Goal: Contribute content

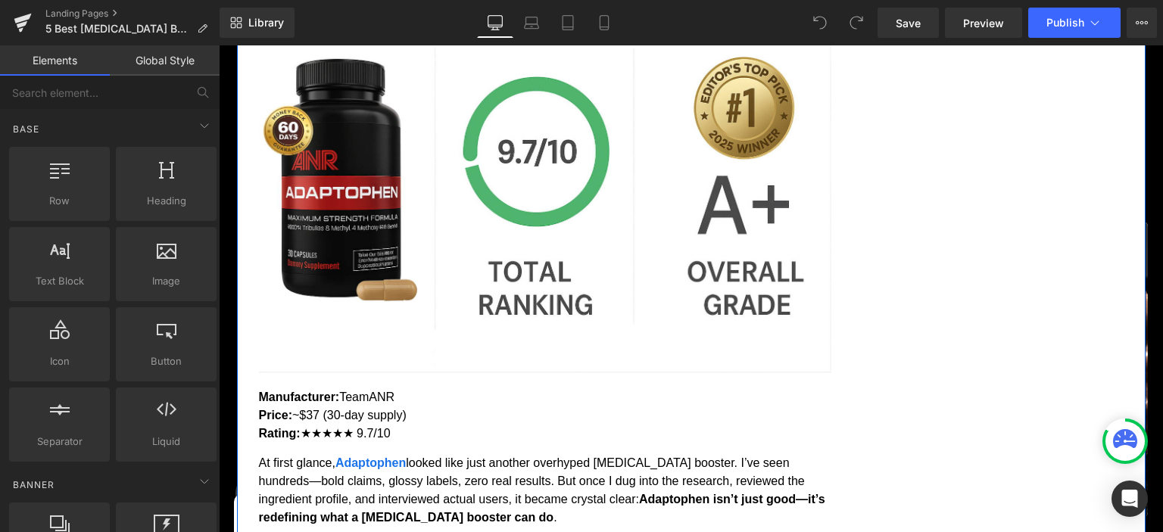
scroll to position [1518, 0]
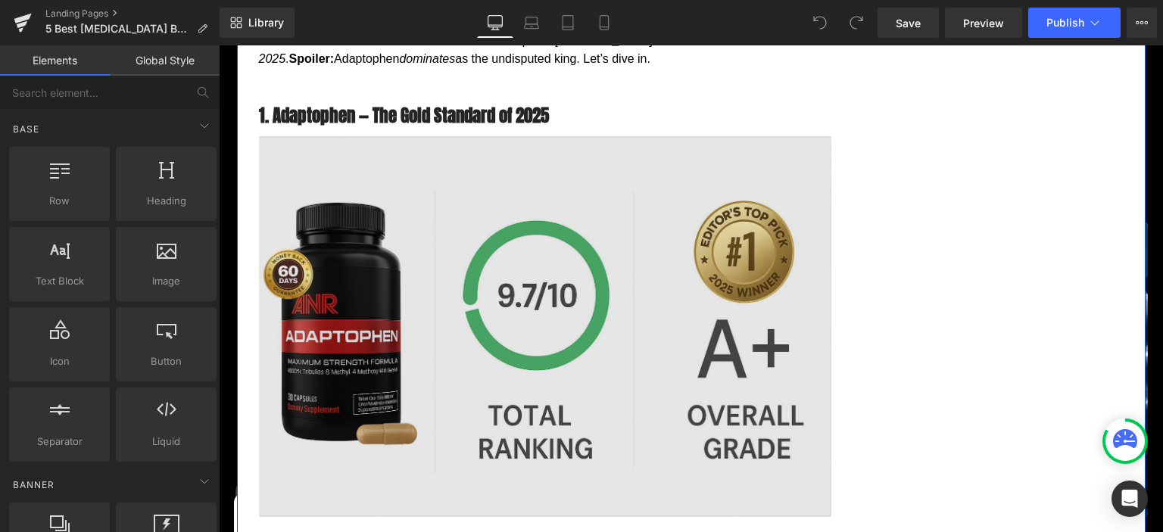
click at [310, 253] on img at bounding box center [539, 327] width 583 height 382
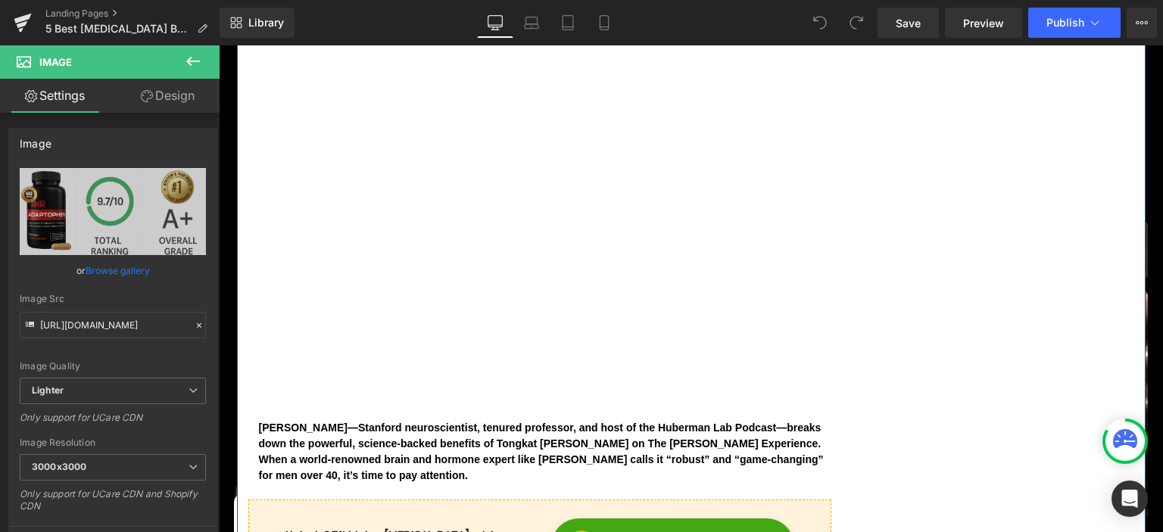
scroll to position [4476, 0]
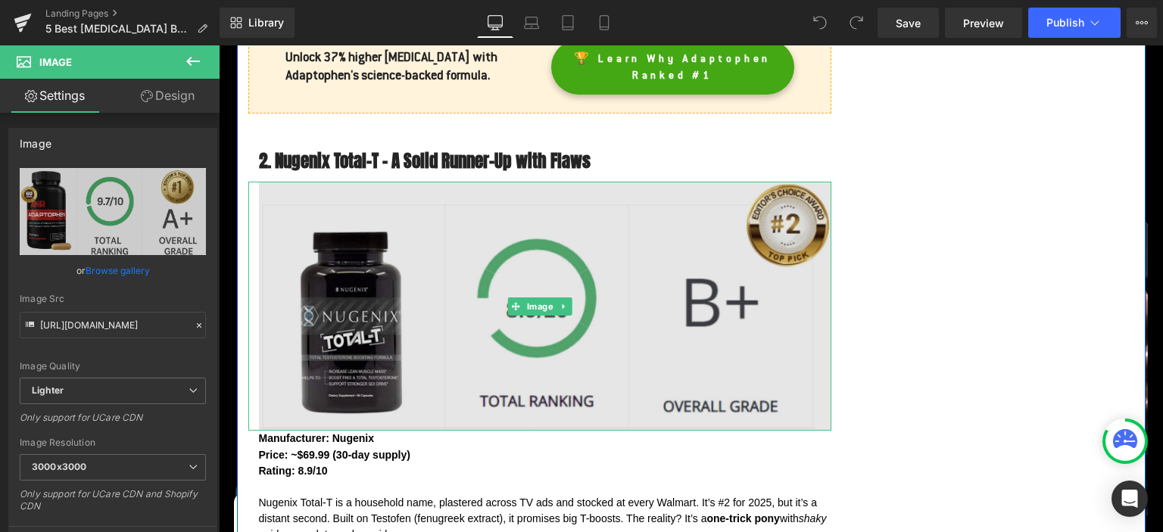
click at [313, 241] on img at bounding box center [539, 306] width 583 height 249
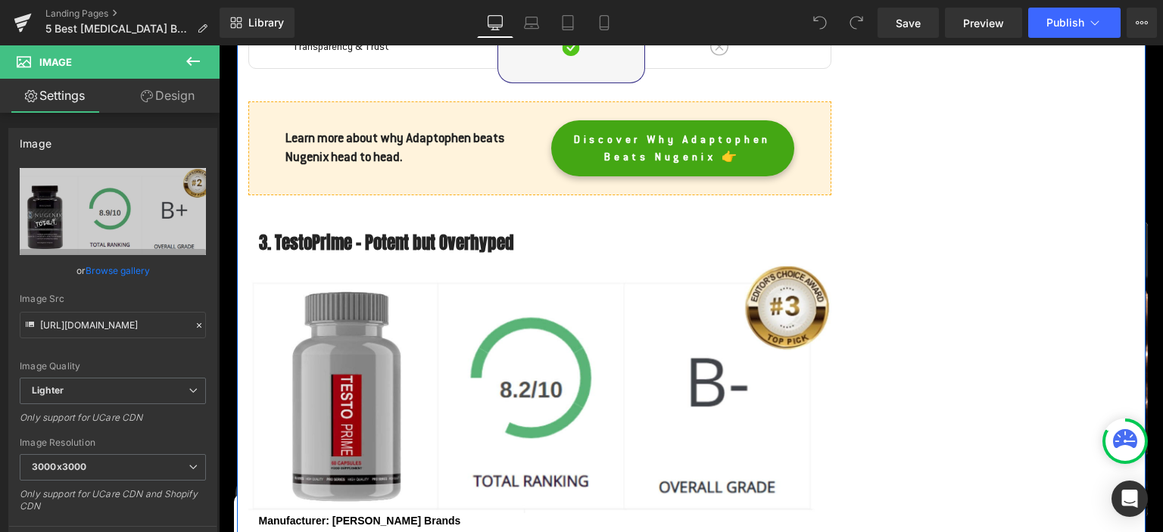
scroll to position [5915, 0]
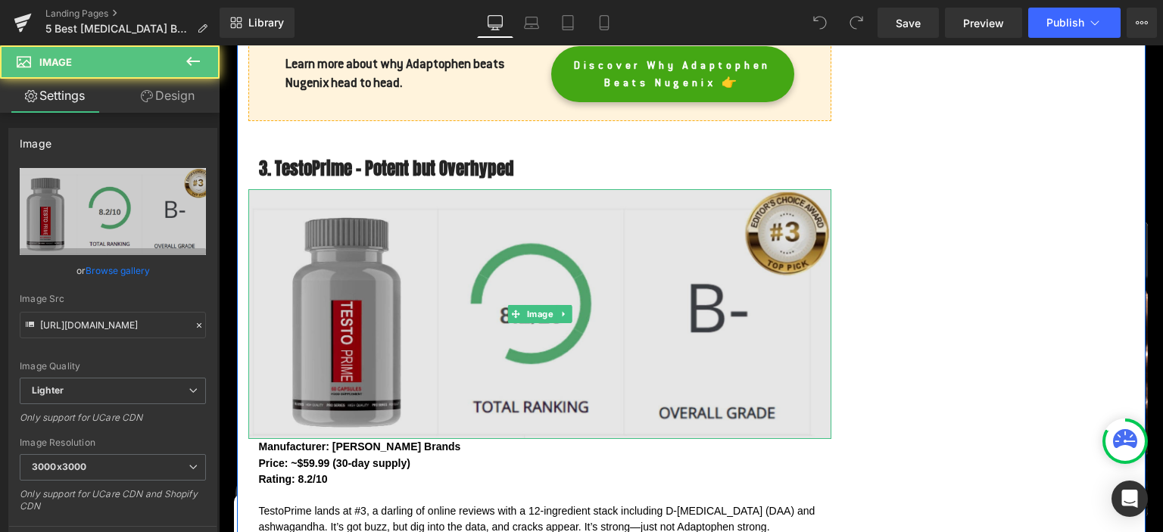
click at [322, 189] on img at bounding box center [539, 314] width 583 height 250
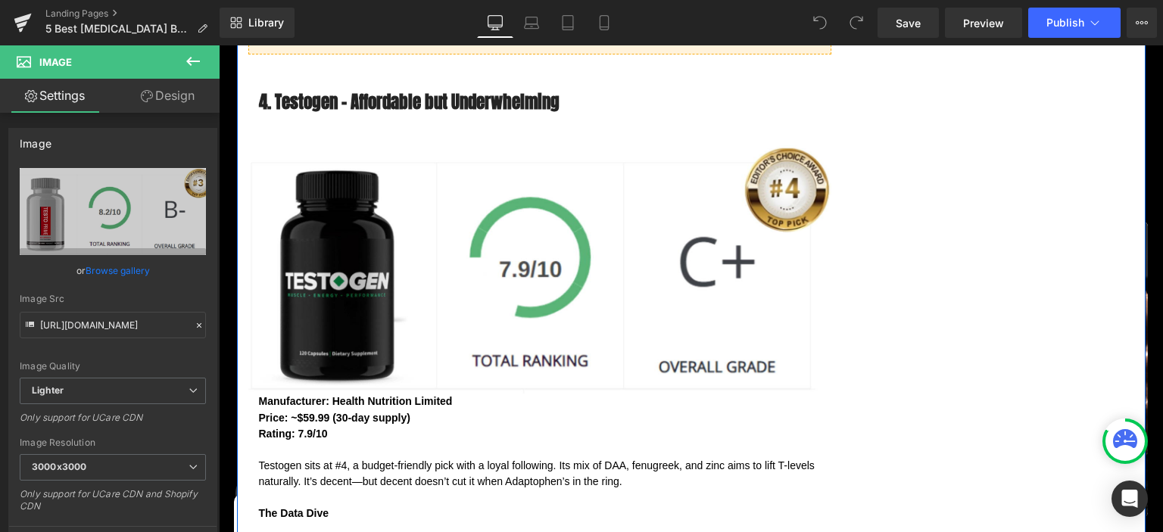
scroll to position [6634, 0]
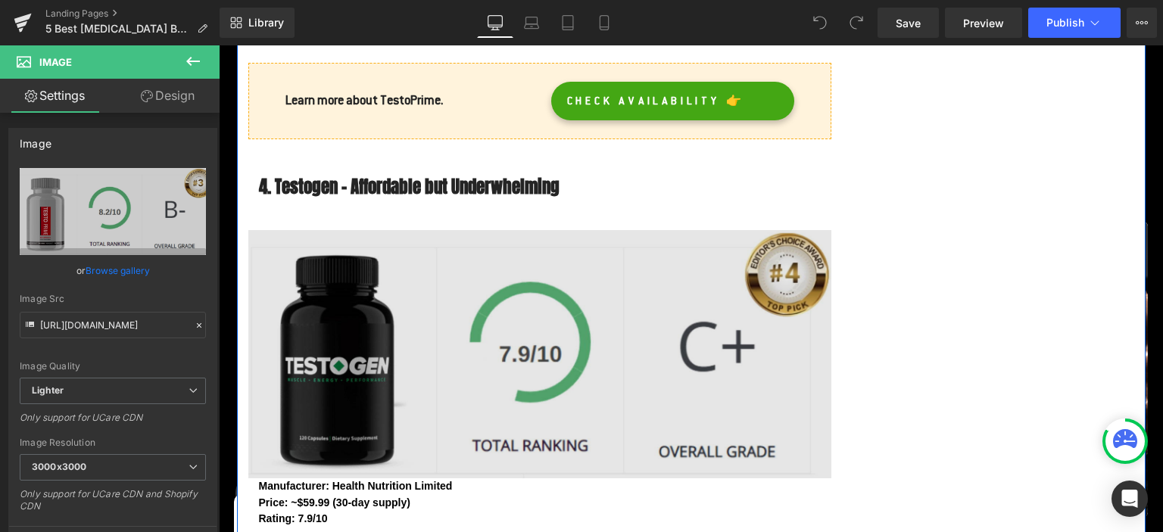
click at [372, 230] on img at bounding box center [539, 354] width 583 height 249
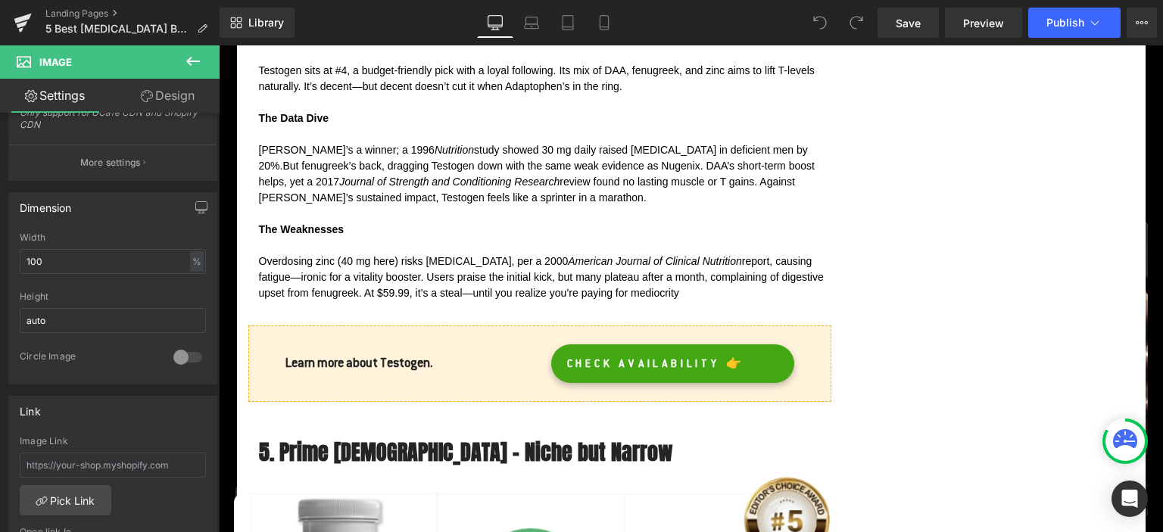
scroll to position [7514, 0]
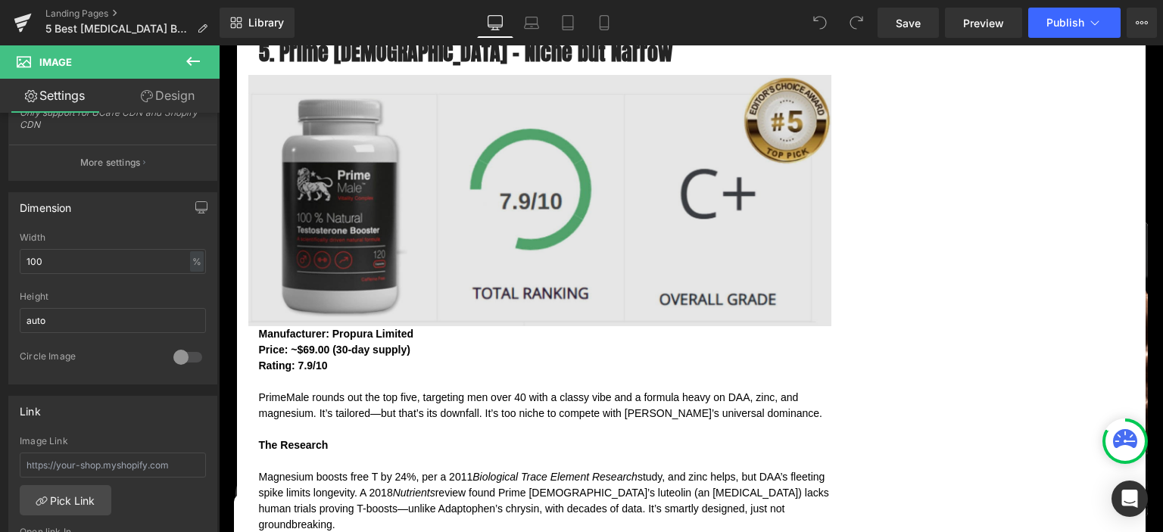
click at [378, 153] on img at bounding box center [539, 200] width 583 height 251
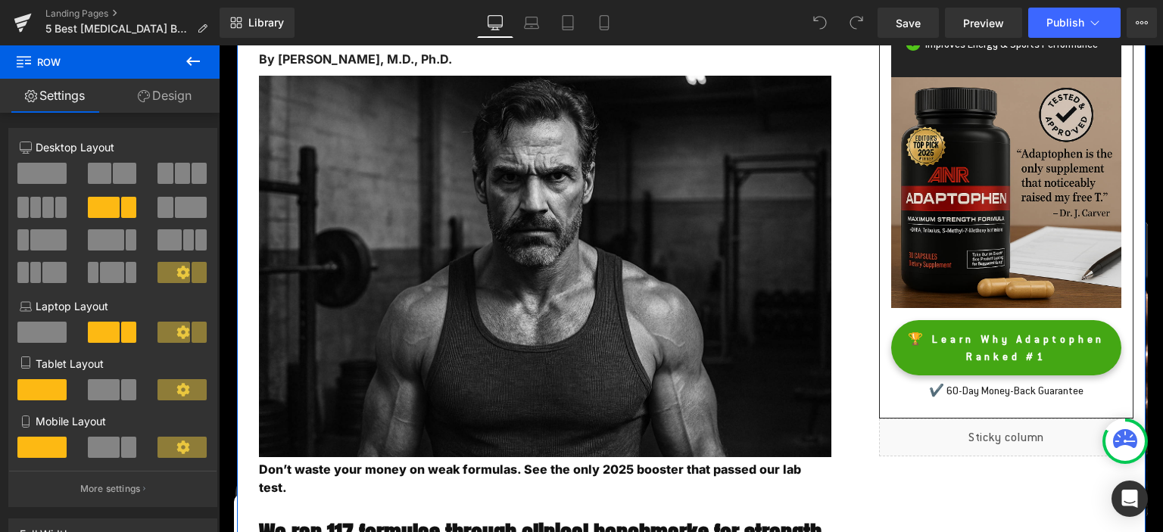
scroll to position [239, 0]
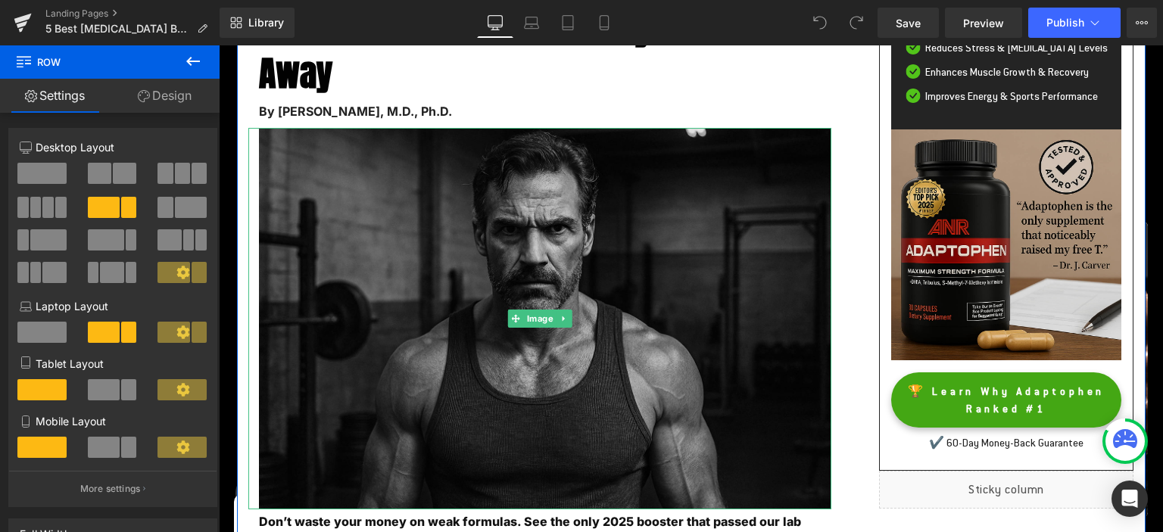
click at [450, 291] on img at bounding box center [539, 319] width 583 height 382
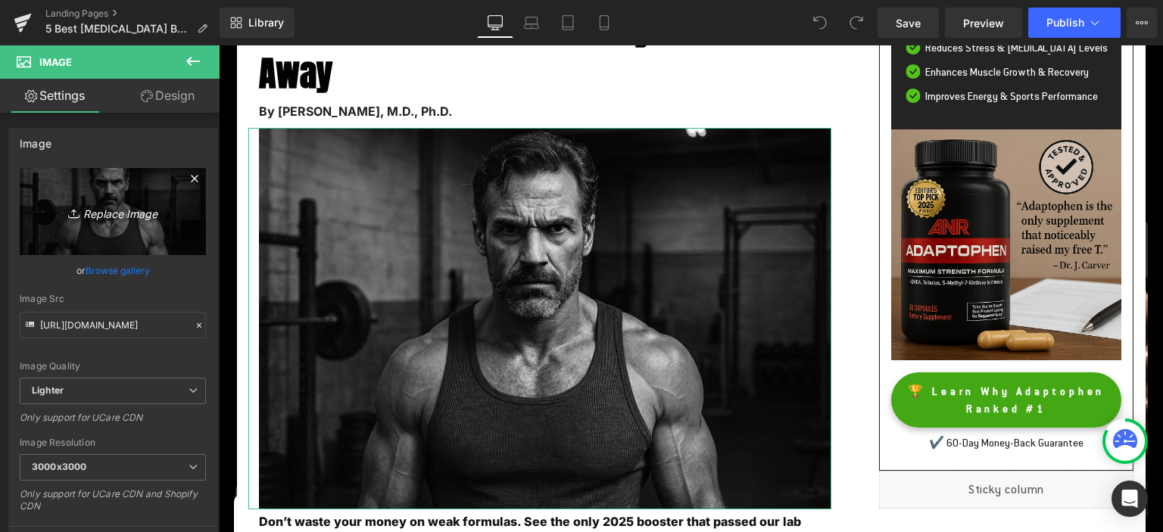
click at [108, 207] on icon "Replace Image" at bounding box center [112, 211] width 121 height 19
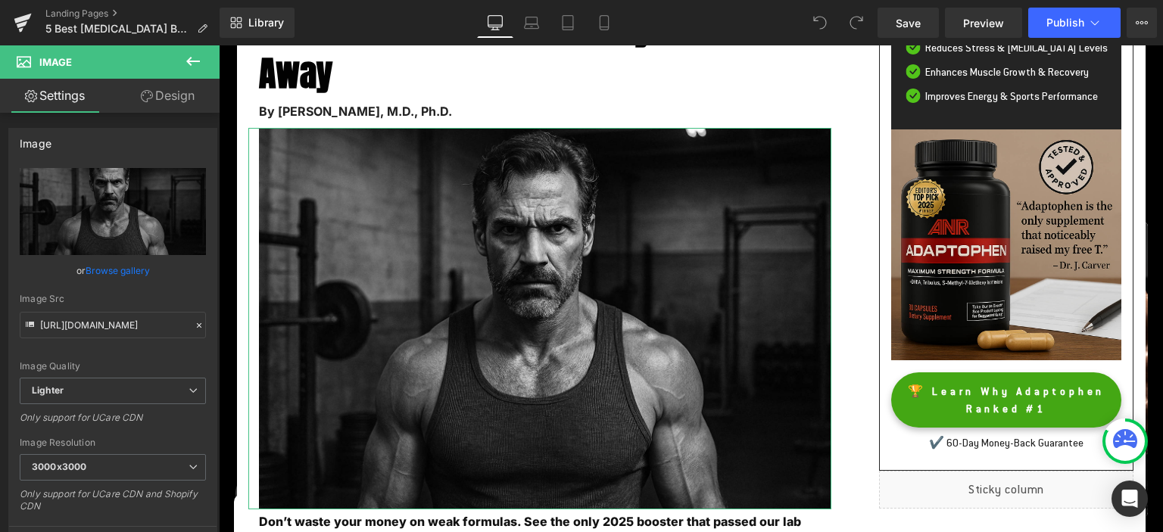
type input "C:\fakepath\min-1-optimized.jpg"
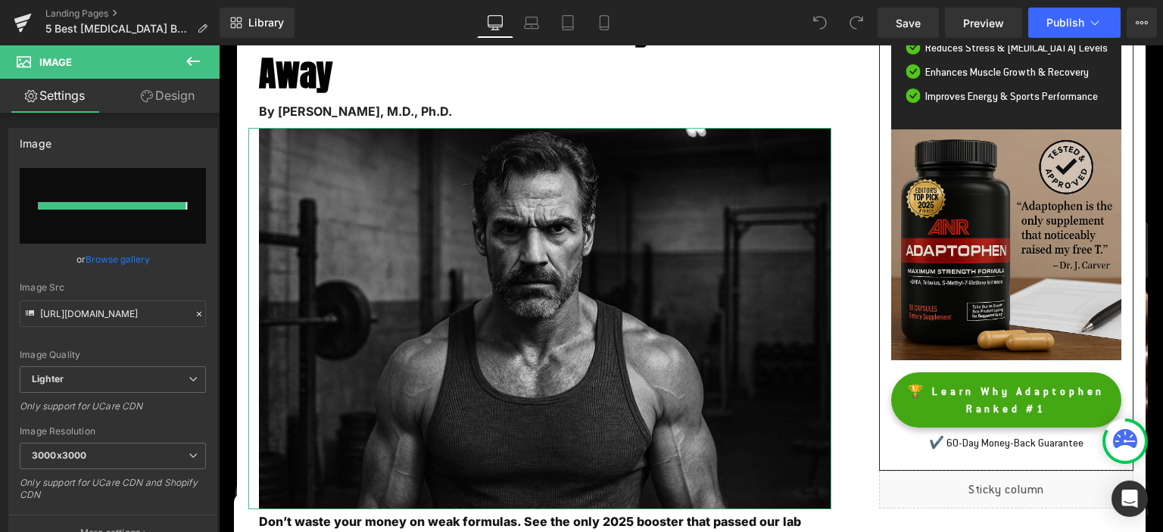
type input "[URL][DOMAIN_NAME]"
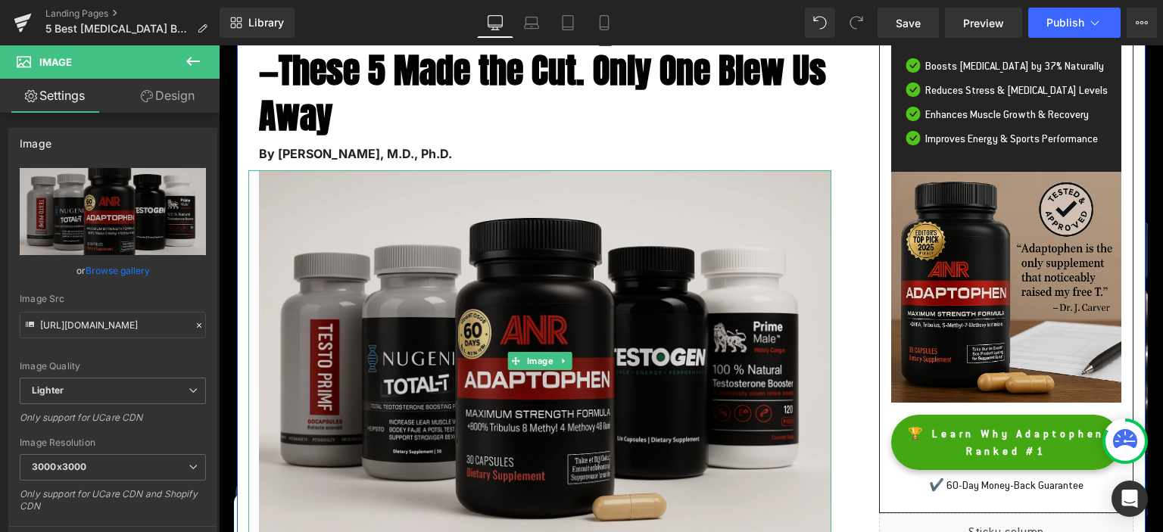
scroll to position [0, 0]
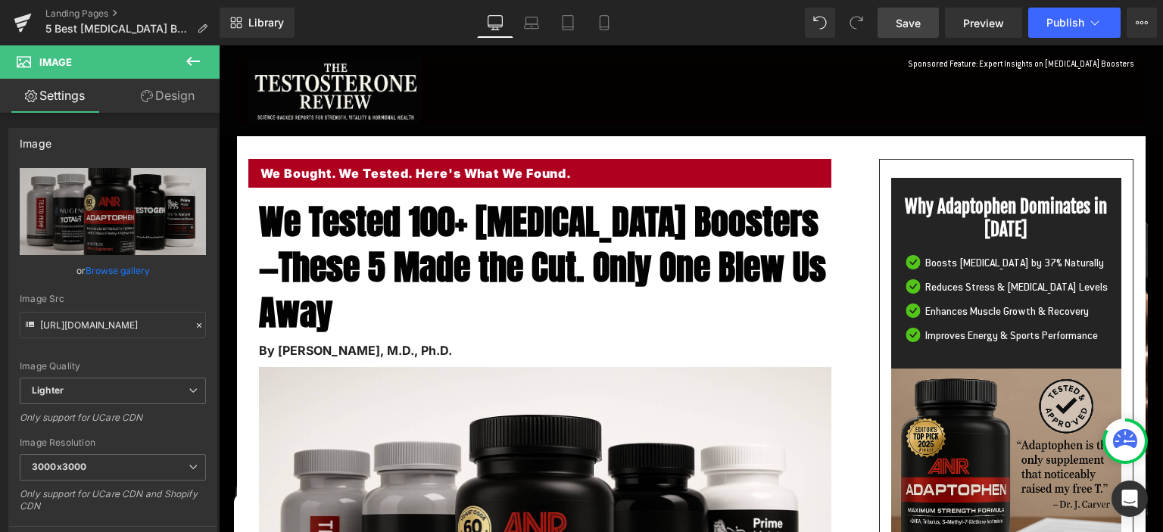
click at [908, 24] on span "Save" at bounding box center [907, 23] width 25 height 16
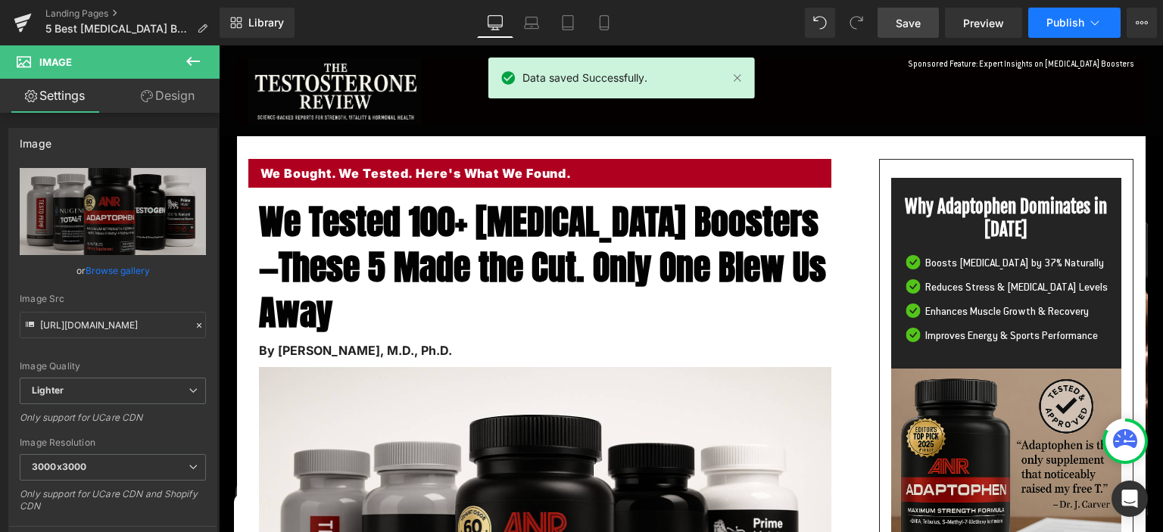
click at [1073, 33] on button "Publish" at bounding box center [1074, 23] width 92 height 30
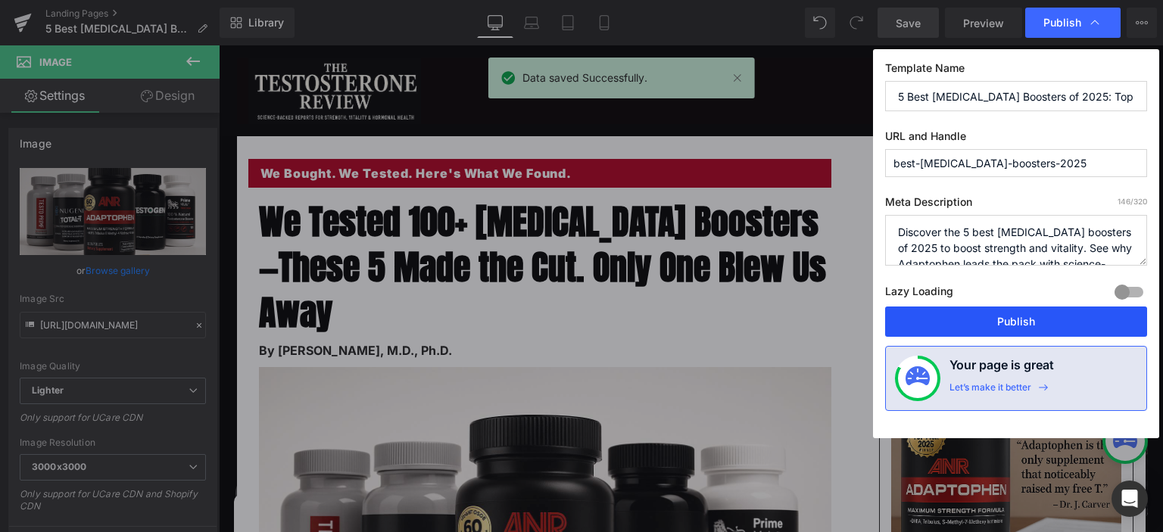
click at [1036, 318] on button "Publish" at bounding box center [1016, 322] width 262 height 30
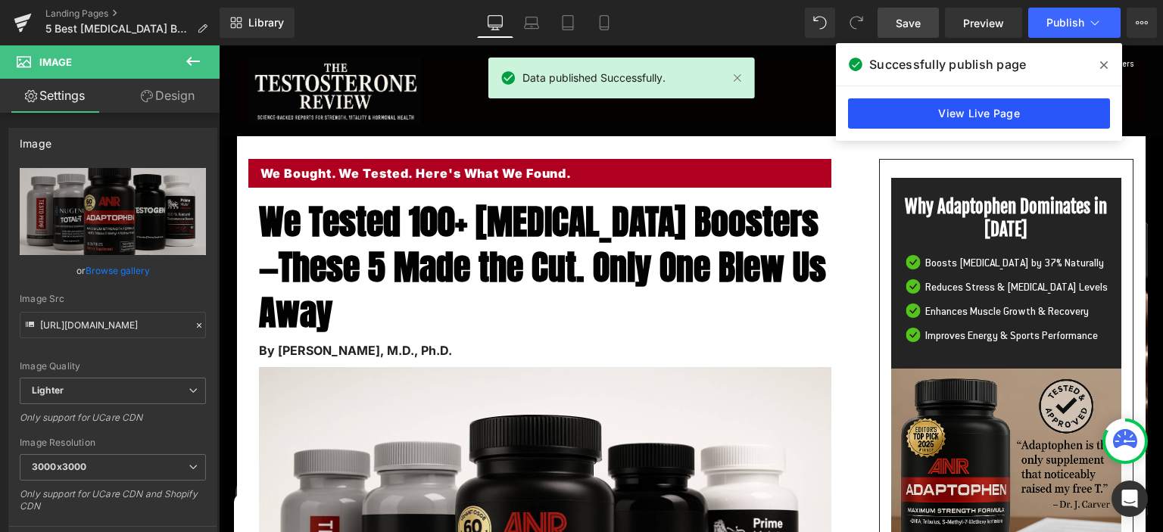
click at [954, 114] on link "View Live Page" at bounding box center [979, 113] width 262 height 30
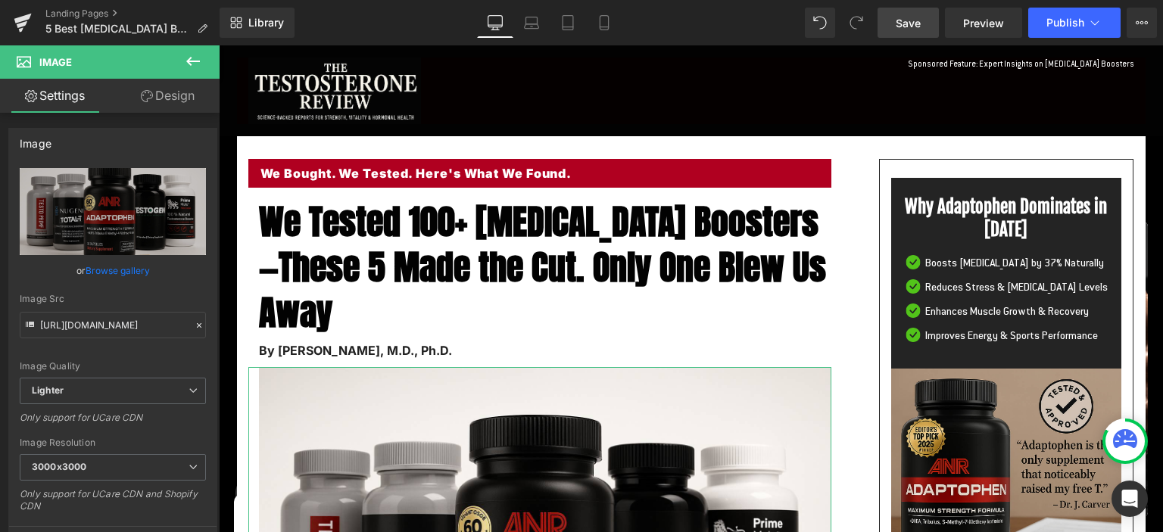
click at [171, 101] on link "Design" at bounding box center [168, 96] width 110 height 34
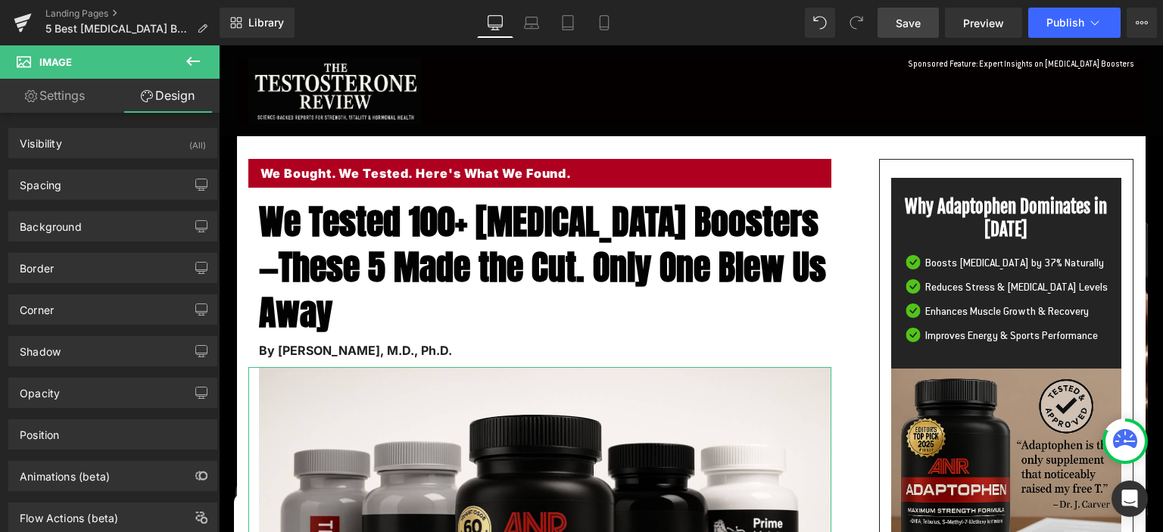
scroll to position [29, 0]
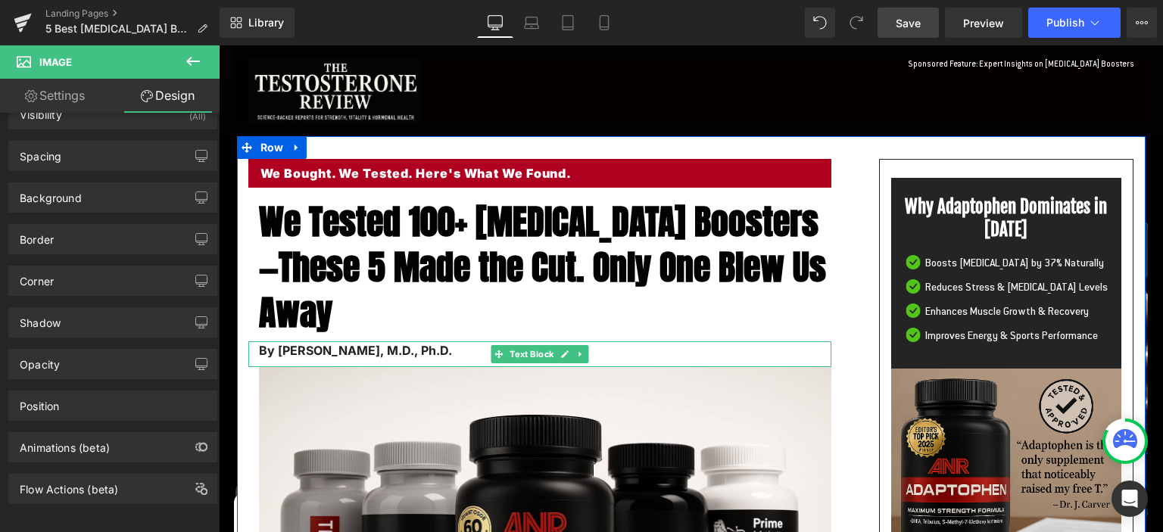
click at [319, 350] on strong "By [PERSON_NAME], M.D., Ph.D." at bounding box center [355, 350] width 193 height 15
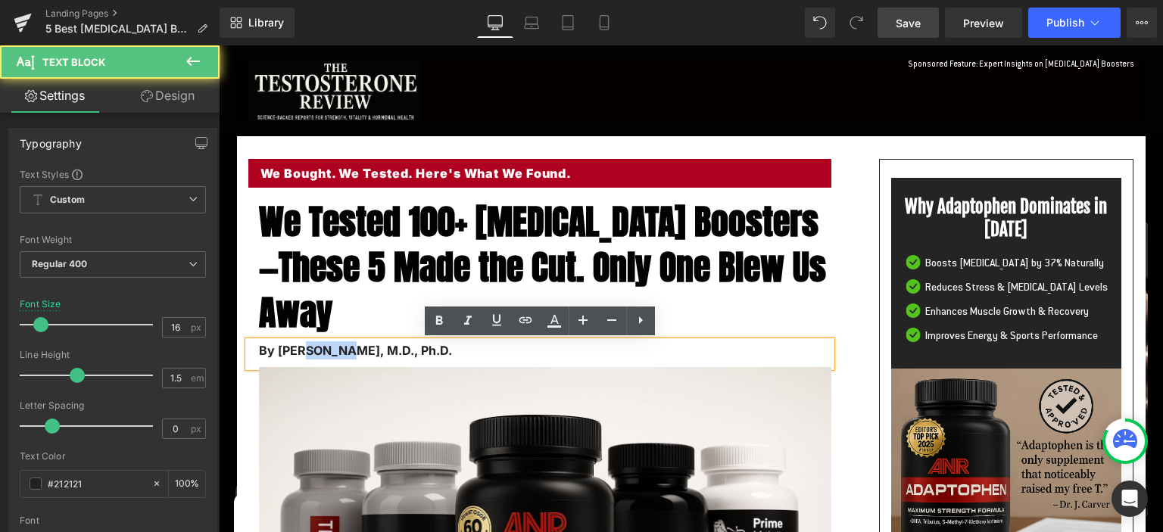
click at [319, 350] on strong "By [PERSON_NAME], M.D., Ph.D." at bounding box center [355, 350] width 193 height 15
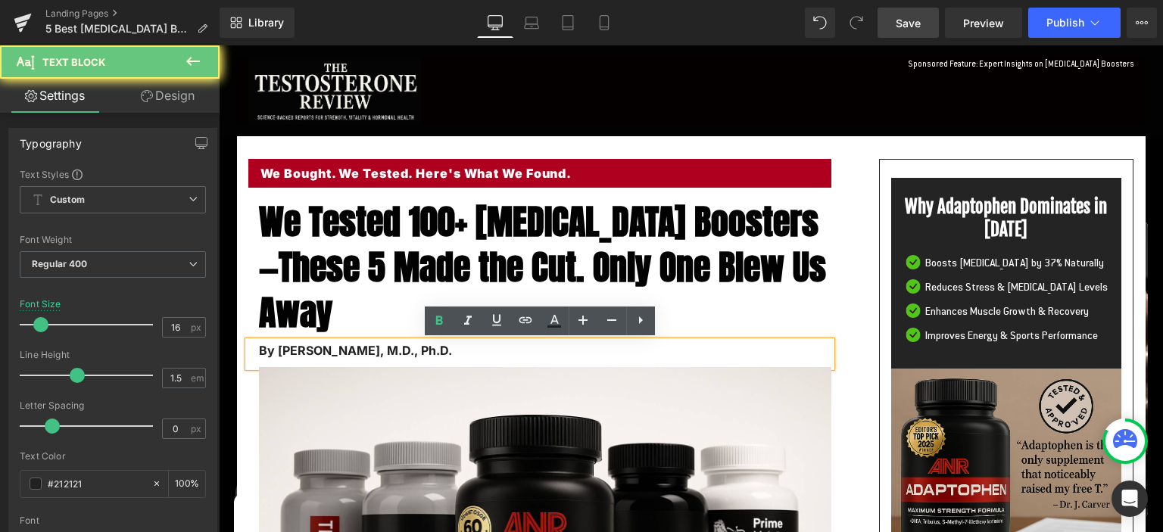
click at [319, 350] on strong "By [PERSON_NAME], M.D., Ph.D." at bounding box center [355, 350] width 193 height 15
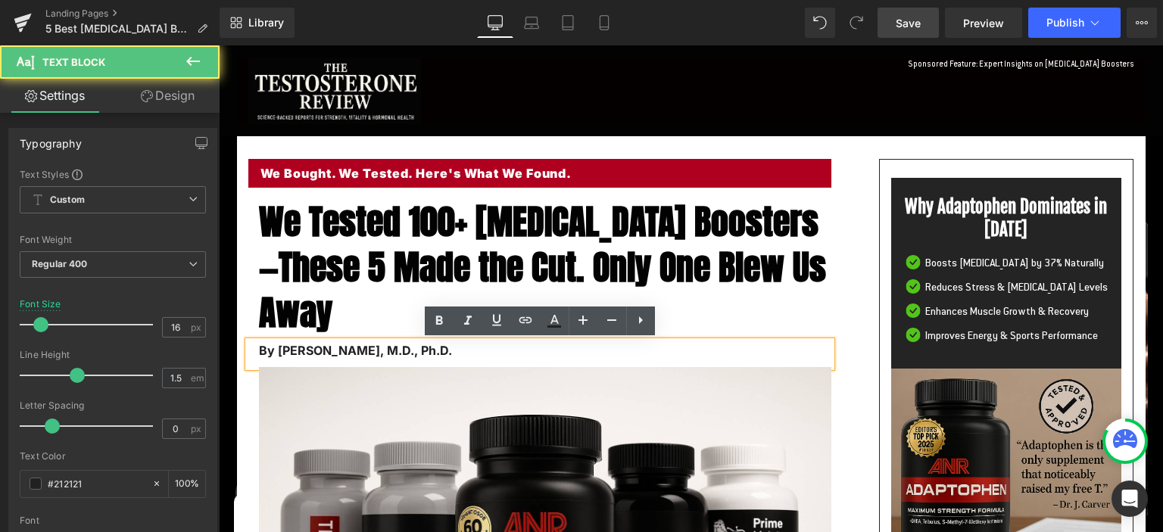
click at [556, 359] on p "By [PERSON_NAME], M.D., Ph.D." at bounding box center [545, 350] width 572 height 18
click at [398, 358] on p "By [PERSON_NAME], M.D., Ph.D." at bounding box center [545, 350] width 572 height 18
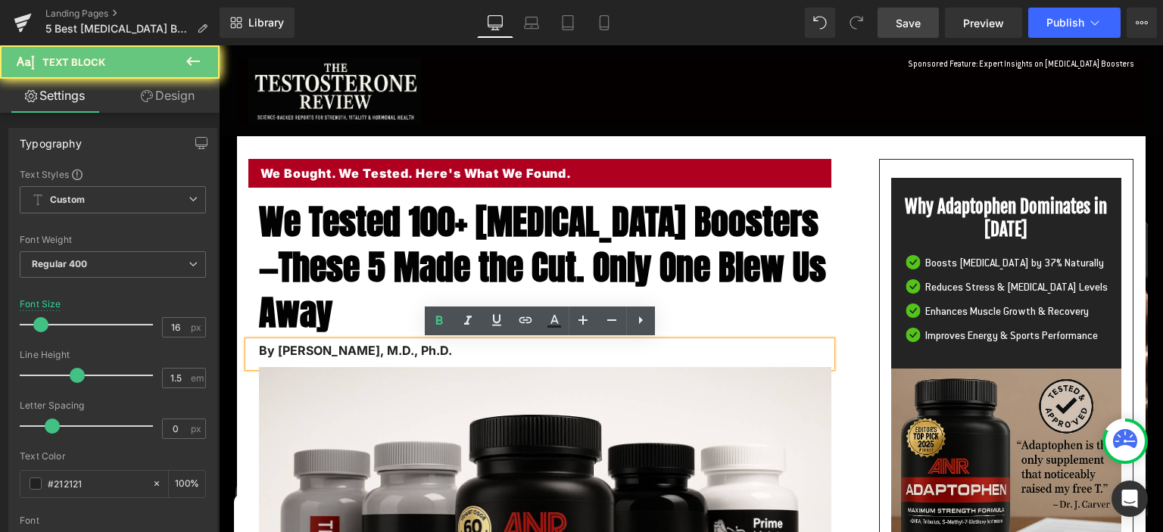
click at [398, 358] on p "By [PERSON_NAME], M.D., Ph.D." at bounding box center [545, 350] width 572 height 18
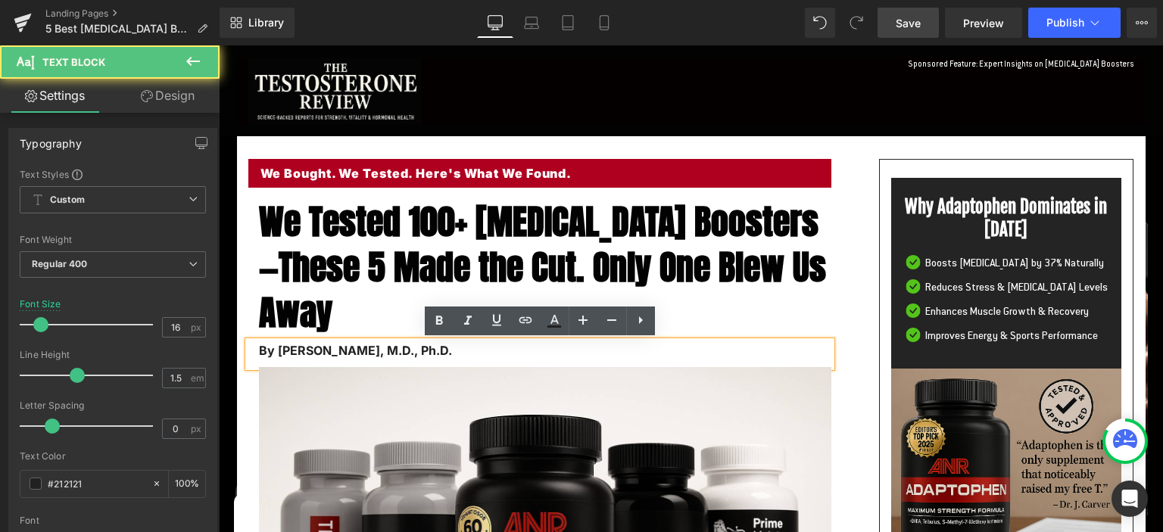
click at [398, 358] on p "By [PERSON_NAME], M.D., Ph.D." at bounding box center [545, 350] width 572 height 18
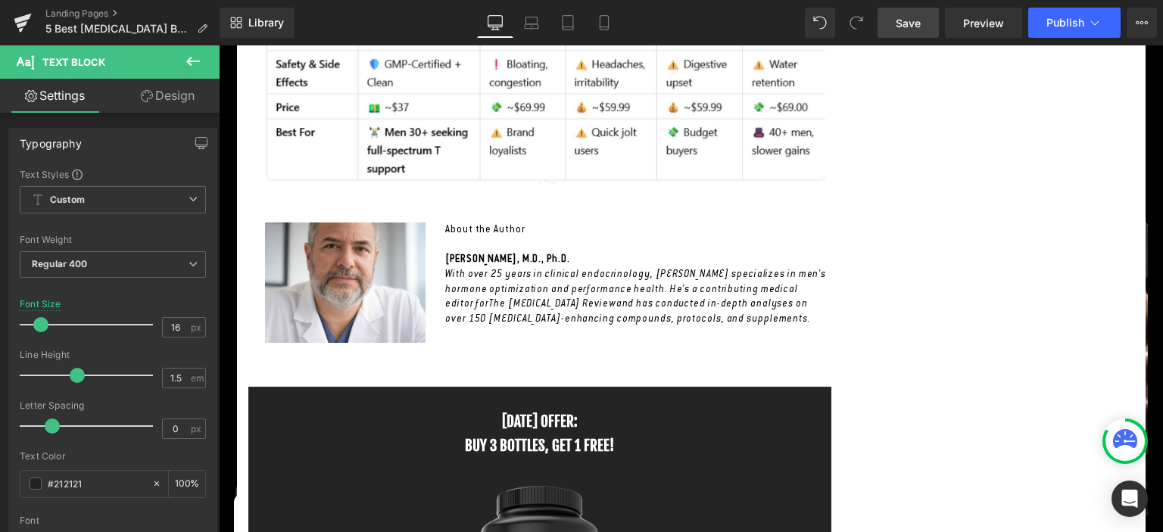
scroll to position [8872, 0]
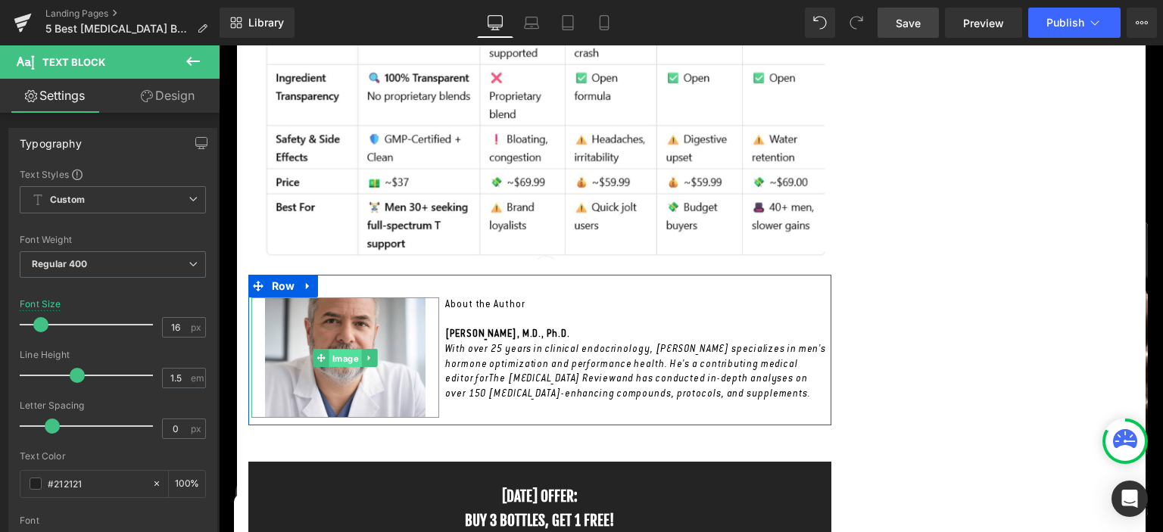
click at [338, 349] on span "Image" at bounding box center [345, 358] width 33 height 18
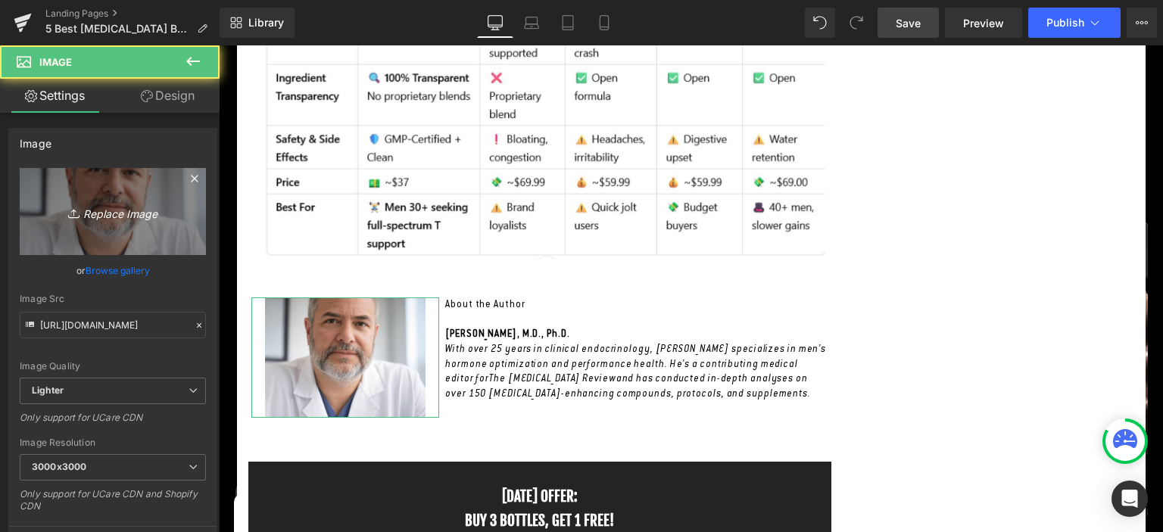
click at [162, 211] on icon "Replace Image" at bounding box center [112, 211] width 121 height 19
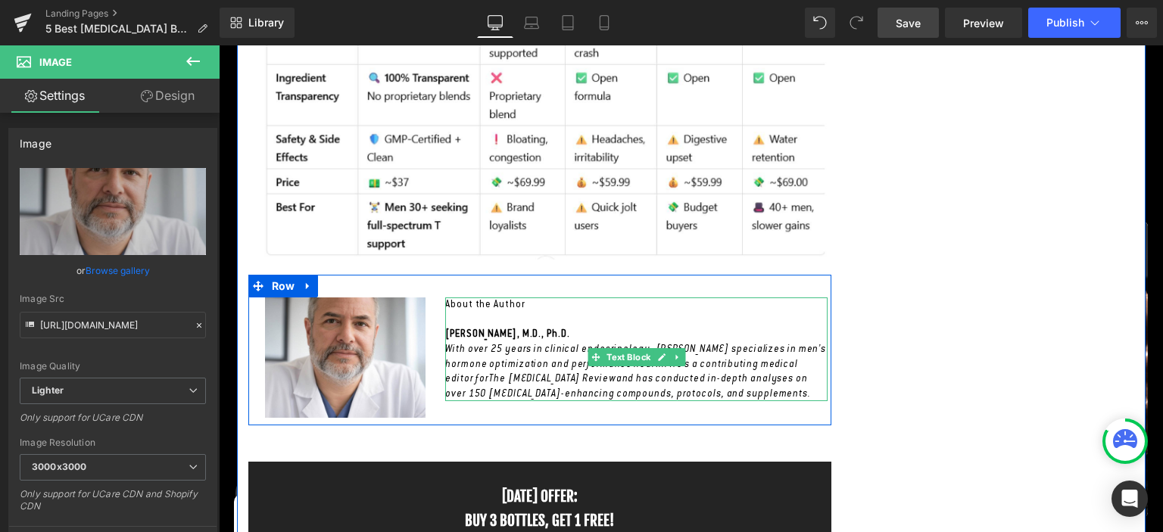
click at [488, 328] on strong "[PERSON_NAME], M.D., Ph.D." at bounding box center [507, 334] width 124 height 12
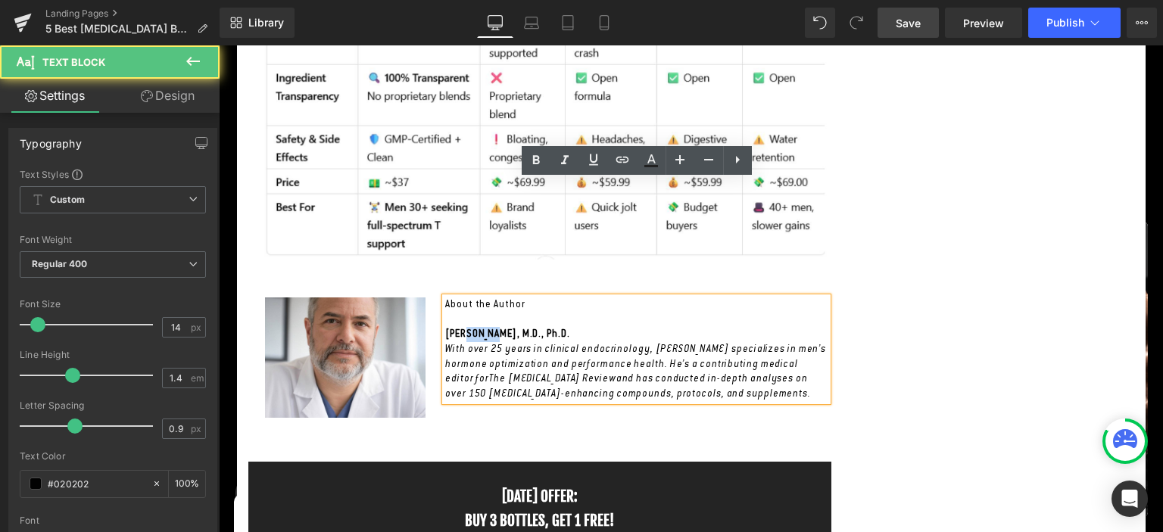
click at [488, 328] on strong "[PERSON_NAME], M.D., Ph.D." at bounding box center [507, 334] width 124 height 12
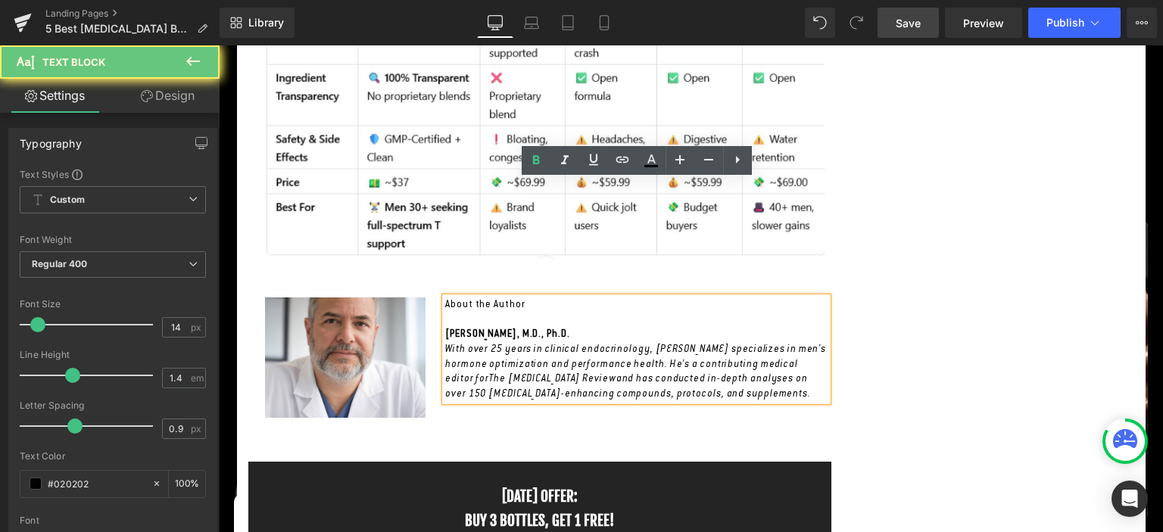
click at [488, 328] on strong "[PERSON_NAME], M.D., Ph.D." at bounding box center [507, 334] width 124 height 12
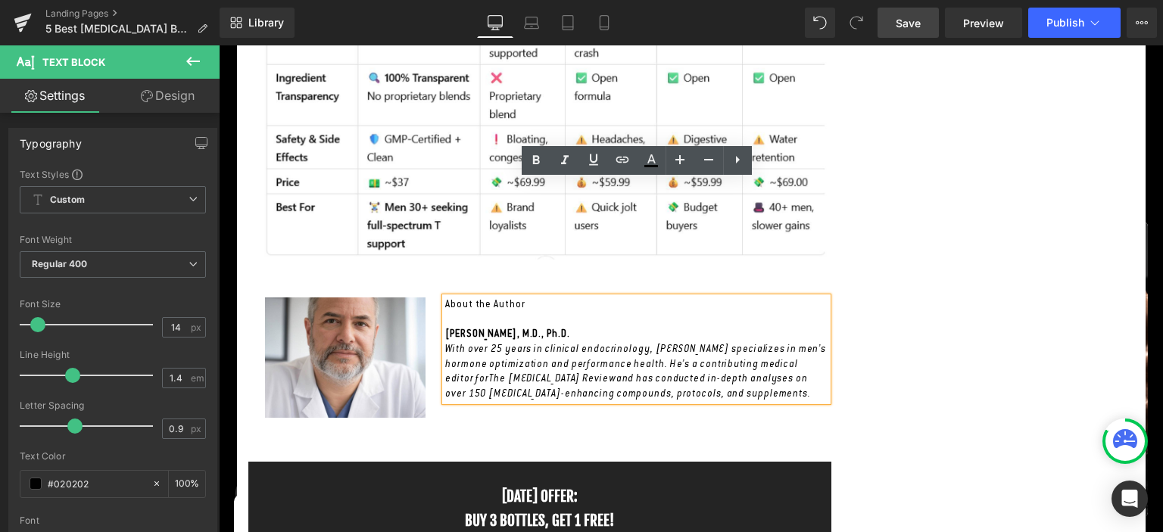
click at [453, 328] on strong "[PERSON_NAME], M.D., Ph.D." at bounding box center [507, 334] width 124 height 12
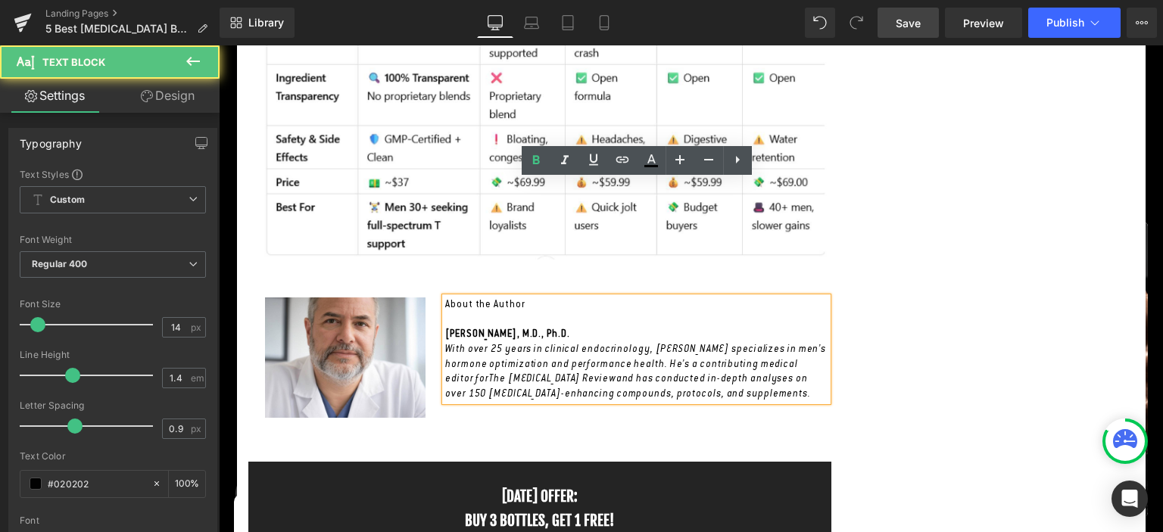
drag, startPoint x: 445, startPoint y: 219, endPoint x: 454, endPoint y: 221, distance: 9.4
click at [454, 297] on div "About the Author [PERSON_NAME], M.D., Ph.D. With over 25 years in clinical endo…" at bounding box center [636, 349] width 382 height 104
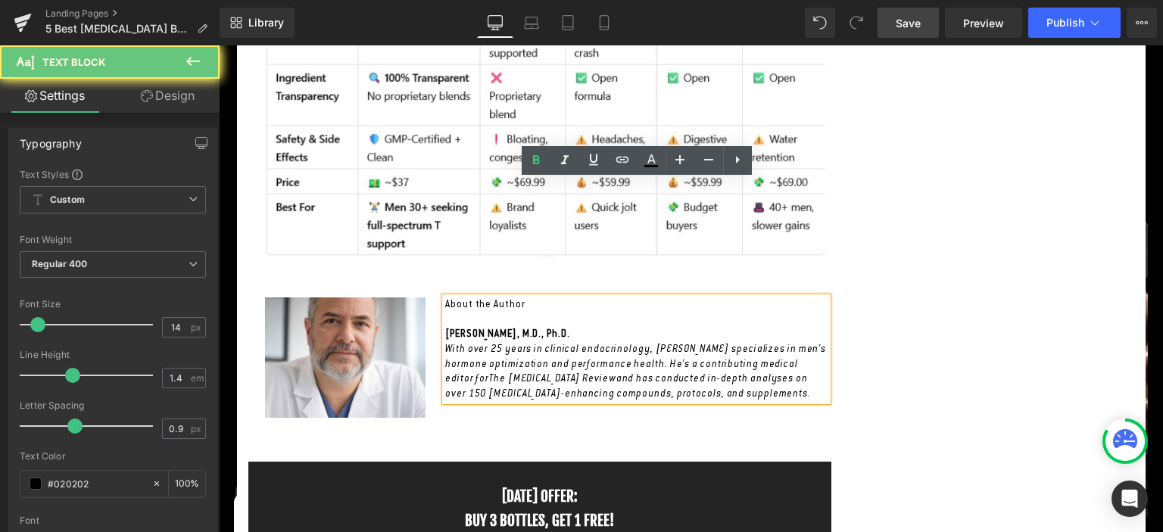
click at [457, 327] on p "[PERSON_NAME], M.D., Ph.D. With over 25 years in clinical endocrinology, [PERSO…" at bounding box center [636, 364] width 382 height 74
click at [456, 327] on p "[PERSON_NAME], M.D., Ph.D. With over 25 years in clinical endocrinology, [PERSO…" at bounding box center [636, 364] width 382 height 74
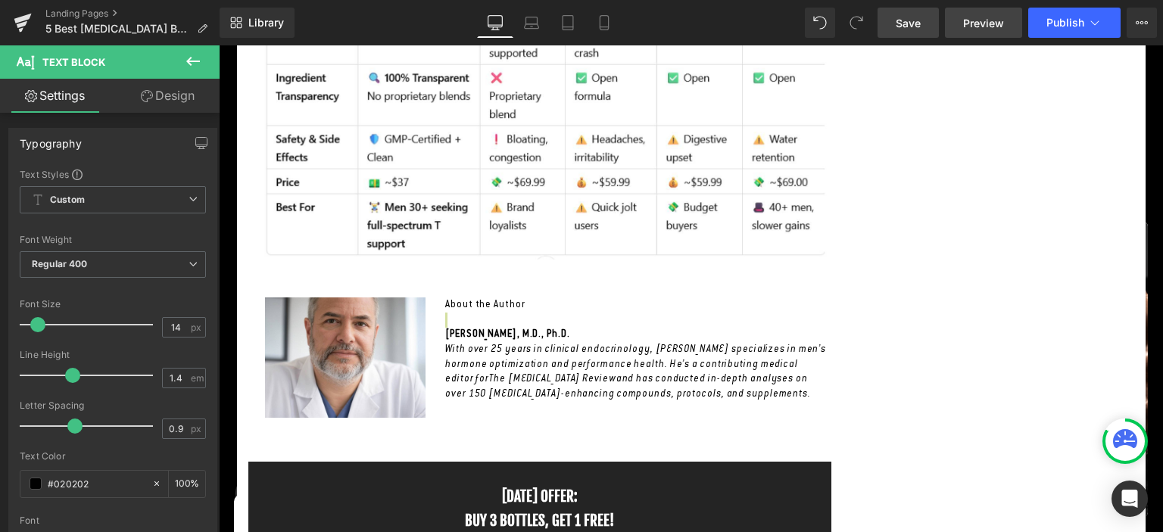
click at [1000, 23] on span "Preview" at bounding box center [983, 23] width 41 height 16
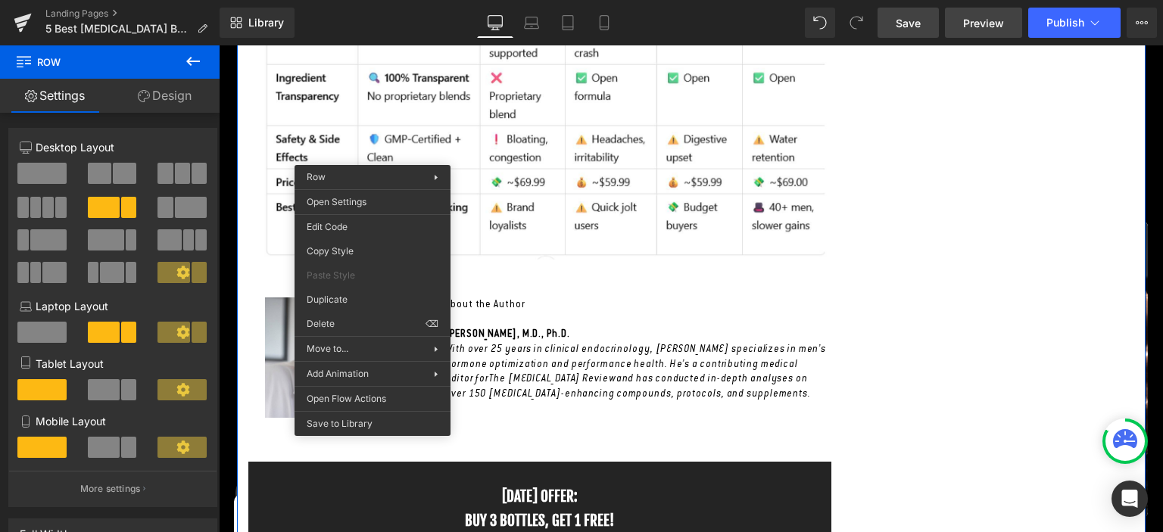
click at [984, 17] on span "Preview" at bounding box center [983, 23] width 41 height 16
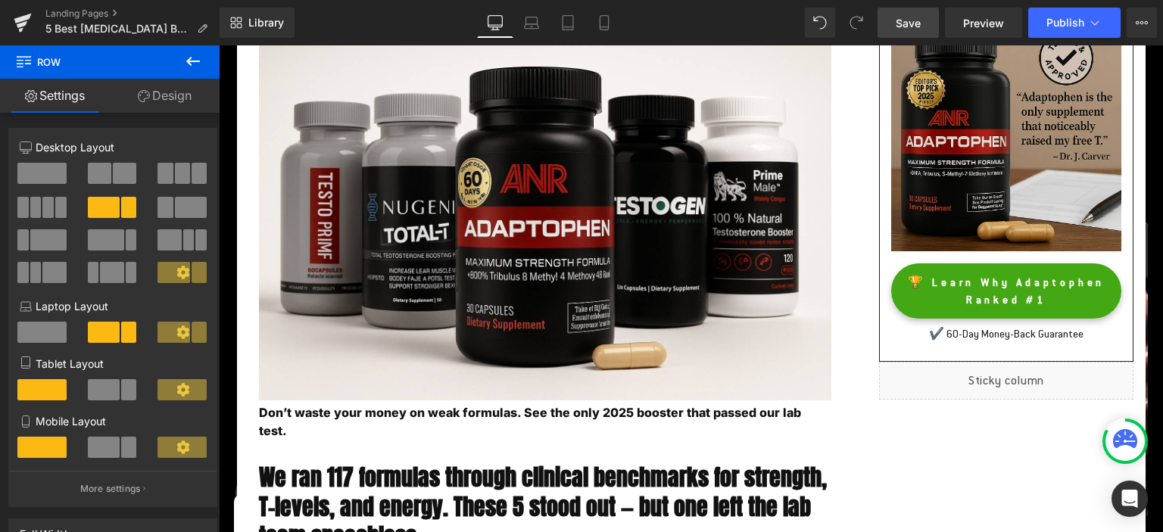
scroll to position [0, 0]
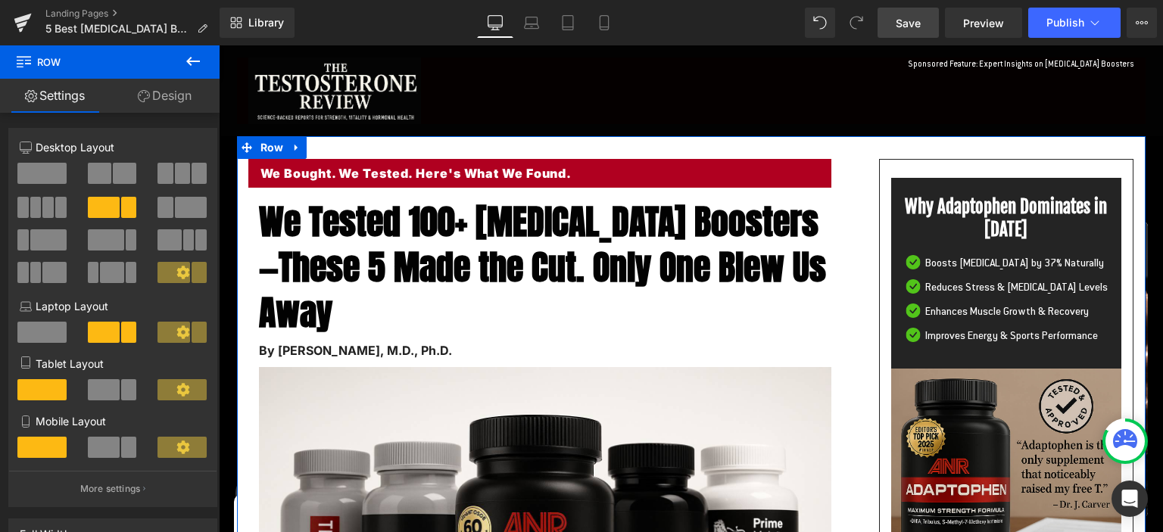
click at [176, 98] on link "Design" at bounding box center [165, 96] width 110 height 34
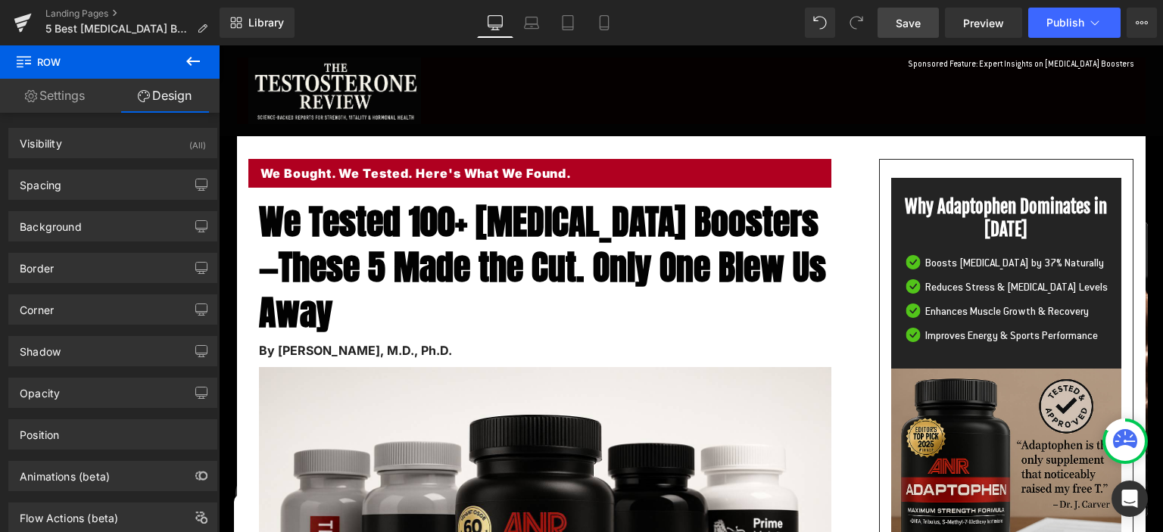
click at [183, 62] on button at bounding box center [193, 61] width 53 height 33
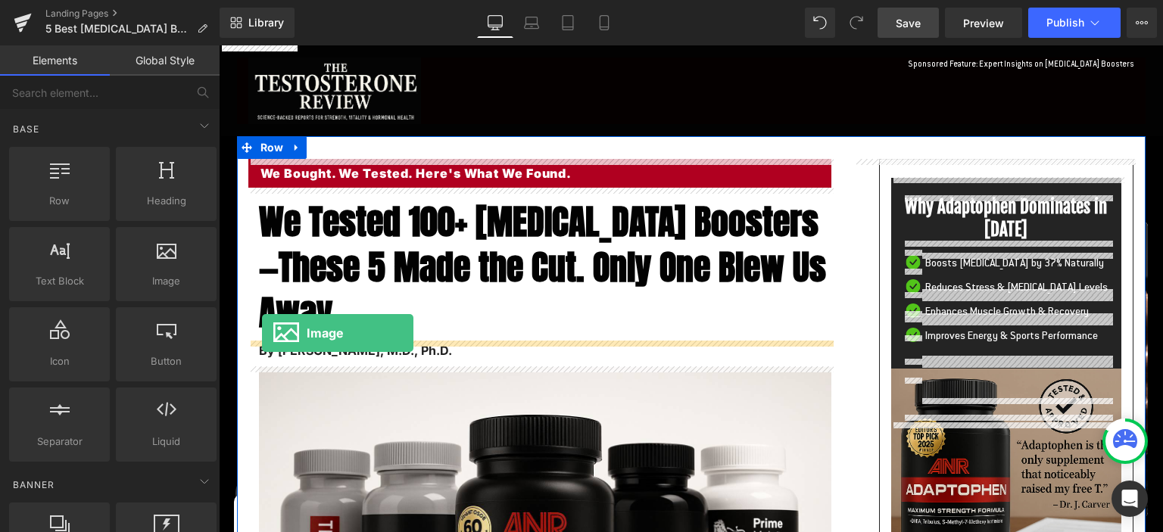
drag, startPoint x: 381, startPoint y: 335, endPoint x: 262, endPoint y: 333, distance: 118.9
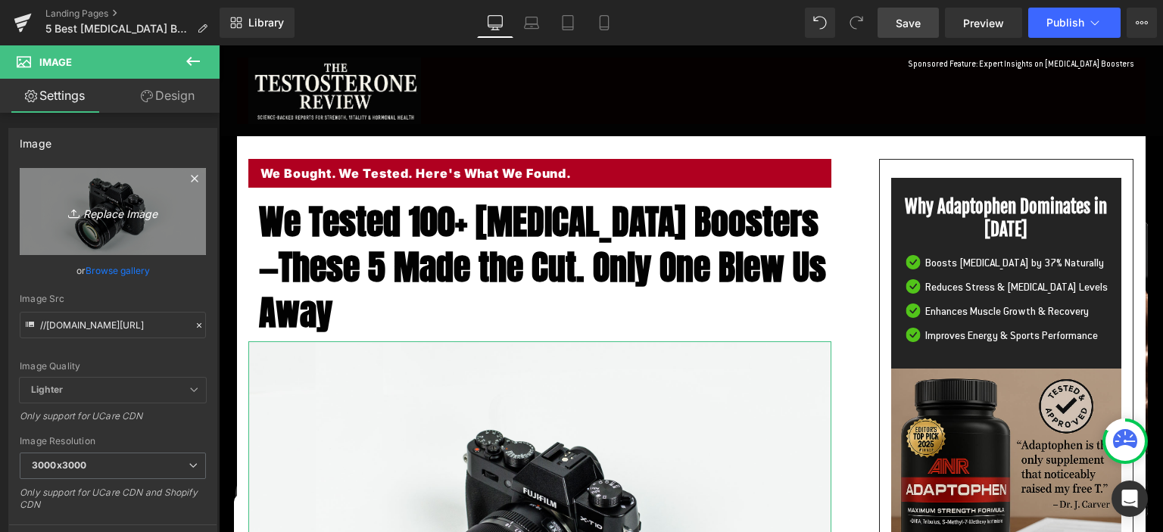
click at [101, 212] on icon "Replace Image" at bounding box center [112, 211] width 121 height 19
type input "C:\fakepath\ChatGPT Image [DATE], 04_10_32 AM.png"
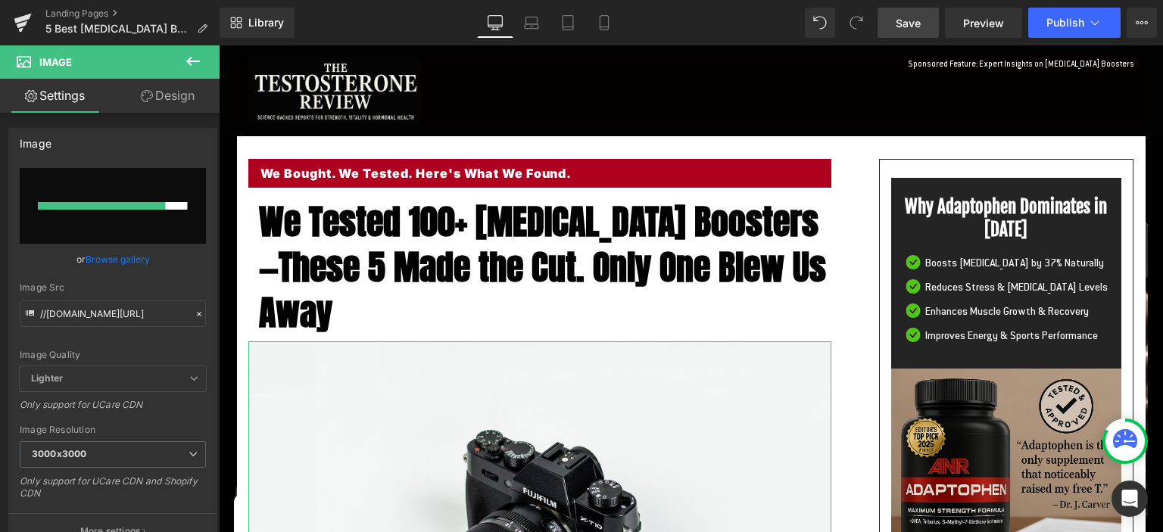
click at [112, 210] on input "file" at bounding box center [113, 206] width 186 height 76
type input "C:\fakepath\ChatGPT Image [DATE], 04_10_32 AM.png"
click at [130, 203] on div at bounding box center [101, 206] width 127 height 8
click at [130, 207] on div at bounding box center [101, 206] width 127 height 8
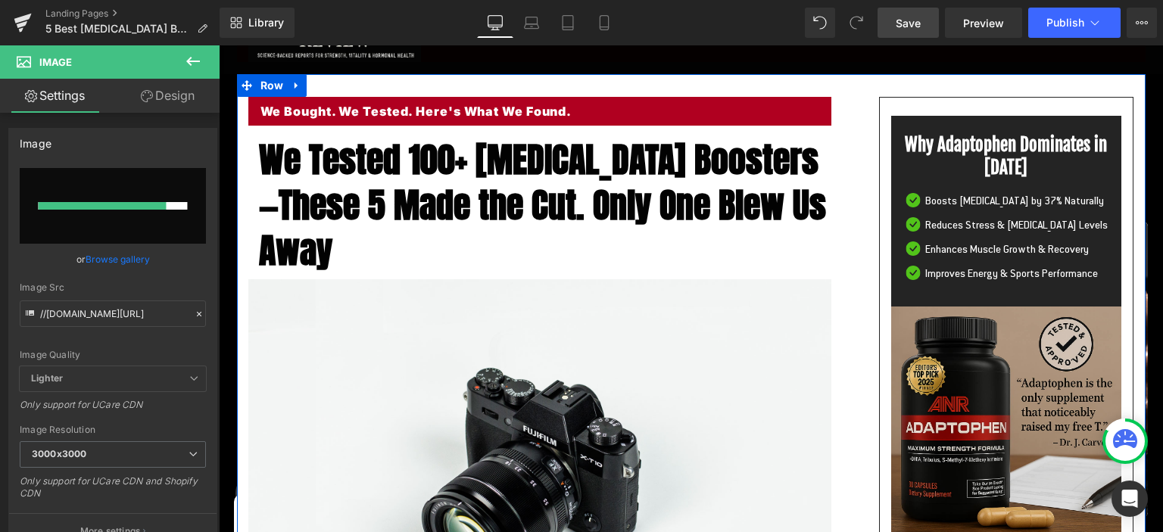
scroll to position [160, 0]
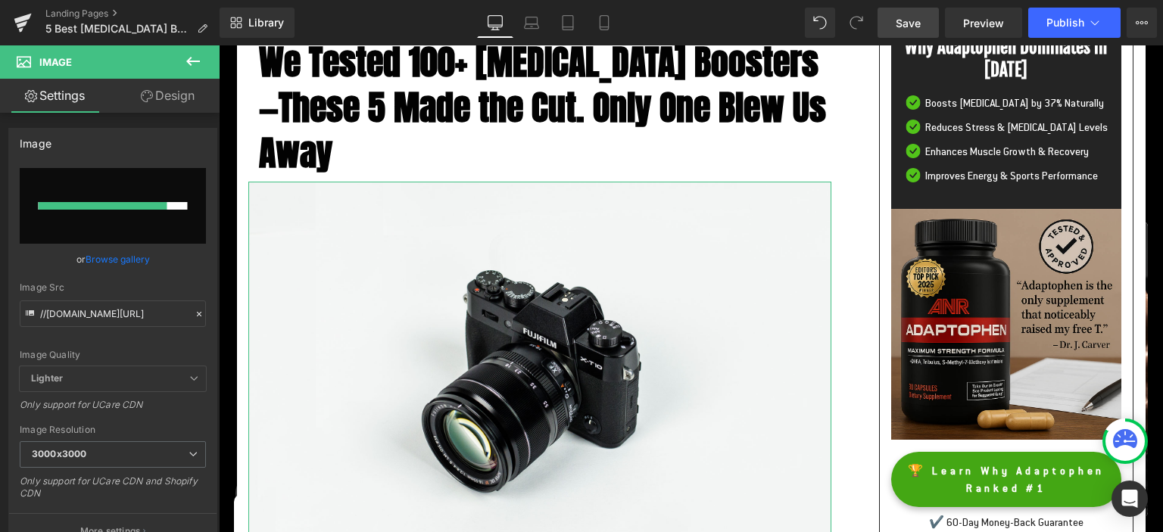
click at [119, 210] on input "file" at bounding box center [113, 206] width 186 height 76
type input "C:\fakepath\ChatGPT Image [DATE], 04_10_32 AM.png"
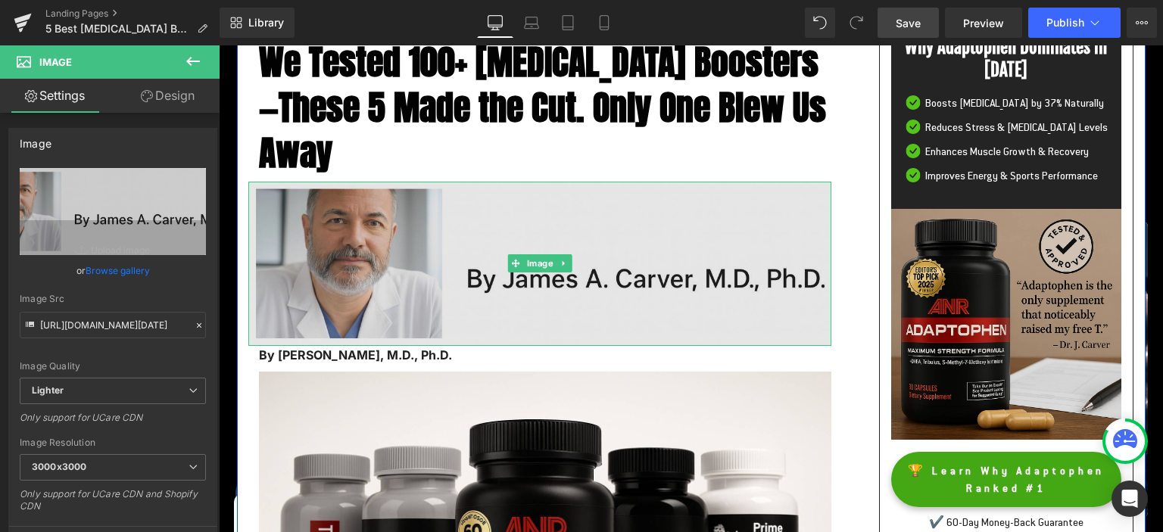
click at [286, 248] on img at bounding box center [539, 264] width 583 height 164
click at [392, 222] on img at bounding box center [539, 264] width 583 height 164
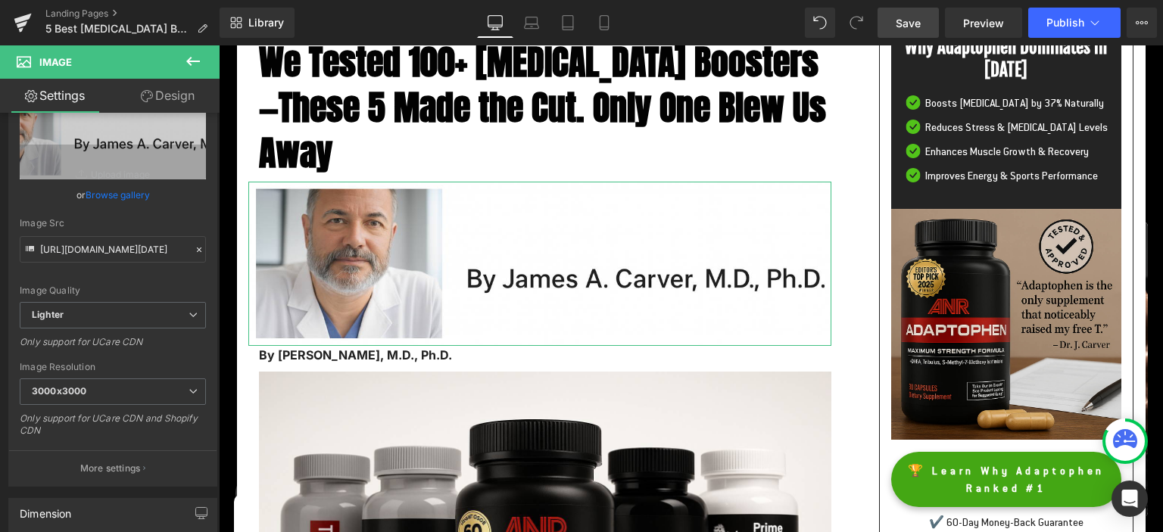
scroll to position [152, 0]
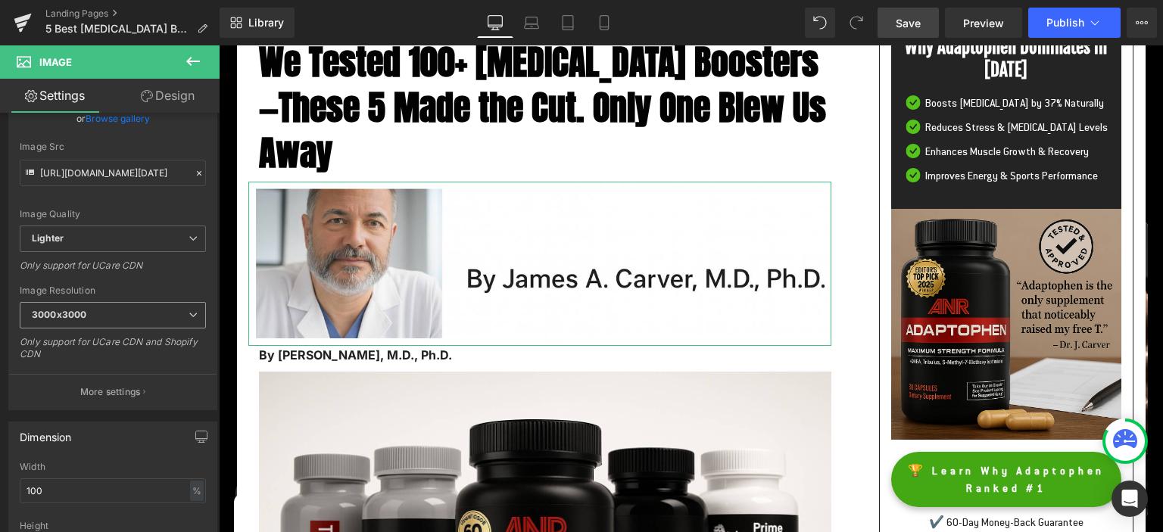
click at [83, 318] on b "3000x3000" at bounding box center [59, 314] width 55 height 11
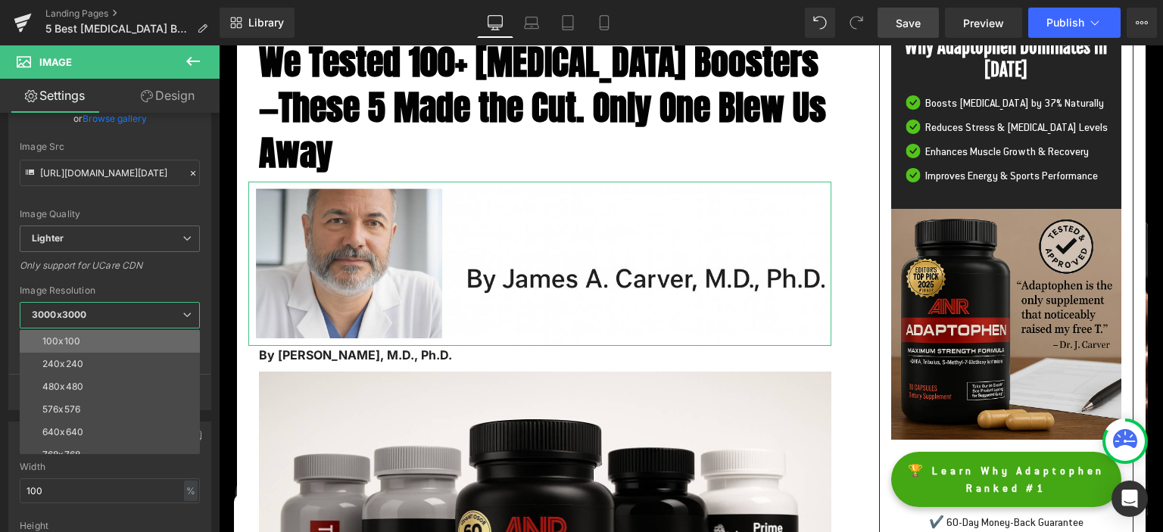
click at [82, 343] on li "100x100" at bounding box center [113, 341] width 187 height 23
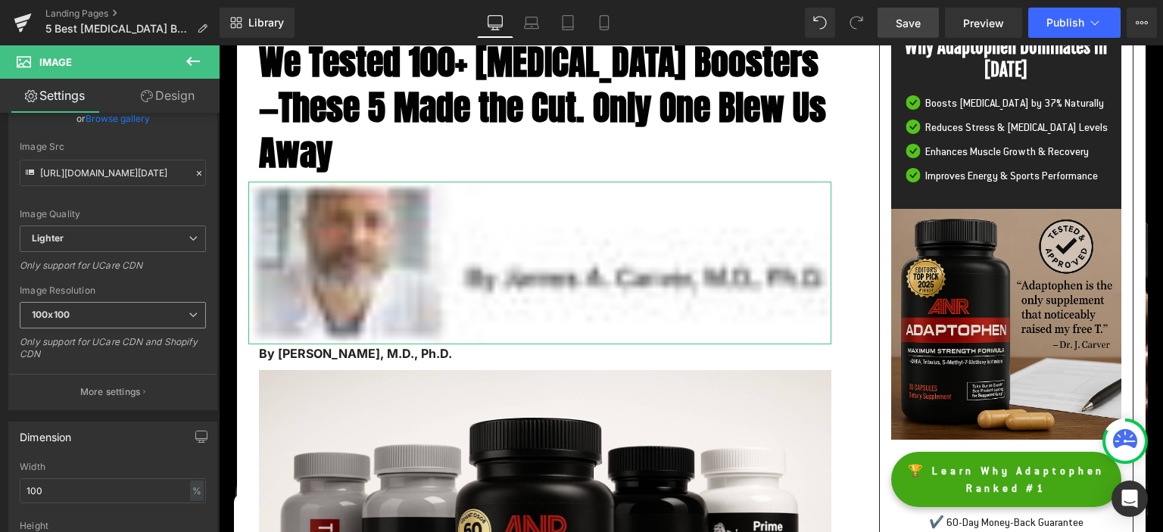
click at [85, 313] on span "100x100" at bounding box center [113, 315] width 186 height 26
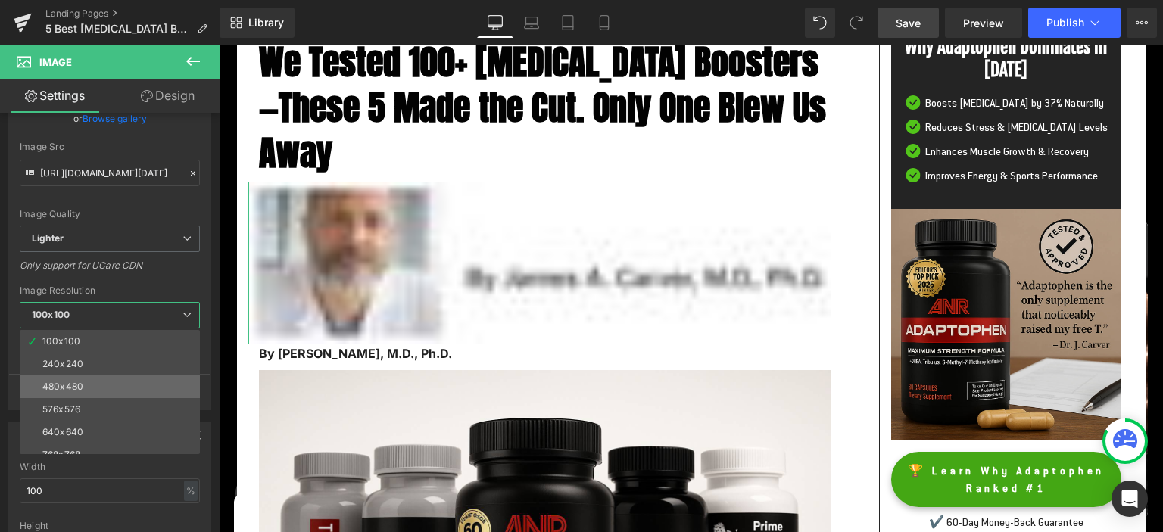
scroll to position [216, 0]
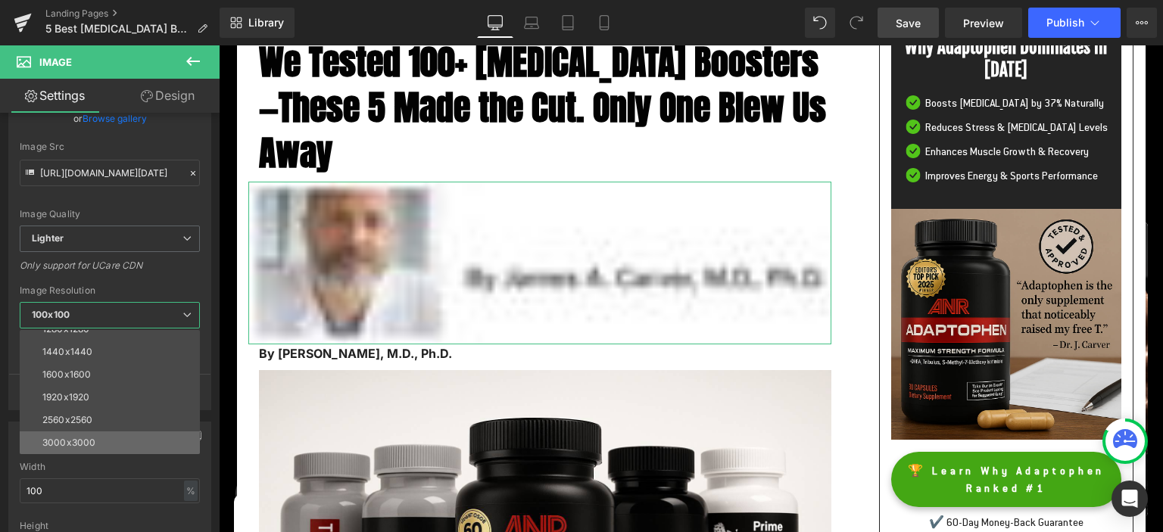
click at [88, 431] on li "3000x3000" at bounding box center [113, 442] width 187 height 23
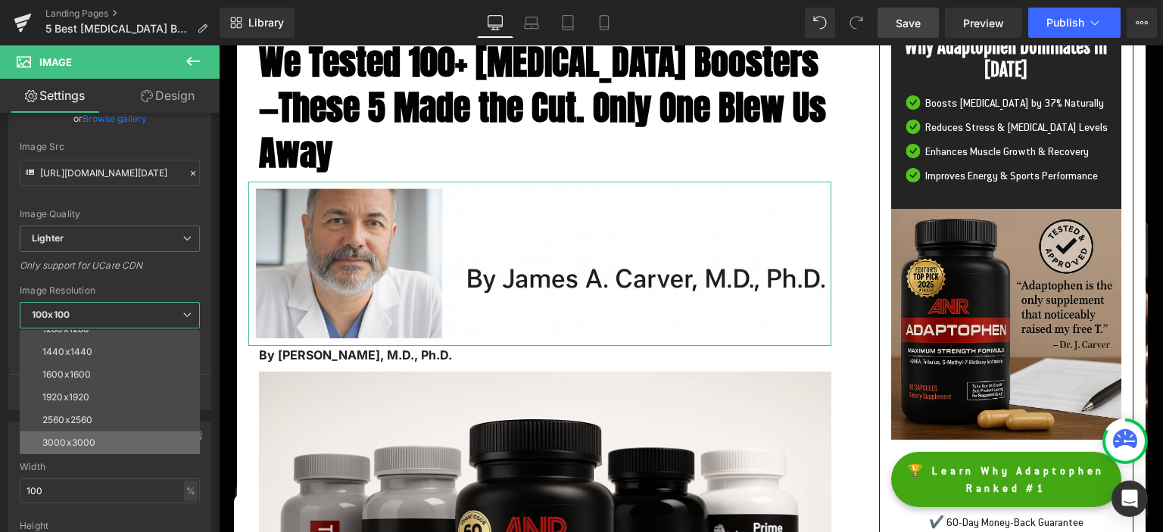
type input "[URL][DOMAIN_NAME][DATE]"
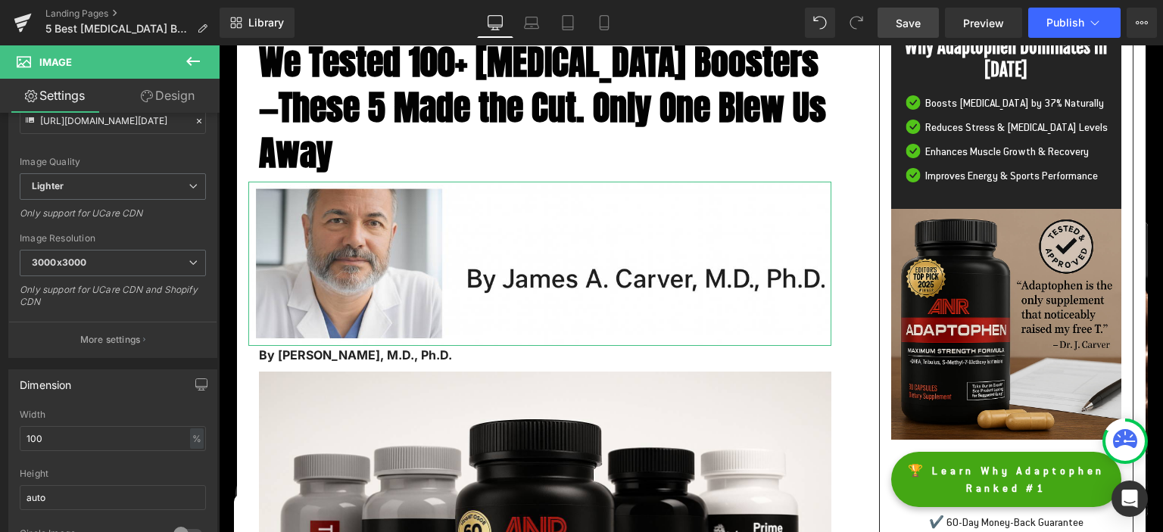
scroll to position [229, 0]
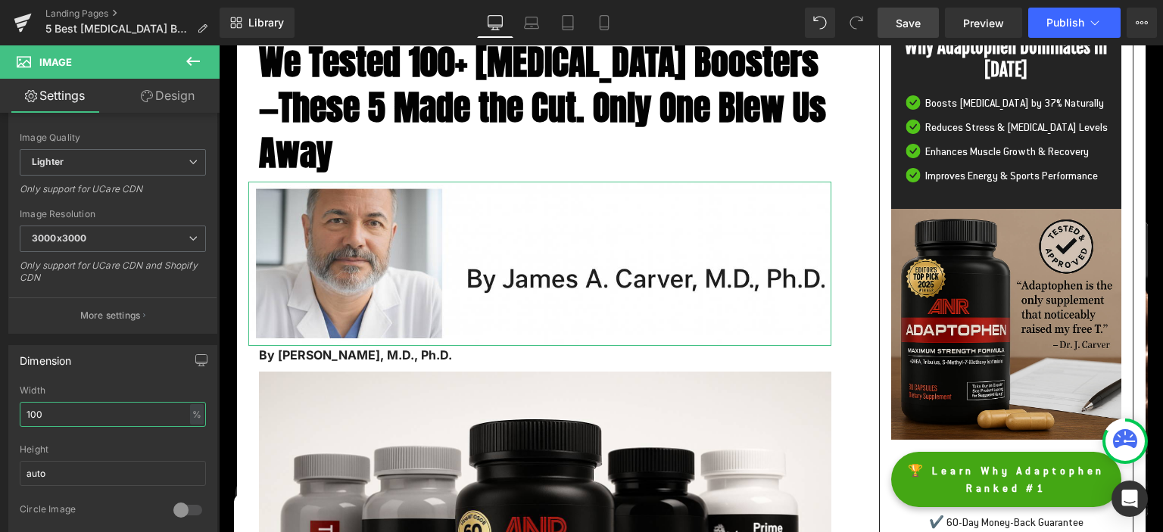
click at [97, 405] on input "100" at bounding box center [113, 414] width 186 height 25
click at [198, 415] on div "%" at bounding box center [197, 414] width 14 height 20
drag, startPoint x: 123, startPoint y: 414, endPoint x: 0, endPoint y: 406, distance: 122.9
click at [20, 406] on input "100" at bounding box center [113, 414] width 186 height 25
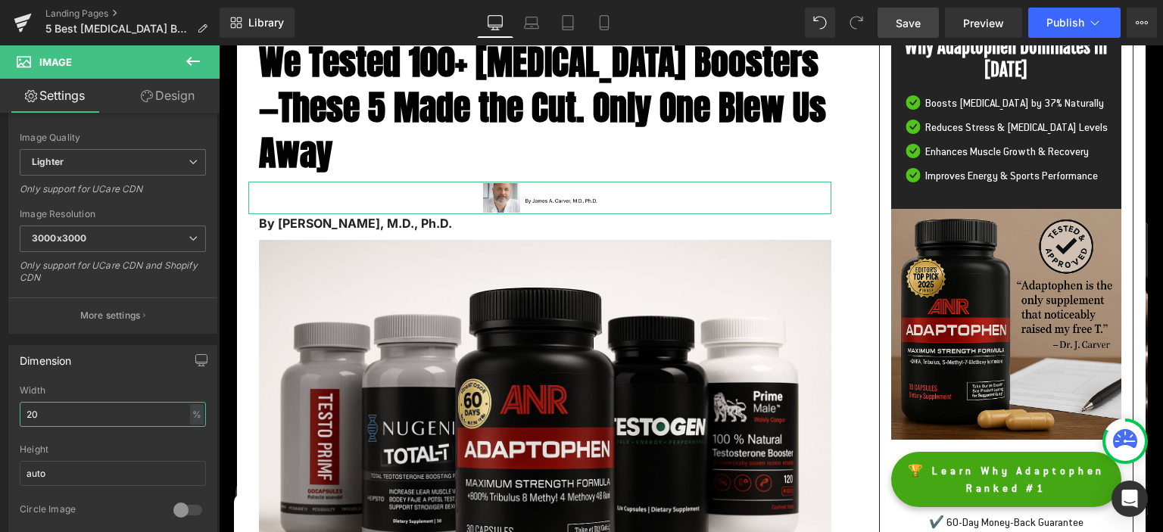
type input "2"
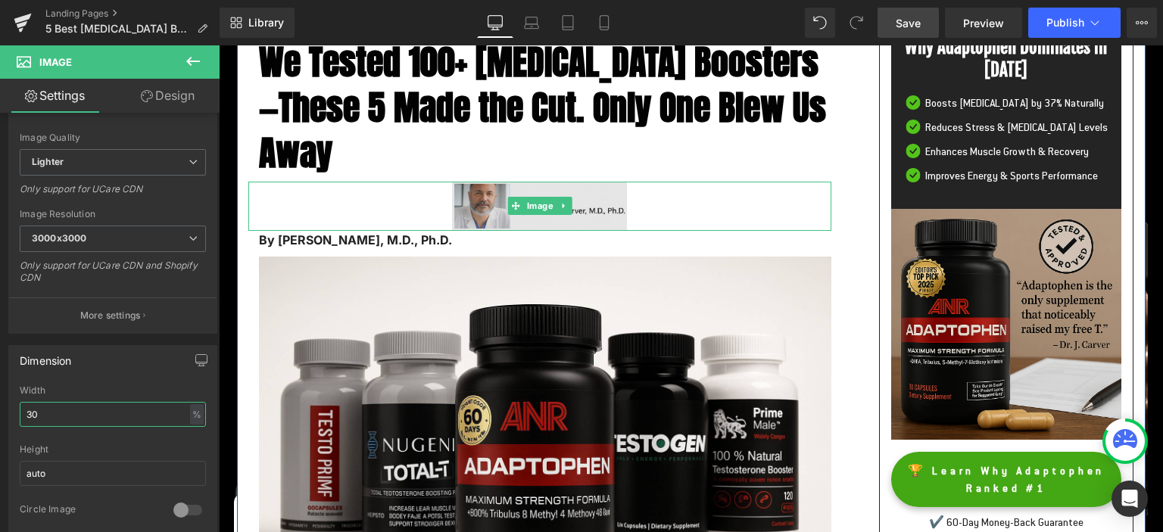
type input "30"
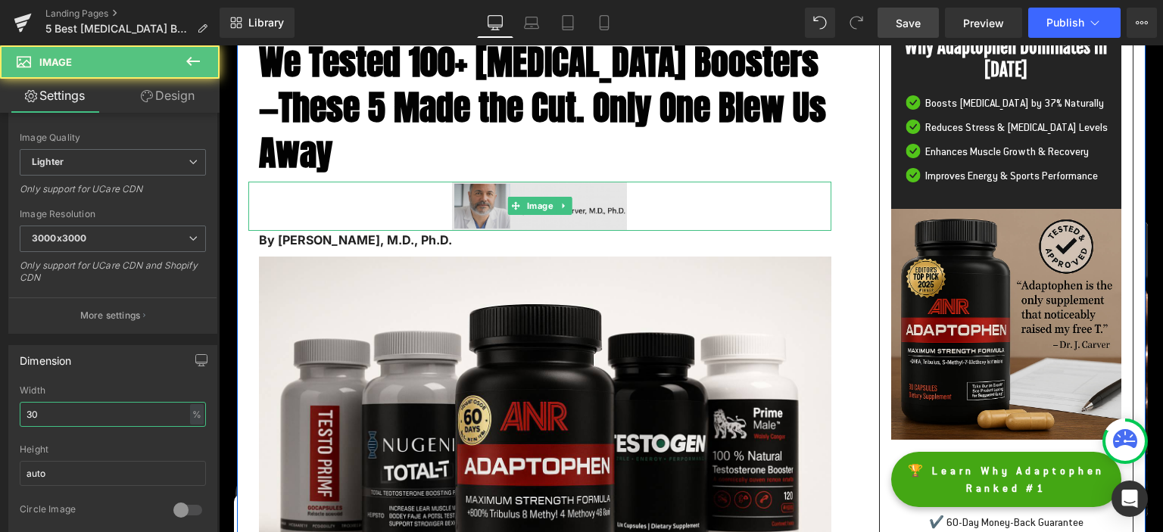
click at [485, 210] on img at bounding box center [539, 206] width 175 height 49
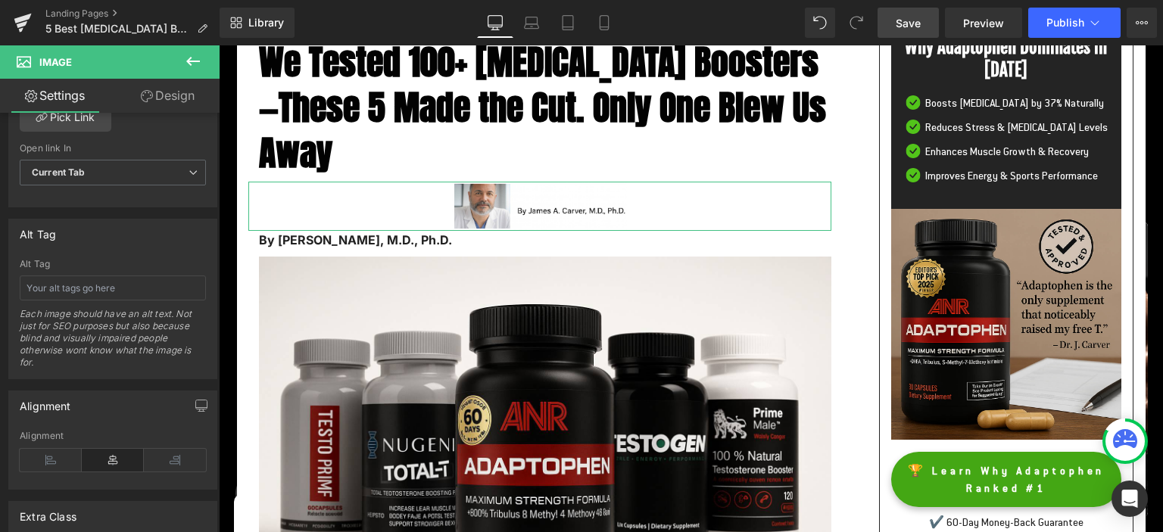
scroll to position [910, 0]
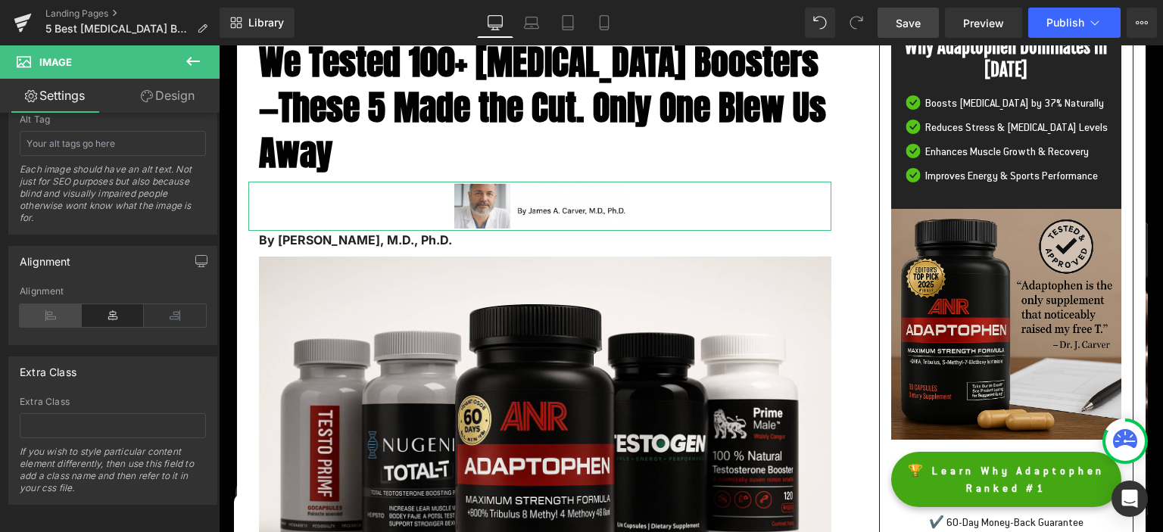
click at [48, 316] on icon at bounding box center [51, 315] width 62 height 23
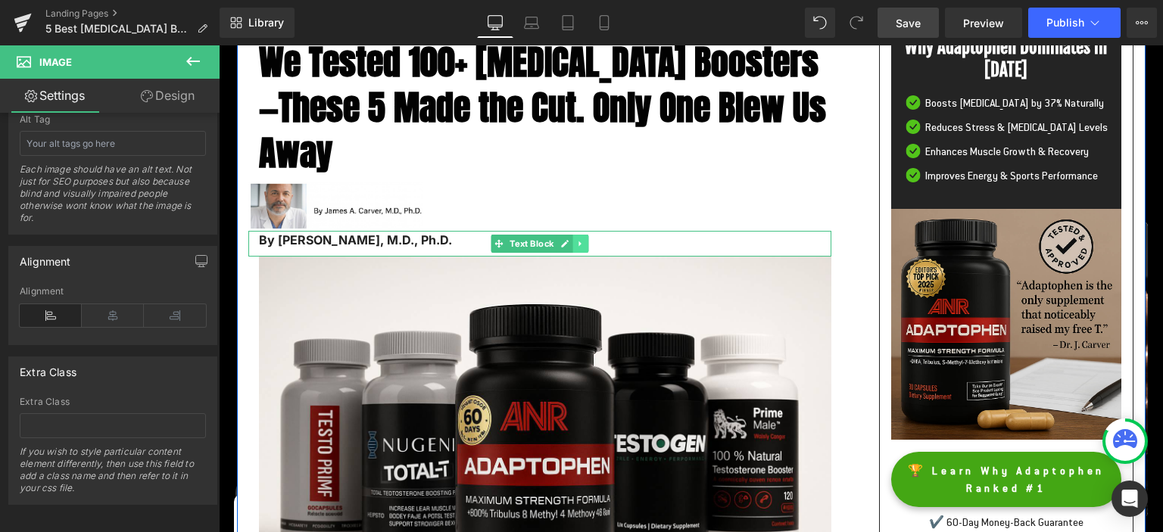
click at [583, 245] on icon at bounding box center [580, 243] width 8 height 9
click at [589, 248] on icon at bounding box center [588, 243] width 8 height 8
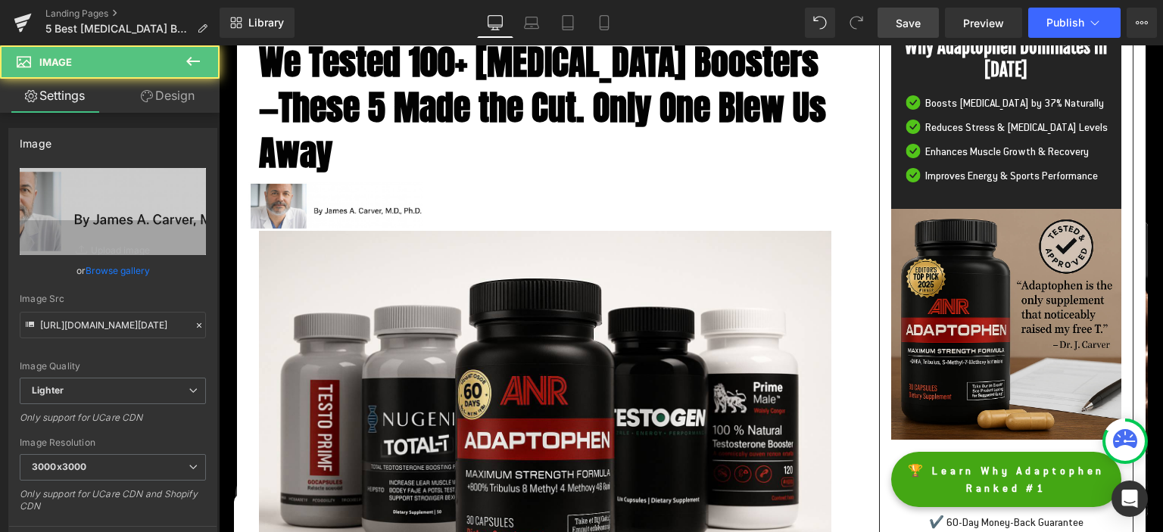
scroll to position [500, 0]
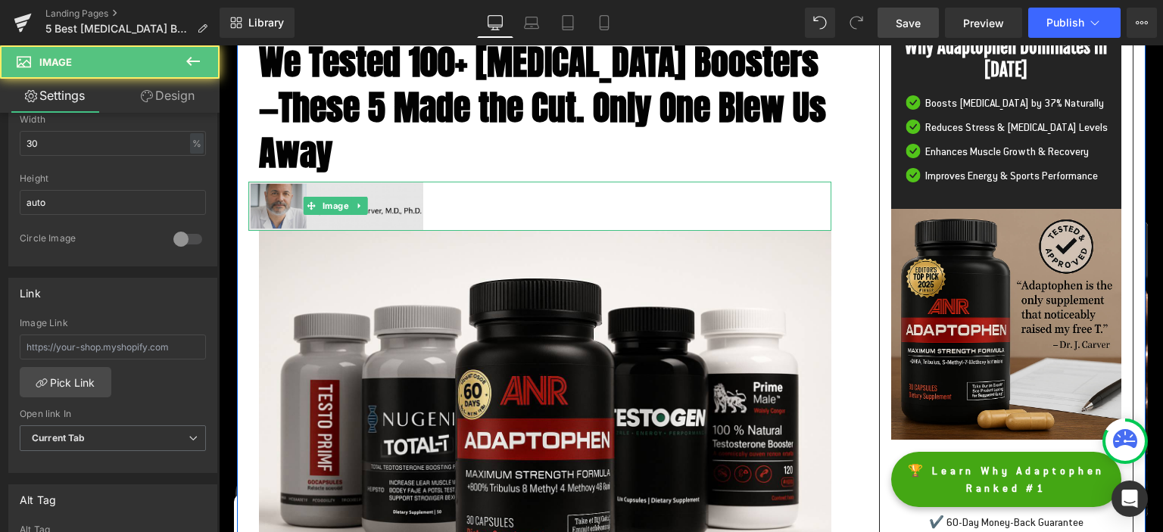
click at [271, 199] on img at bounding box center [335, 206] width 175 height 49
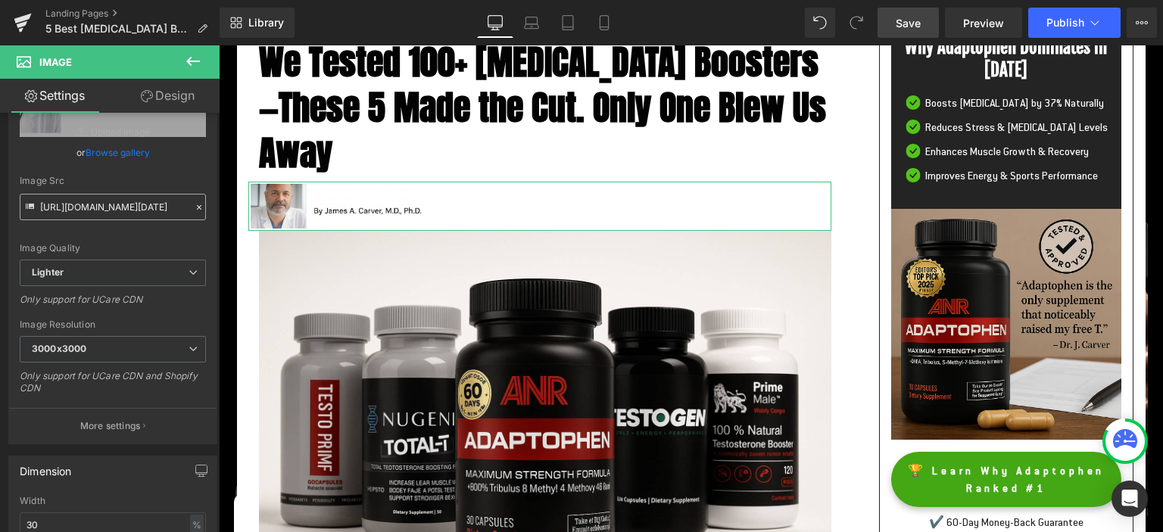
scroll to position [0, 0]
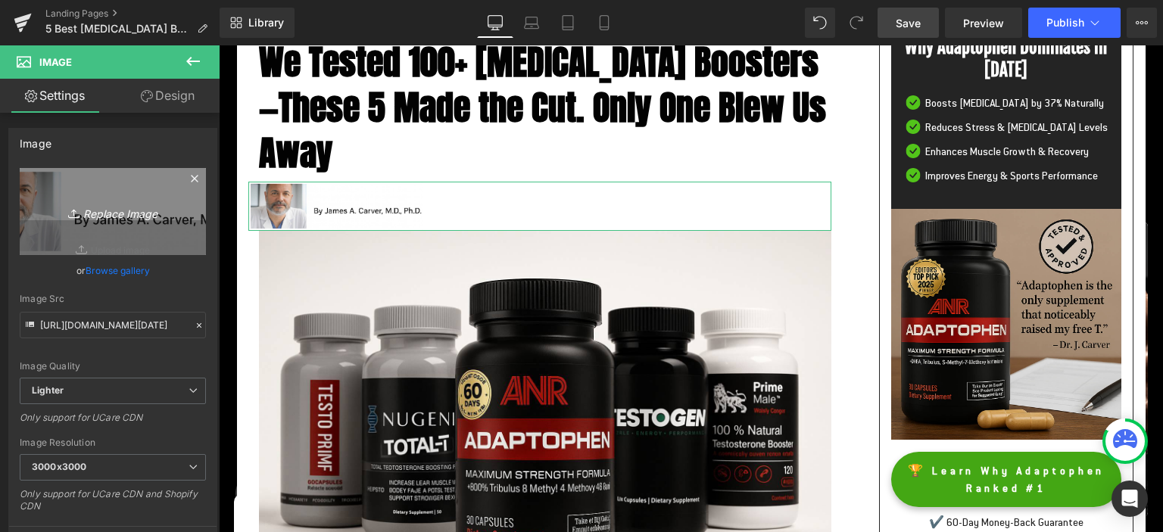
click at [99, 210] on icon "Replace Image" at bounding box center [112, 211] width 121 height 19
type input "C:\fakepath\ChatGPT Image [DATE], 04_15_55 AM.png"
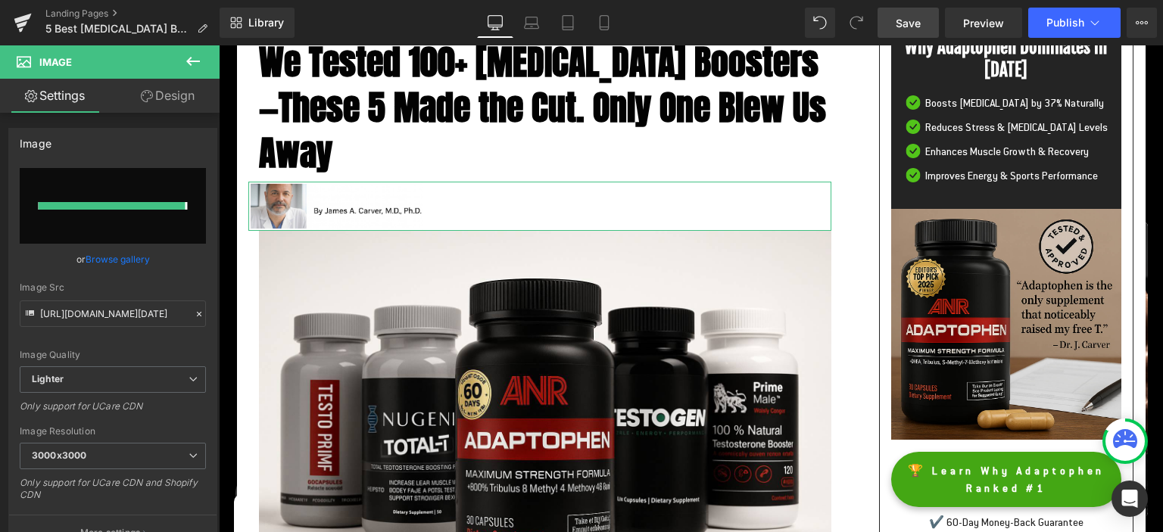
type input "[URL][DOMAIN_NAME][DATE]"
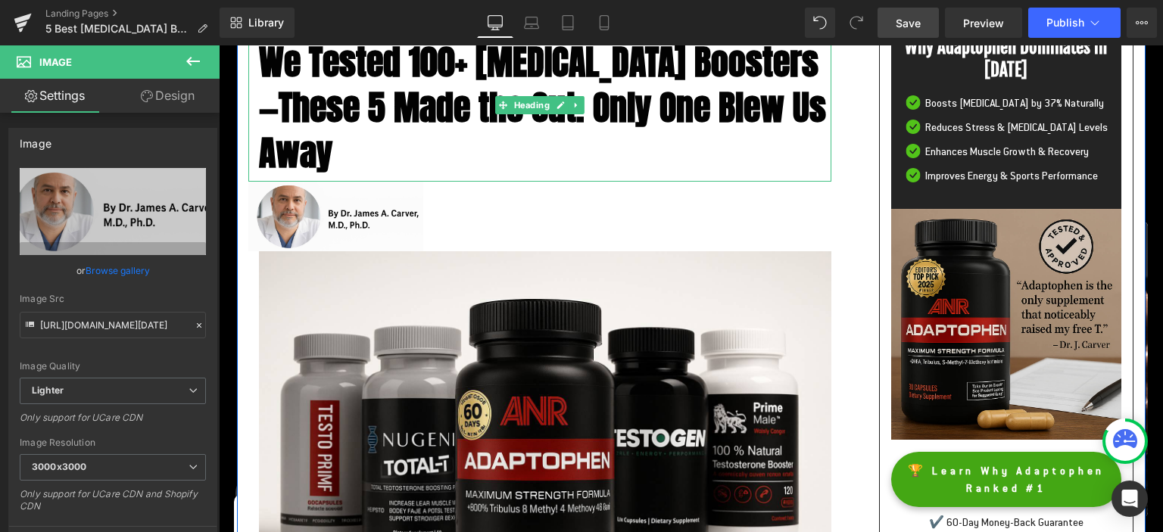
click at [466, 149] on h1 "We Tested 100+ [MEDICAL_DATA] Boosters—These 5 Made the Cut. Only One Blew Us A…" at bounding box center [545, 106] width 572 height 135
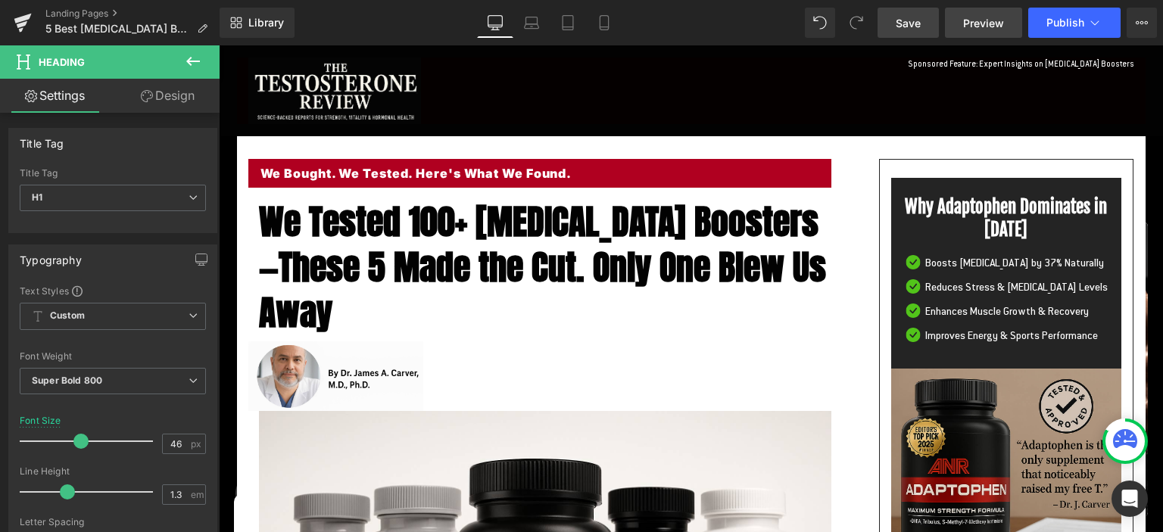
click at [980, 16] on span "Preview" at bounding box center [983, 23] width 41 height 16
drag, startPoint x: 914, startPoint y: 26, endPoint x: 659, endPoint y: 5, distance: 256.7
click at [914, 26] on span "Save" at bounding box center [907, 23] width 25 height 16
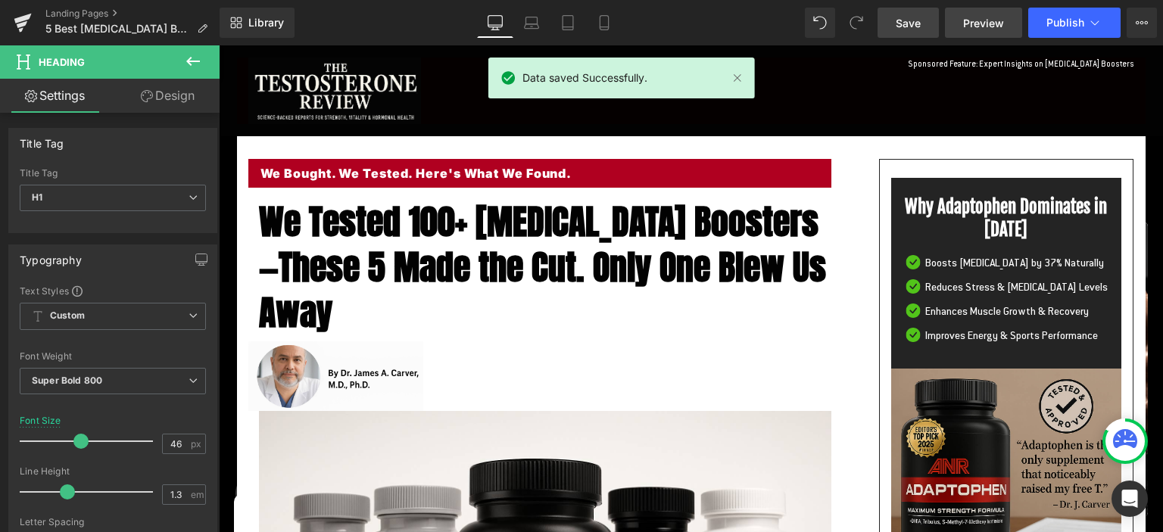
click at [976, 20] on span "Preview" at bounding box center [983, 23] width 41 height 16
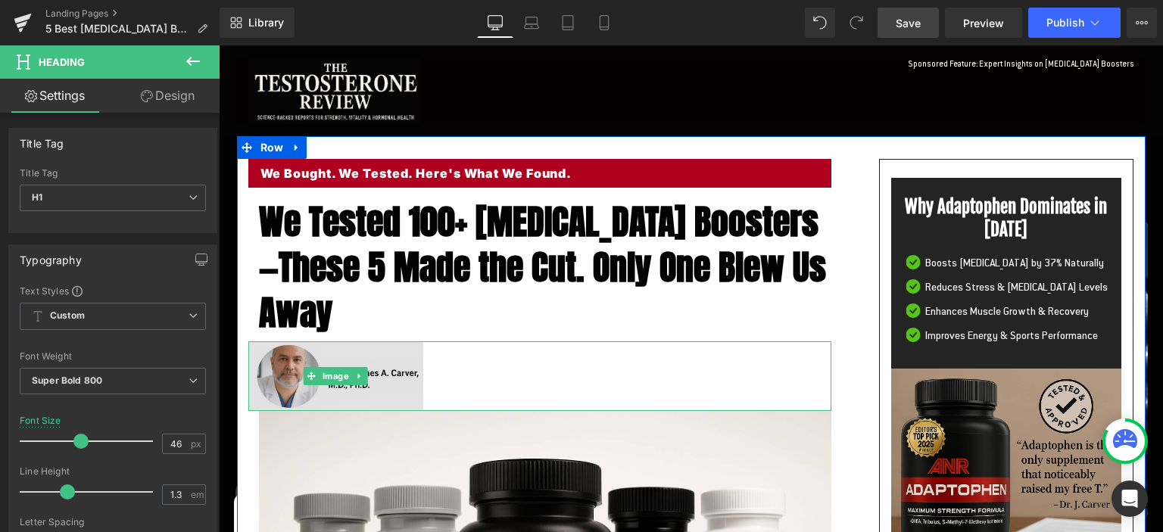
click at [288, 382] on img at bounding box center [335, 376] width 175 height 70
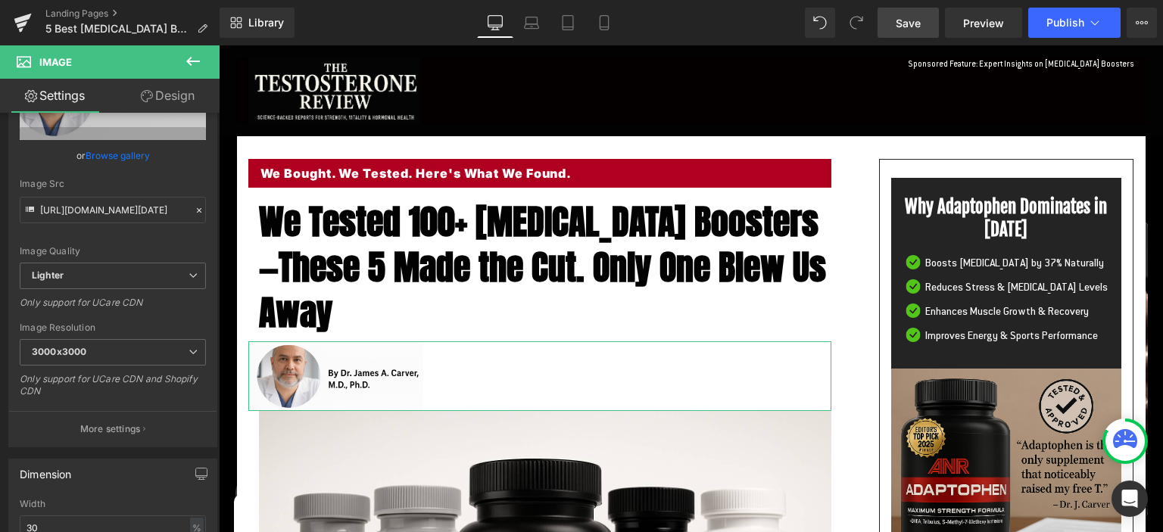
scroll to position [152, 0]
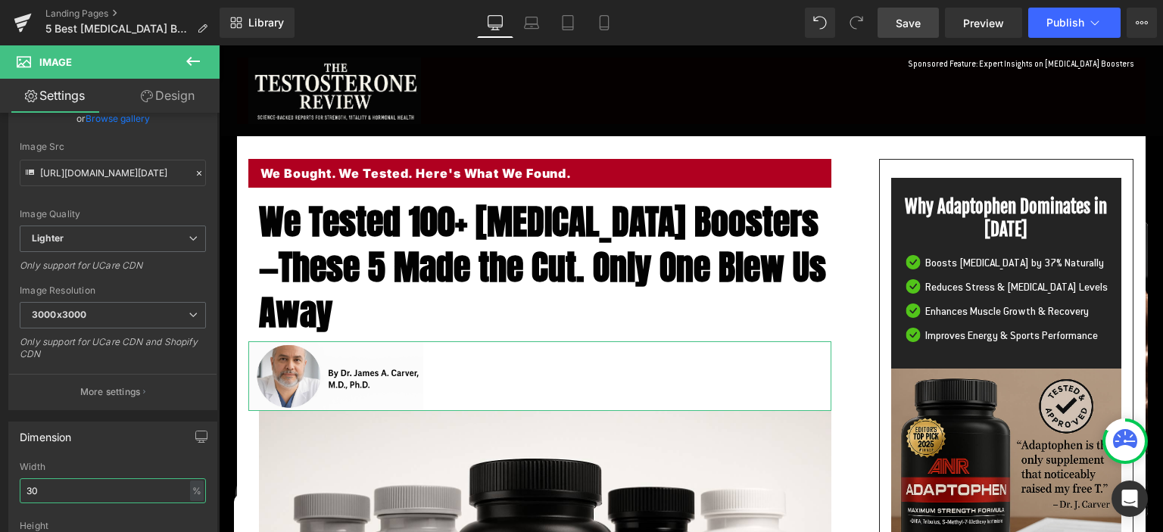
drag, startPoint x: 55, startPoint y: 481, endPoint x: 11, endPoint y: 479, distance: 43.2
click at [20, 481] on input "30" at bounding box center [113, 490] width 186 height 25
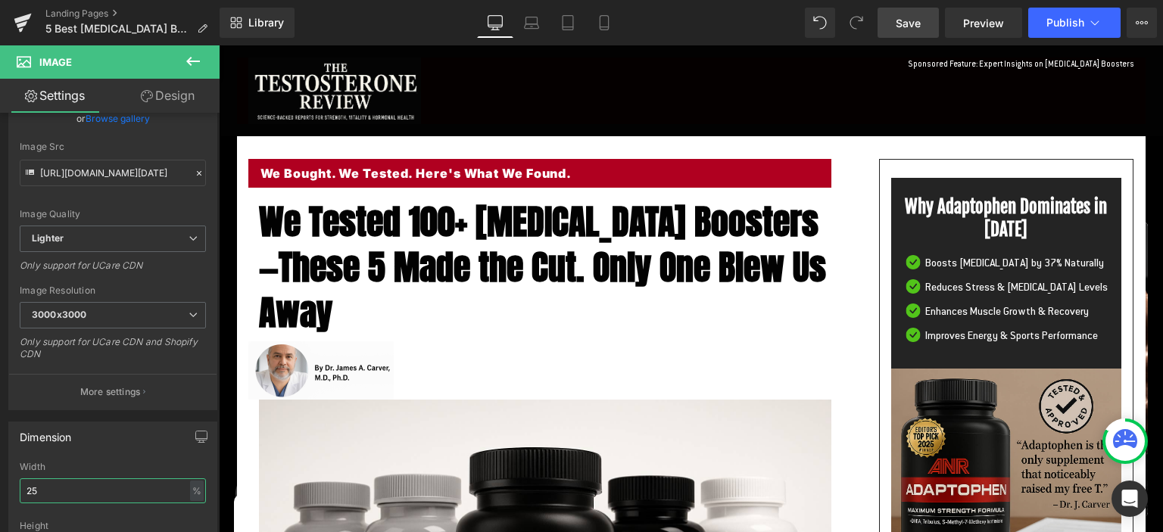
type input "25"
click at [914, 20] on span "Save" at bounding box center [907, 23] width 25 height 16
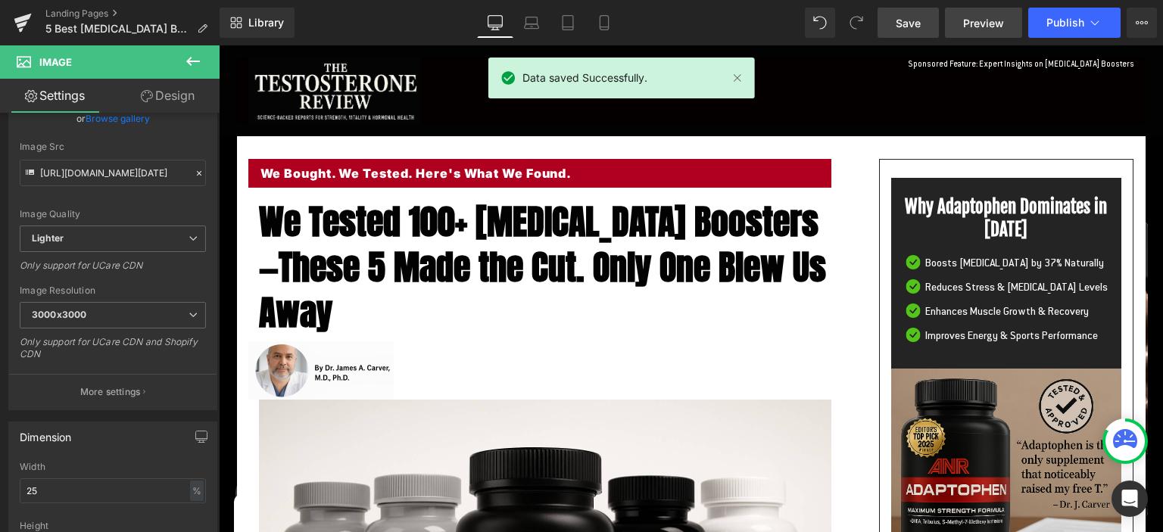
click at [974, 22] on span "Preview" at bounding box center [983, 23] width 41 height 16
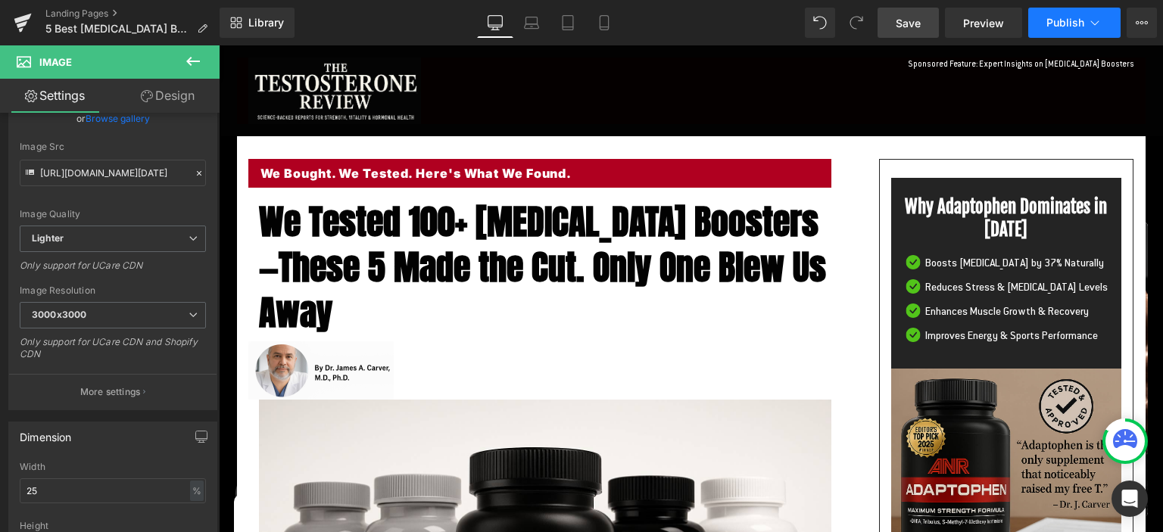
click at [1073, 17] on span "Publish" at bounding box center [1065, 23] width 38 height 12
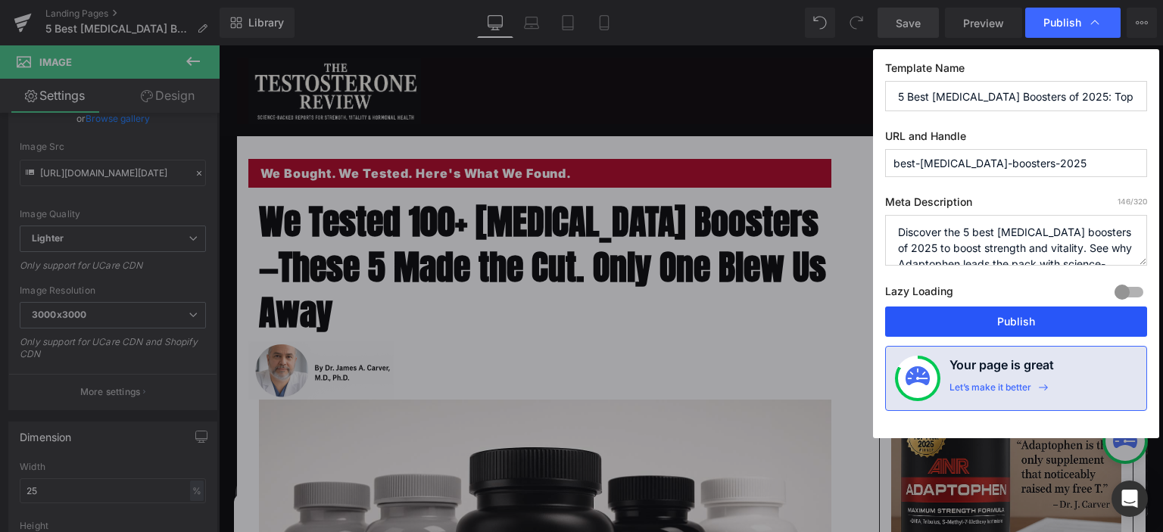
click at [979, 322] on button "Publish" at bounding box center [1016, 322] width 262 height 30
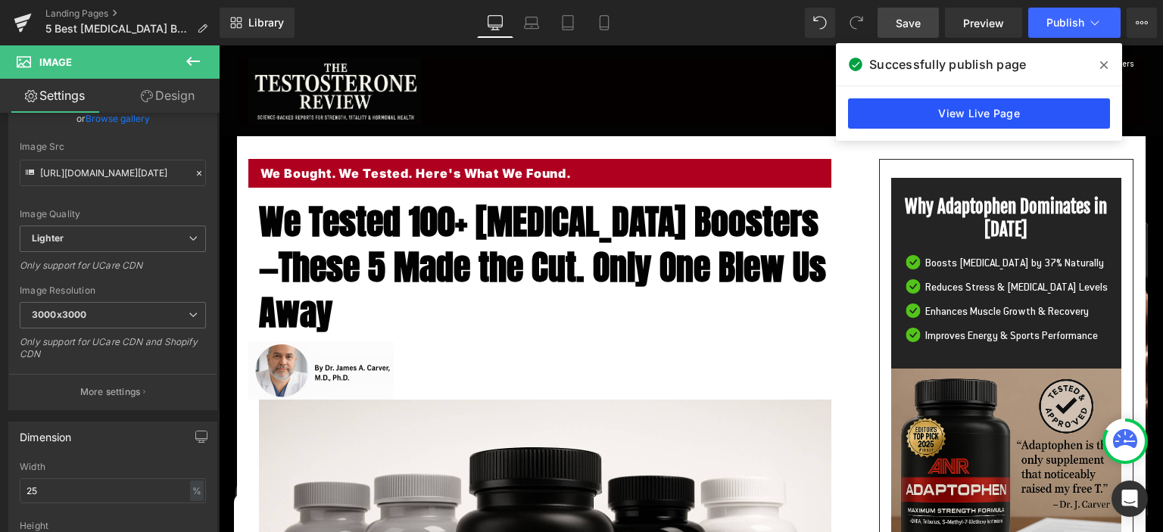
click at [933, 111] on link "View Live Page" at bounding box center [979, 113] width 262 height 30
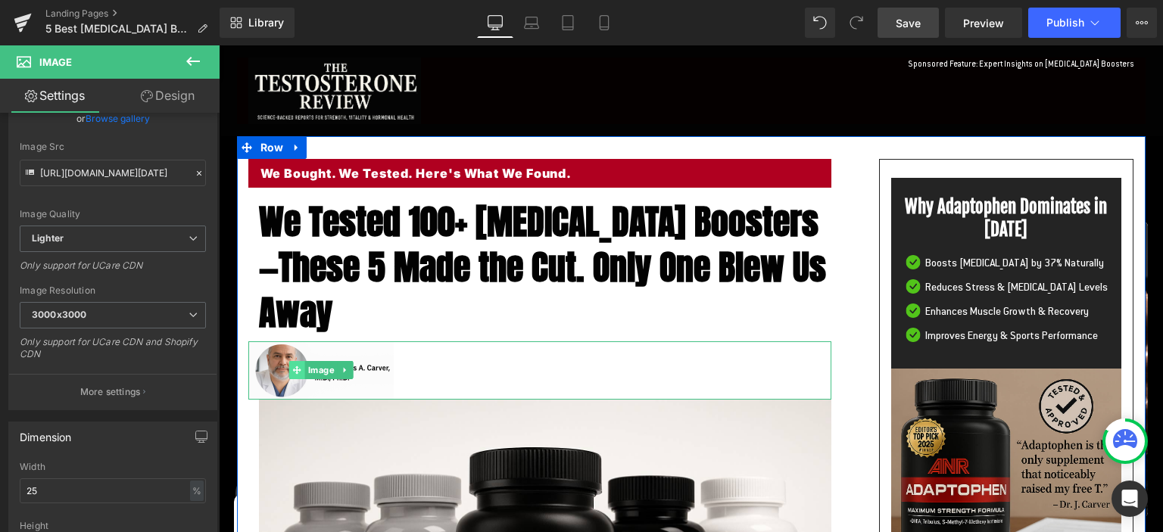
click at [301, 378] on span at bounding box center [297, 370] width 16 height 18
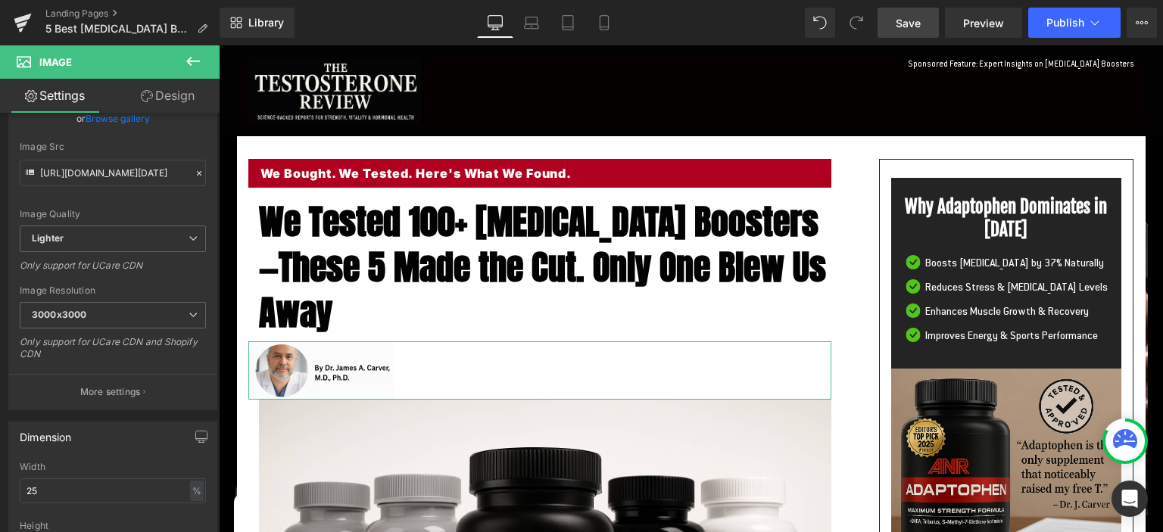
click at [170, 103] on link "Design" at bounding box center [168, 96] width 110 height 34
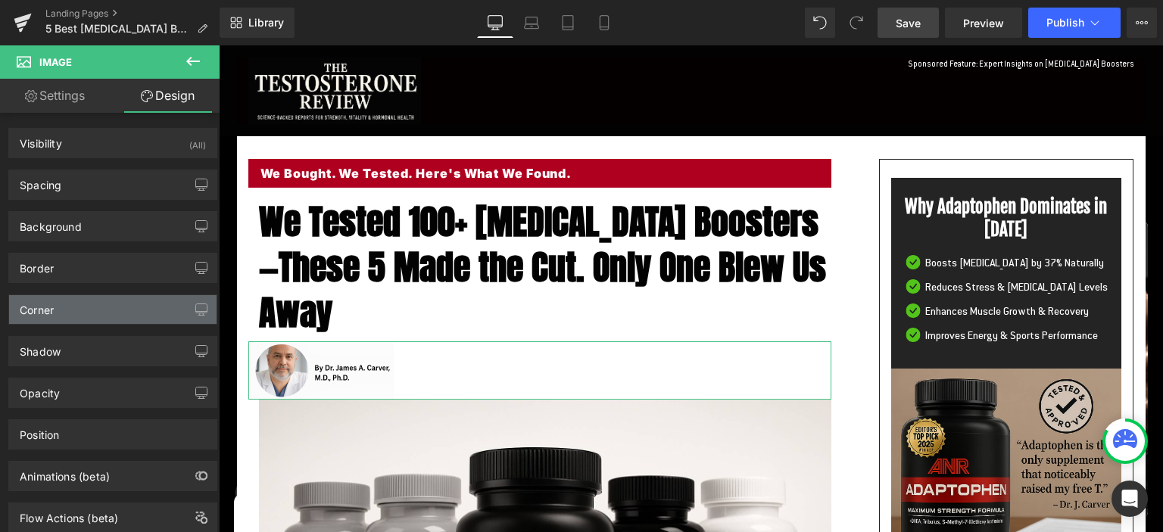
scroll to position [29, 0]
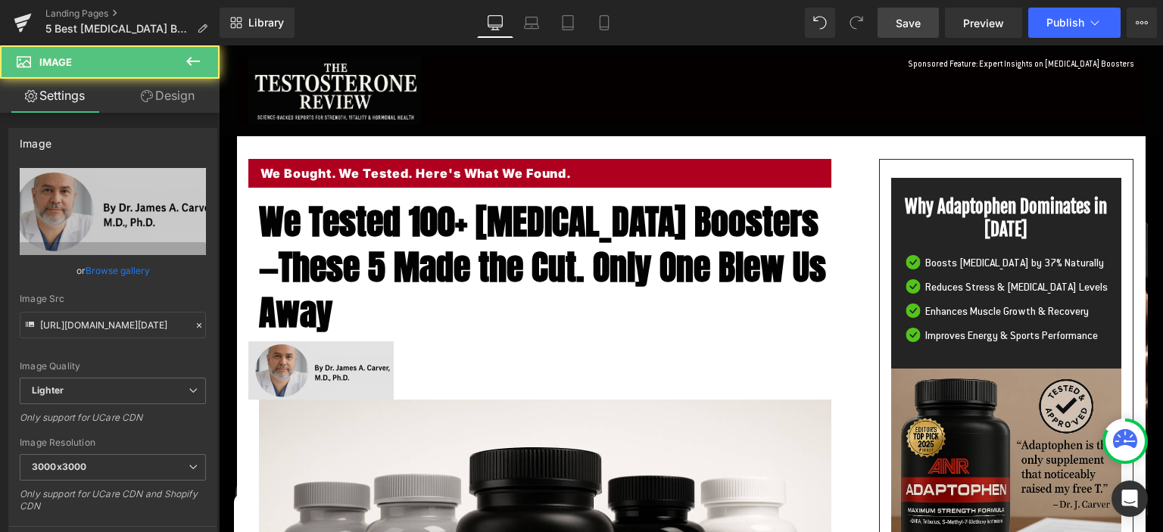
scroll to position [152, 0]
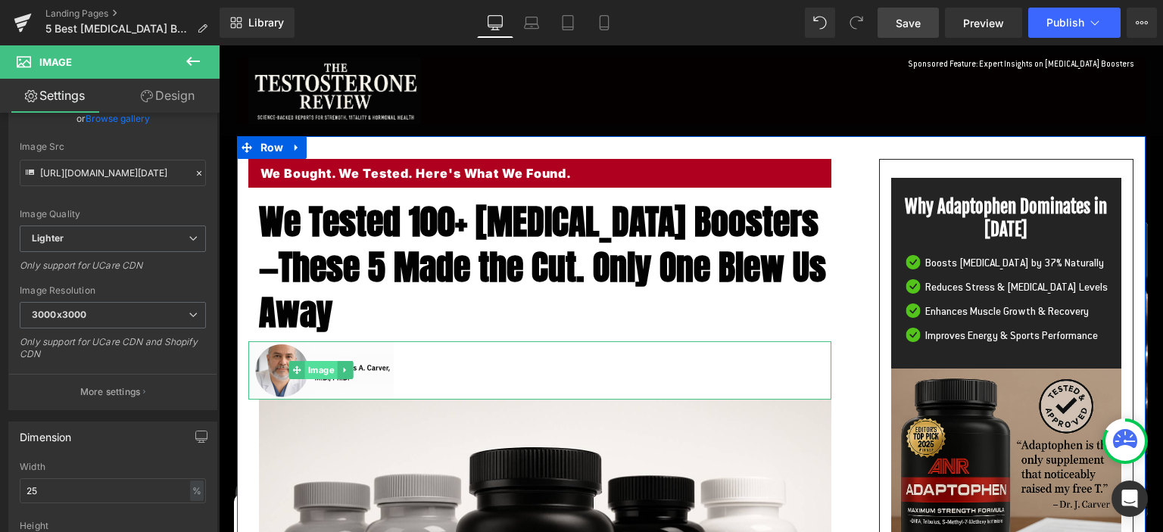
click at [317, 373] on span "Image" at bounding box center [320, 370] width 33 height 18
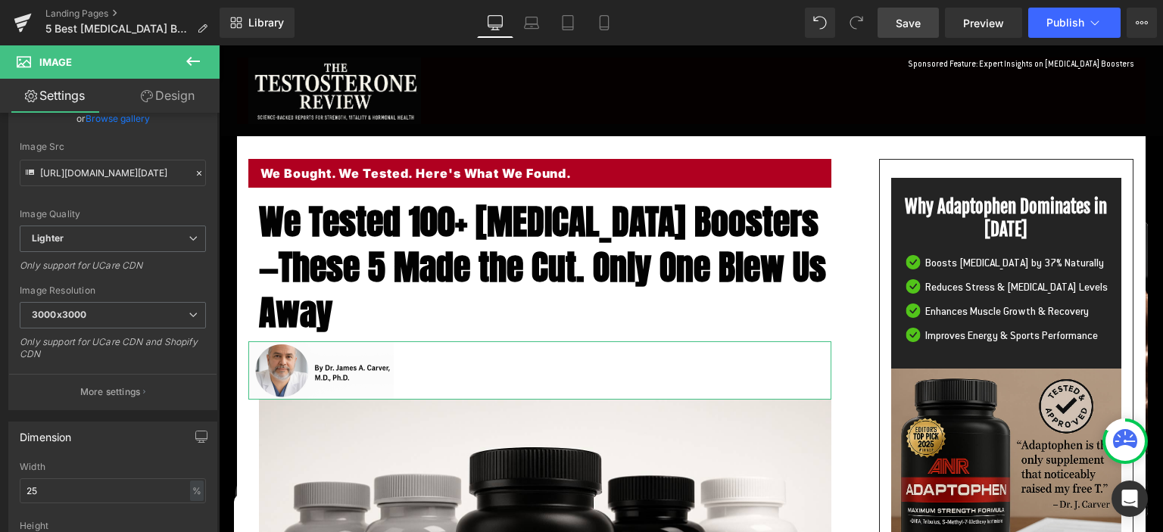
click at [61, 87] on link "Settings" at bounding box center [55, 96] width 110 height 34
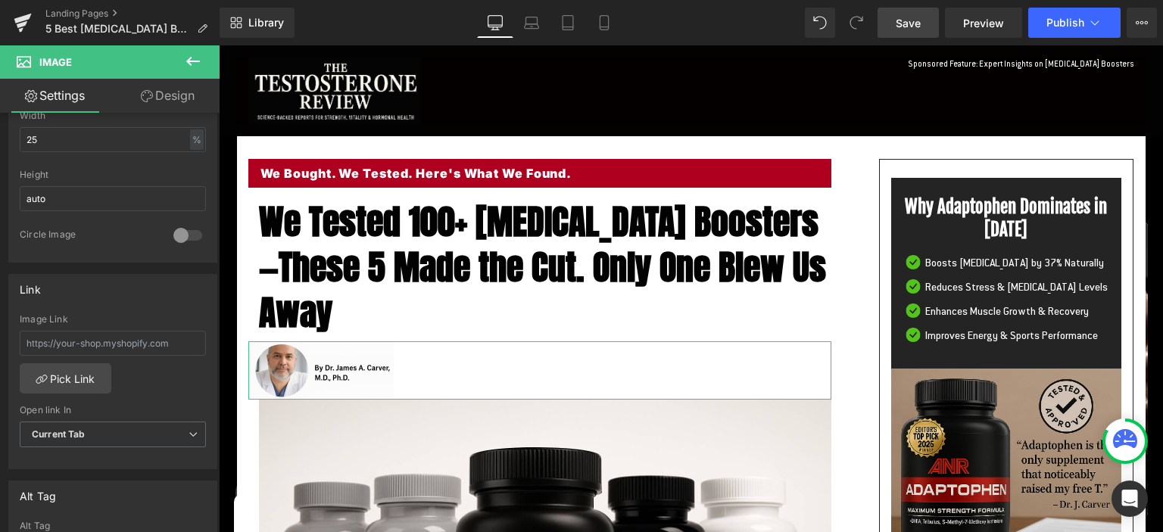
scroll to position [528, 0]
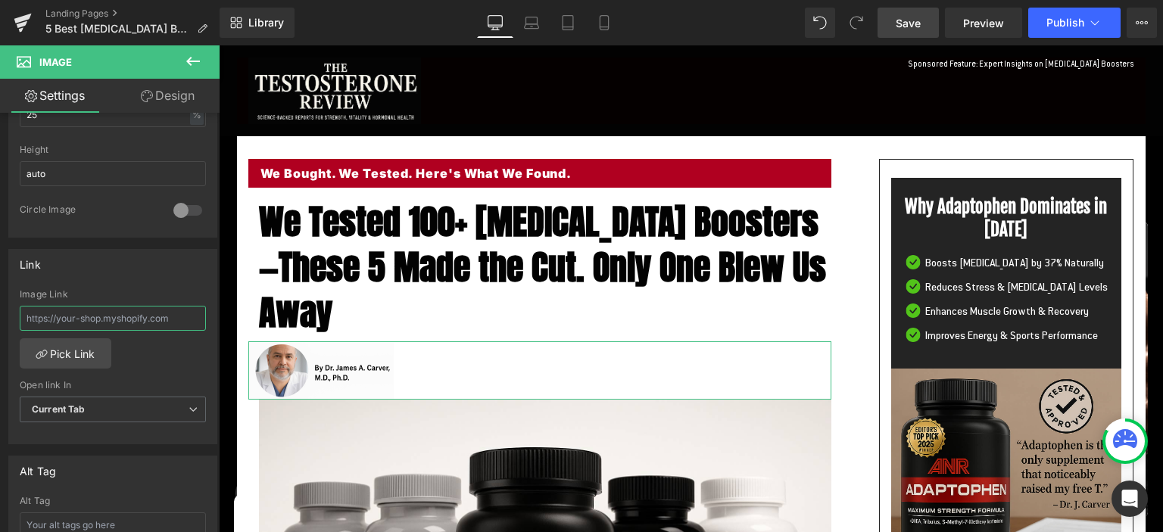
click at [95, 319] on input "text" at bounding box center [113, 318] width 186 height 25
paste input "[URL][DOMAIN_NAME]"
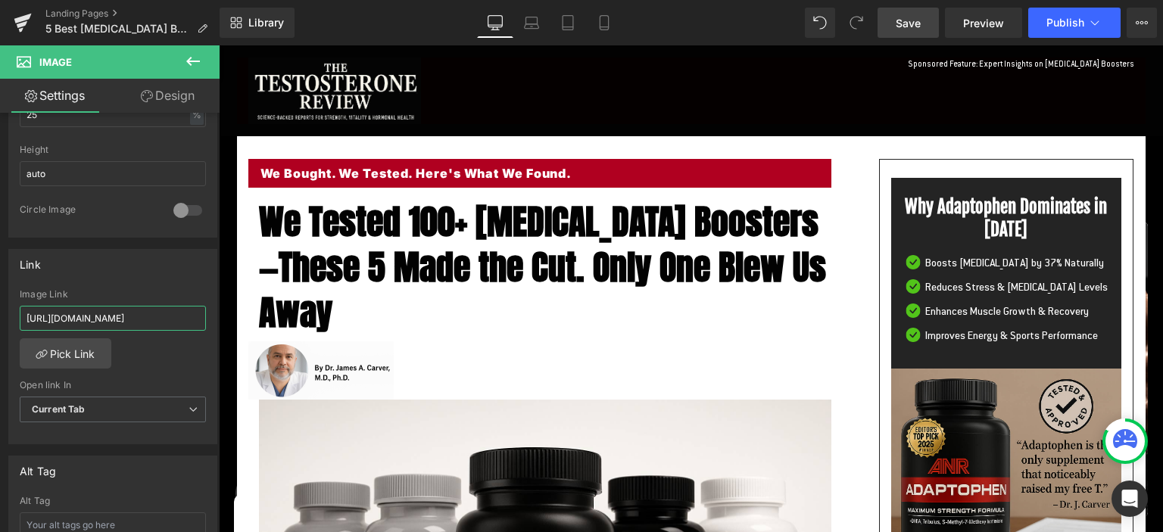
scroll to position [0, 176]
click at [101, 316] on input "[URL][DOMAIN_NAME]" at bounding box center [113, 318] width 186 height 25
paste input "ages/best-[MEDICAL_DATA]-boosters-2025"
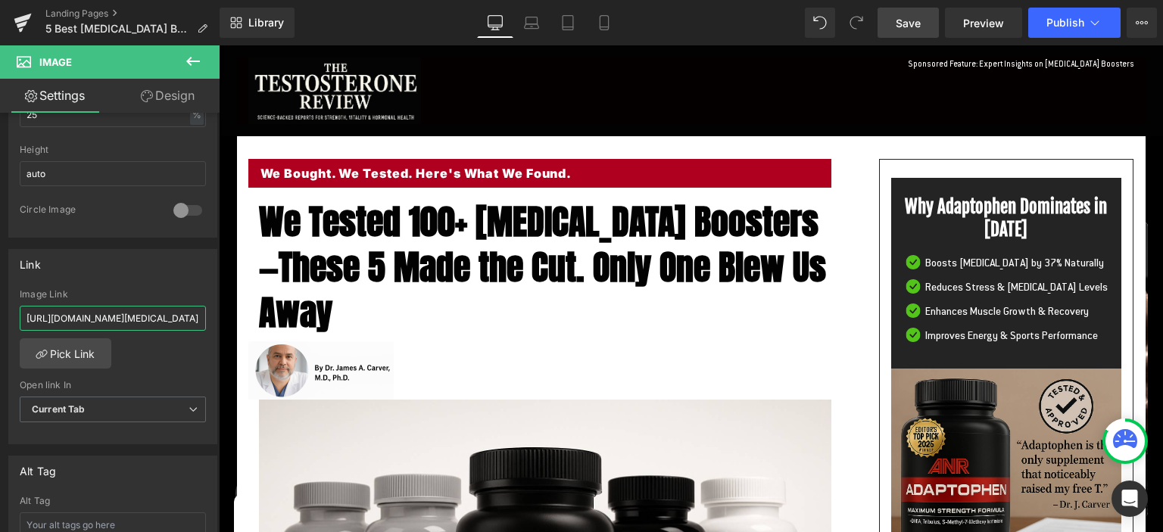
scroll to position [0, 139]
type input "[URL][DOMAIN_NAME][MEDICAL_DATA]"
click at [917, 25] on span "Save" at bounding box center [907, 23] width 25 height 16
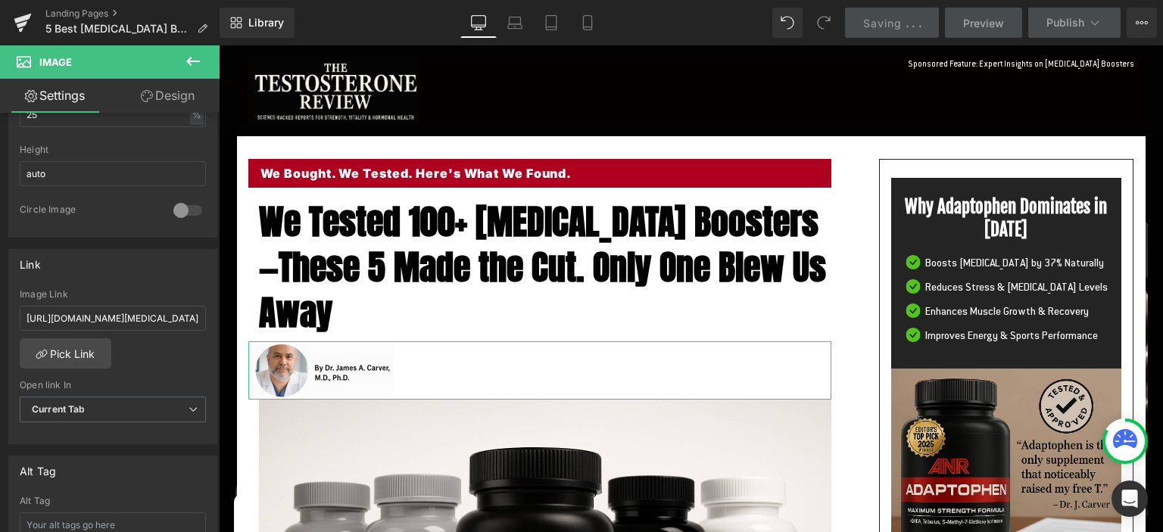
scroll to position [223, 0]
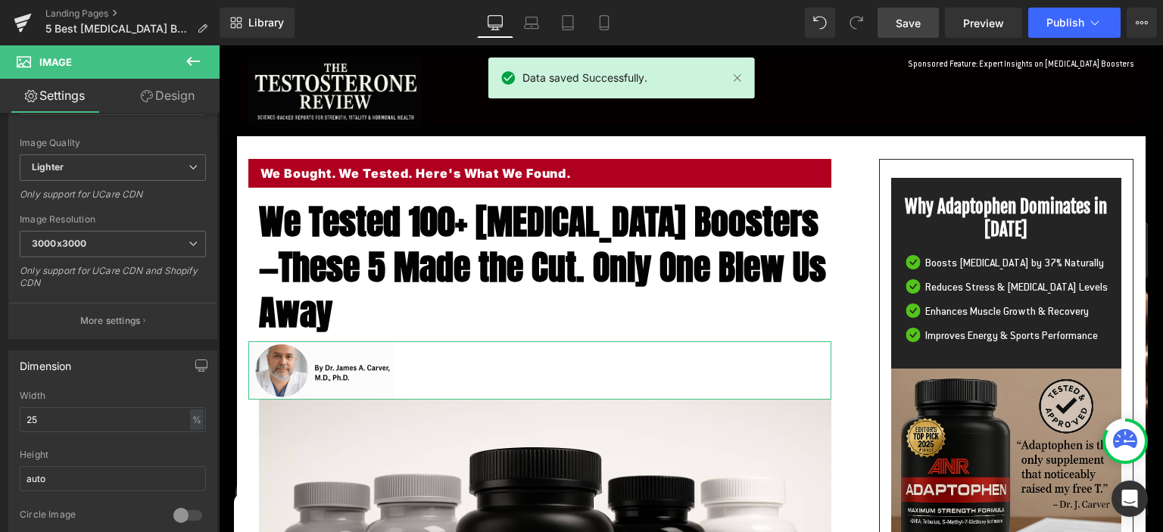
click at [171, 101] on link "Design" at bounding box center [168, 96] width 110 height 34
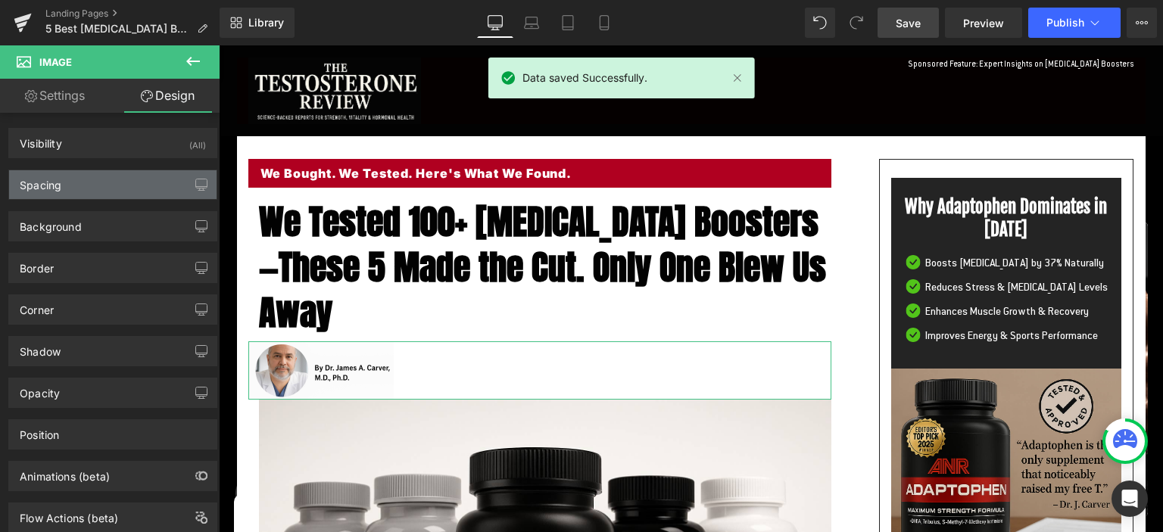
click at [114, 175] on div "Spacing" at bounding box center [112, 184] width 207 height 29
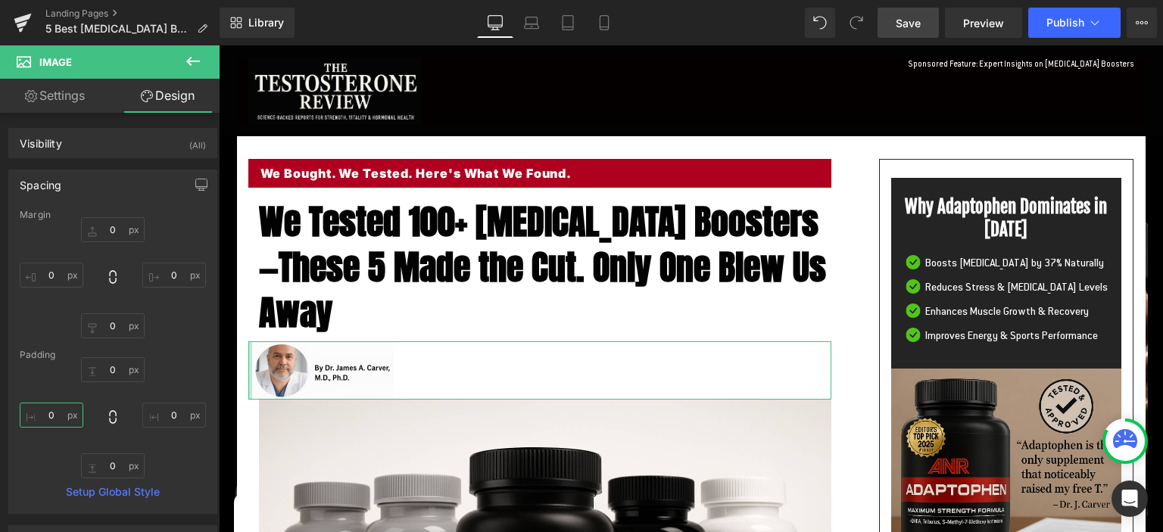
drag, startPoint x: 58, startPoint y: 412, endPoint x: 38, endPoint y: 409, distance: 19.9
click at [38, 409] on input "0" at bounding box center [52, 415] width 64 height 25
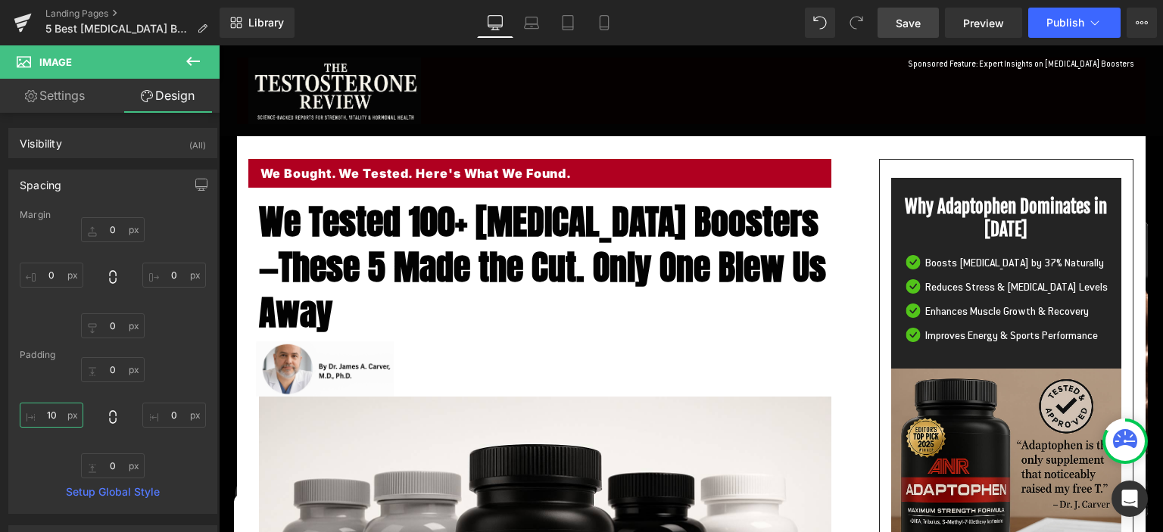
type input "10"
click at [910, 23] on span "Save" at bounding box center [907, 23] width 25 height 16
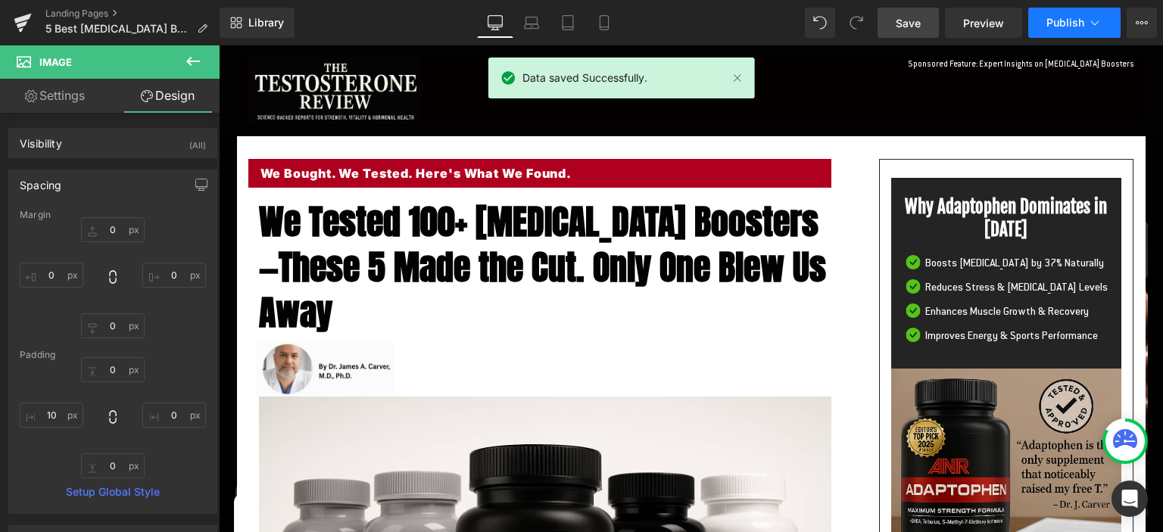
click at [1054, 20] on span "Publish" at bounding box center [1065, 23] width 38 height 12
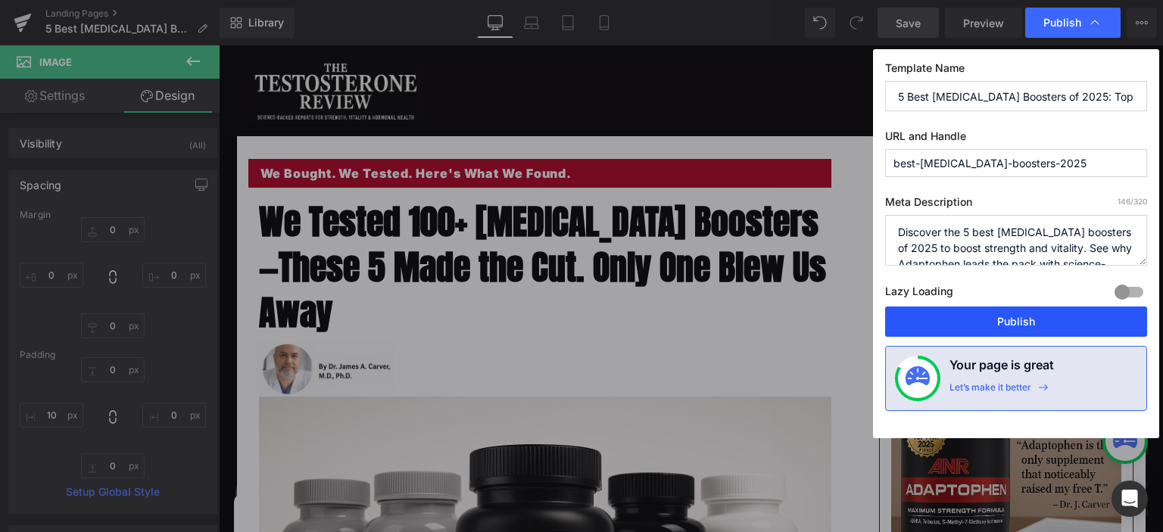
drag, startPoint x: 1012, startPoint y: 307, endPoint x: 793, endPoint y: 261, distance: 223.6
click at [1012, 307] on button "Publish" at bounding box center [1016, 322] width 262 height 30
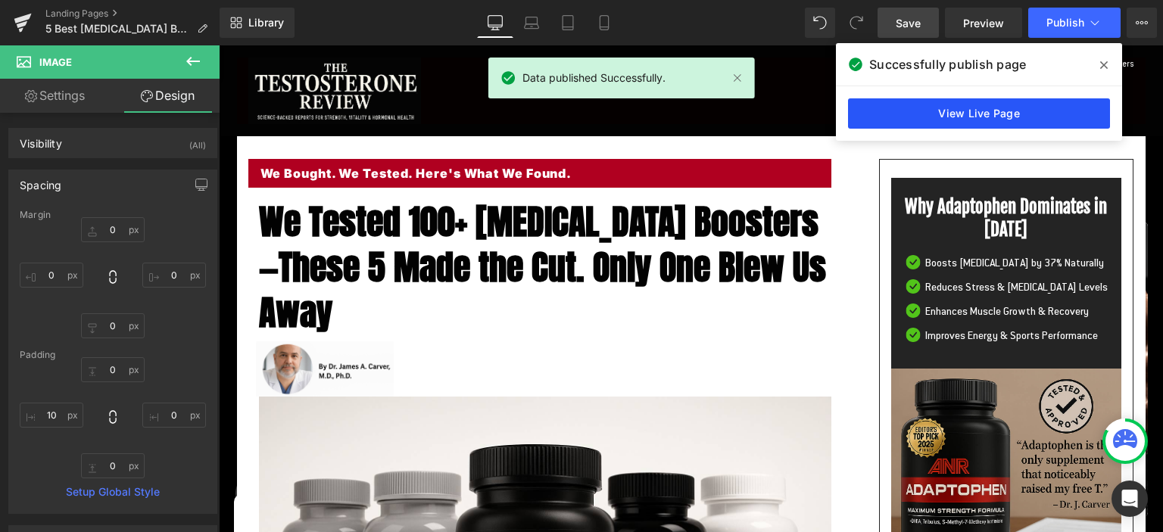
click at [907, 104] on link "View Live Page" at bounding box center [979, 113] width 262 height 30
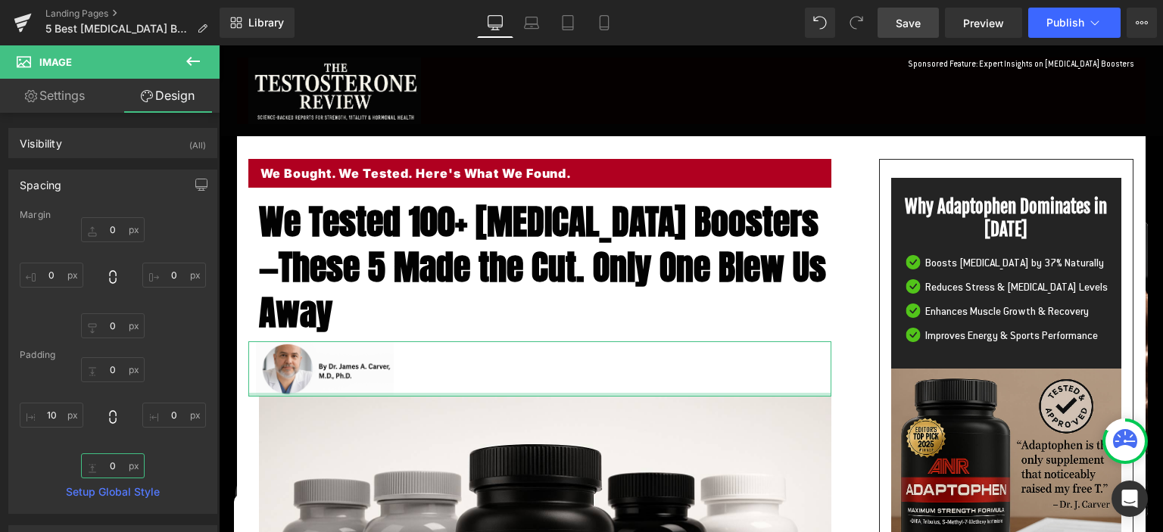
drag, startPoint x: 123, startPoint y: 471, endPoint x: 111, endPoint y: 471, distance: 12.1
click at [111, 471] on input "0" at bounding box center [113, 465] width 64 height 25
click at [126, 464] on input "0" at bounding box center [113, 465] width 64 height 25
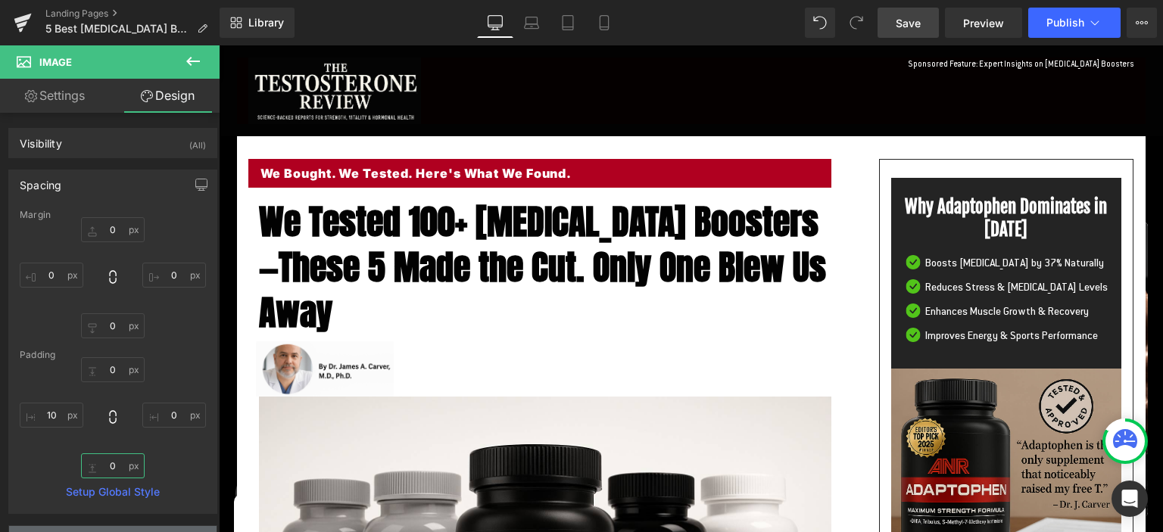
type input "3"
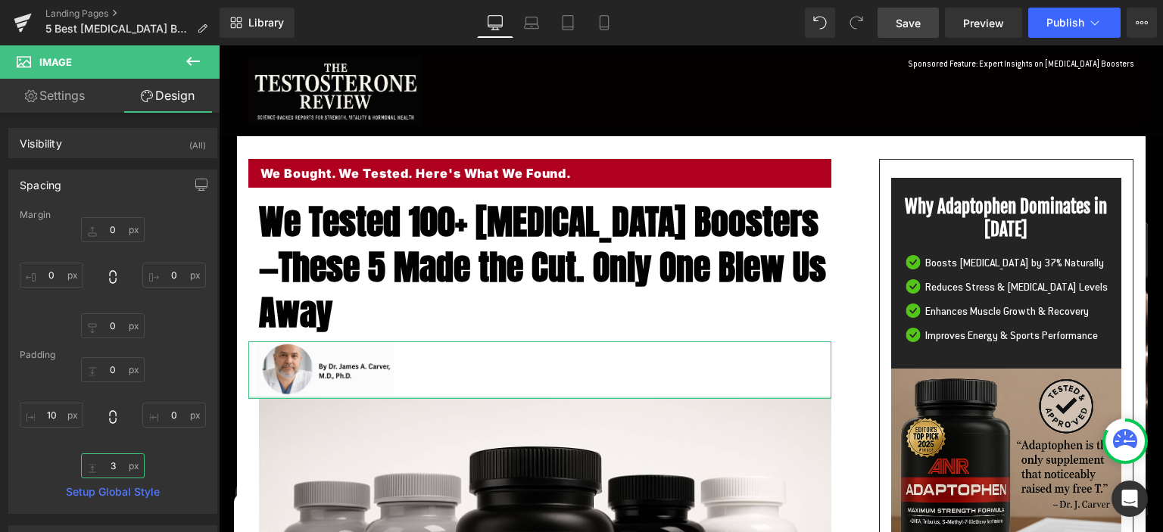
drag, startPoint x: 125, startPoint y: 464, endPoint x: 108, endPoint y: 462, distance: 16.8
click at [108, 462] on input "3" at bounding box center [113, 465] width 64 height 25
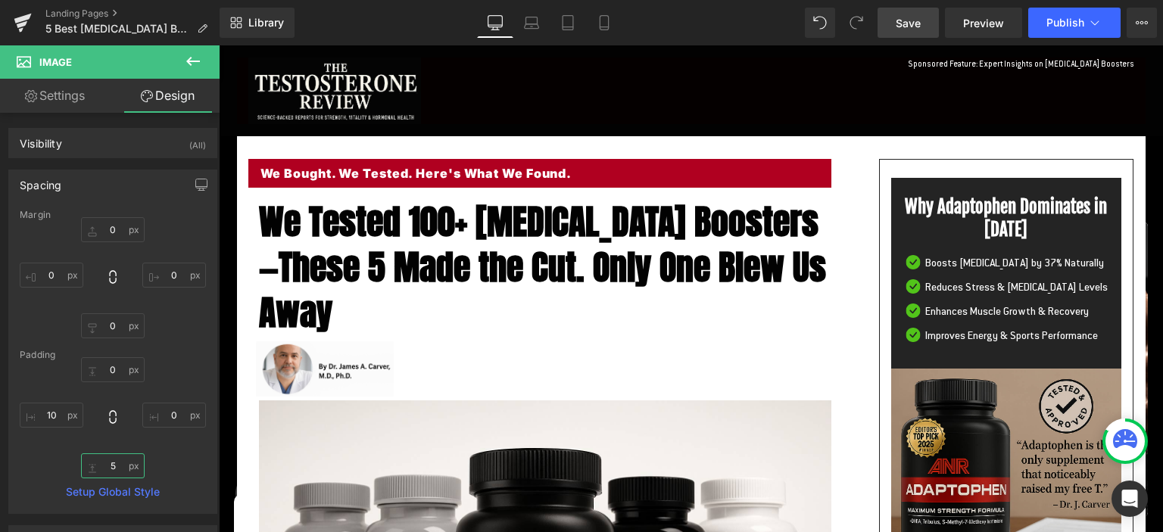
type input "5"
click at [913, 17] on span "Save" at bounding box center [907, 23] width 25 height 16
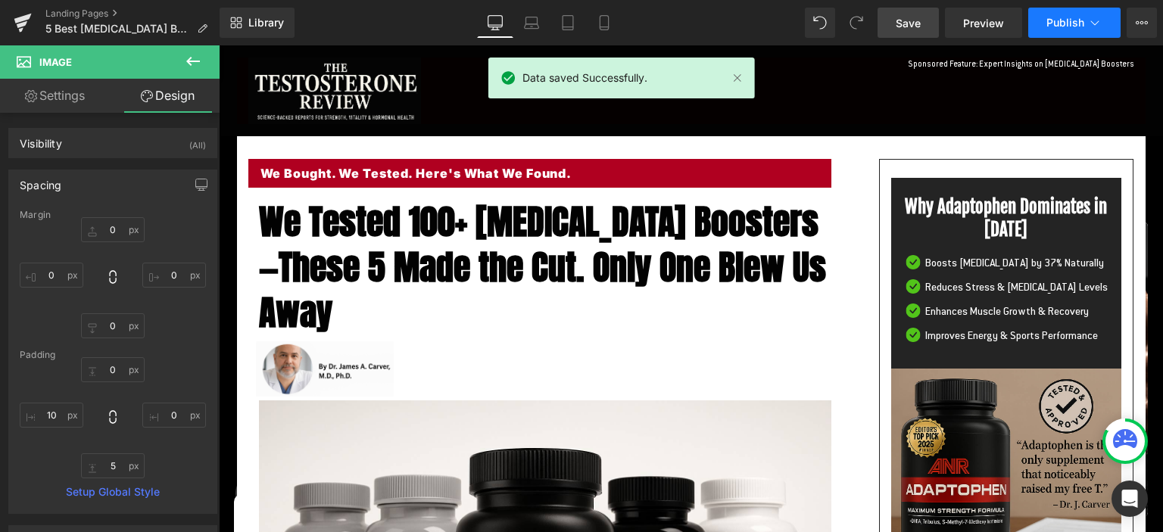
click at [1059, 23] on span "Publish" at bounding box center [1065, 23] width 38 height 12
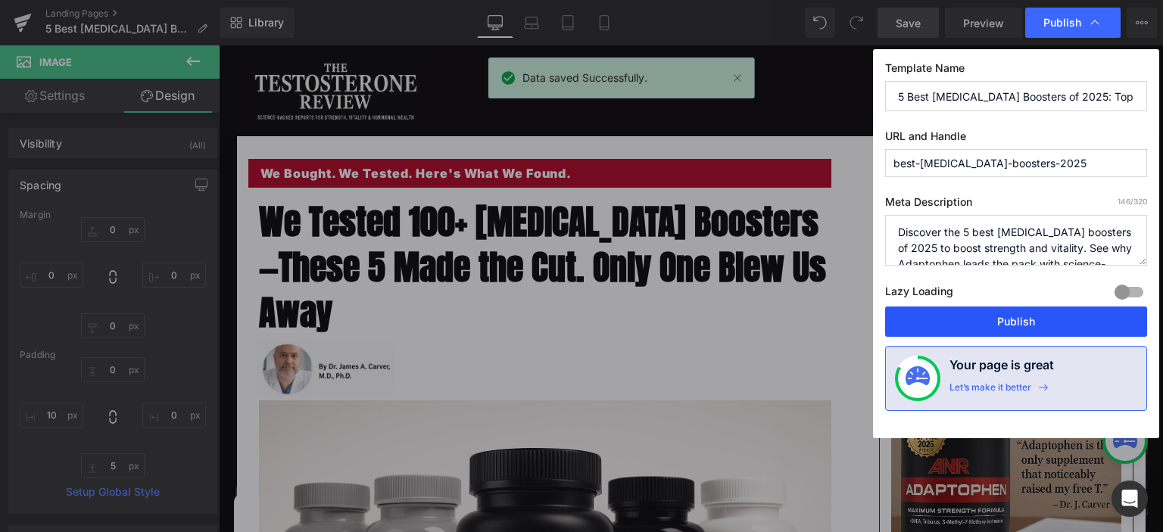
click at [998, 311] on button "Publish" at bounding box center [1016, 322] width 262 height 30
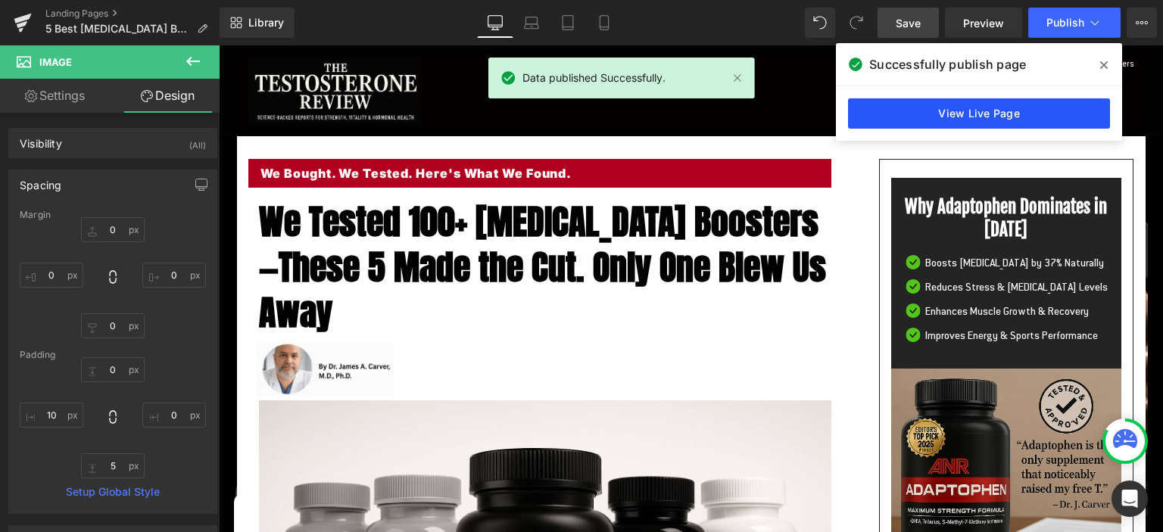
click at [917, 105] on link "View Live Page" at bounding box center [979, 113] width 262 height 30
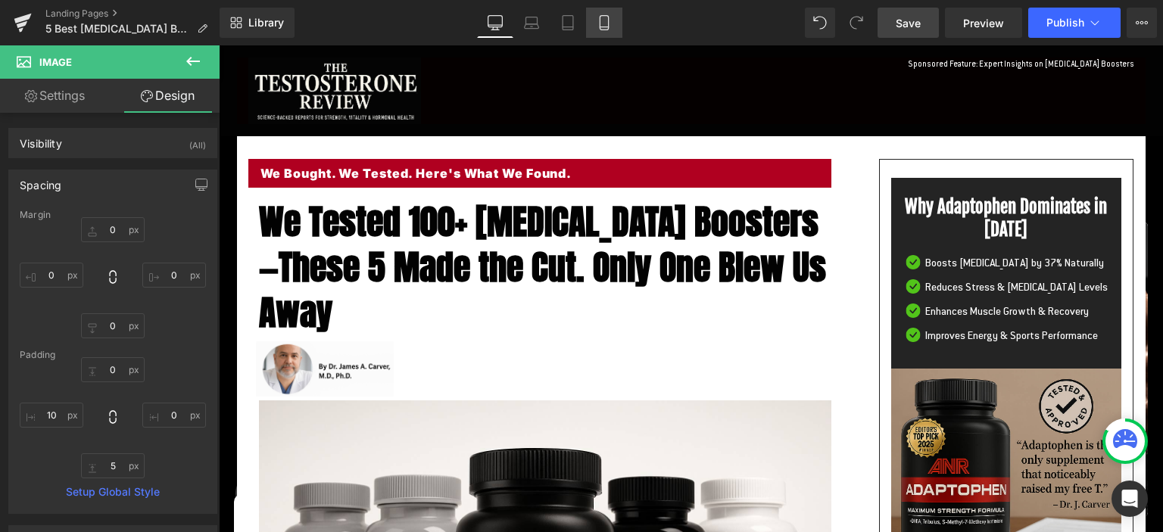
click at [607, 18] on icon at bounding box center [603, 22] width 15 height 15
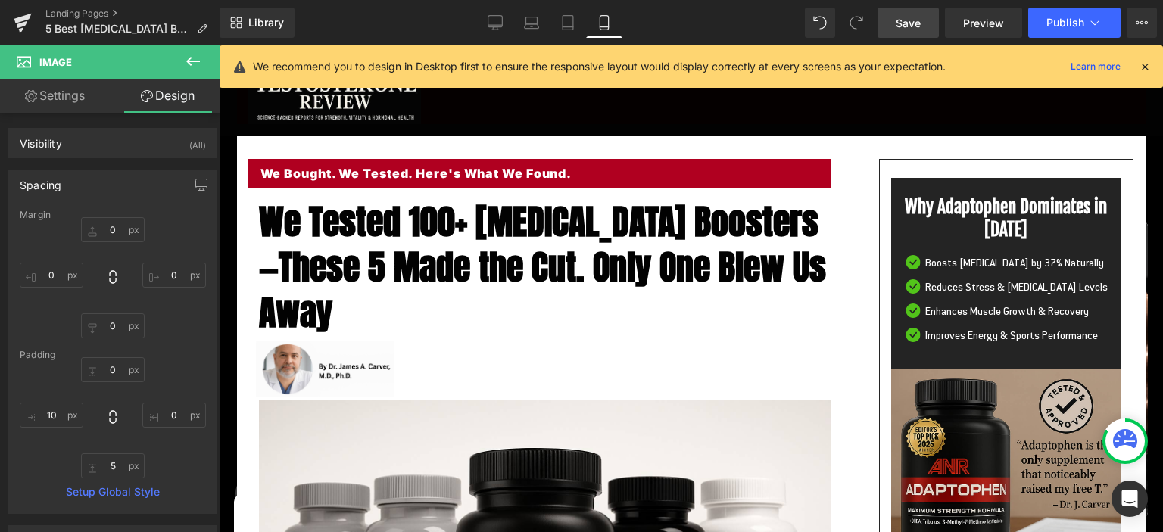
type input "0"
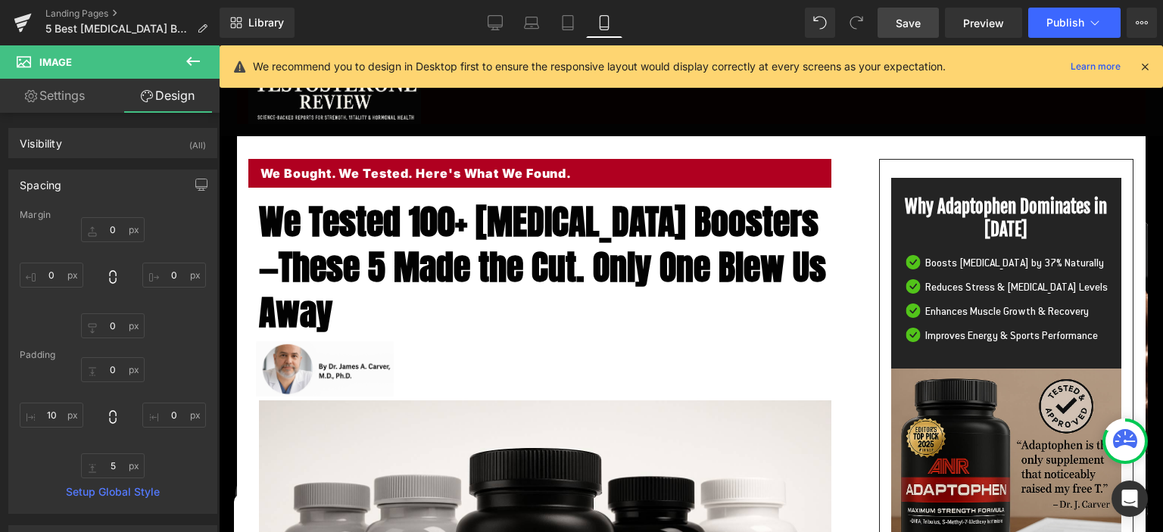
type input "0"
type input "5"
type input "10"
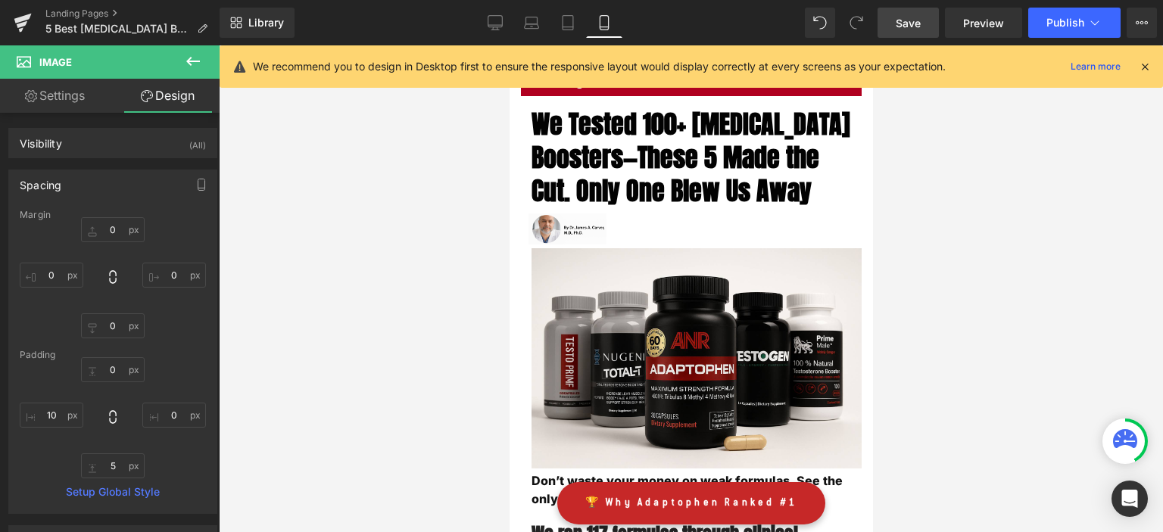
scroll to position [85, 0]
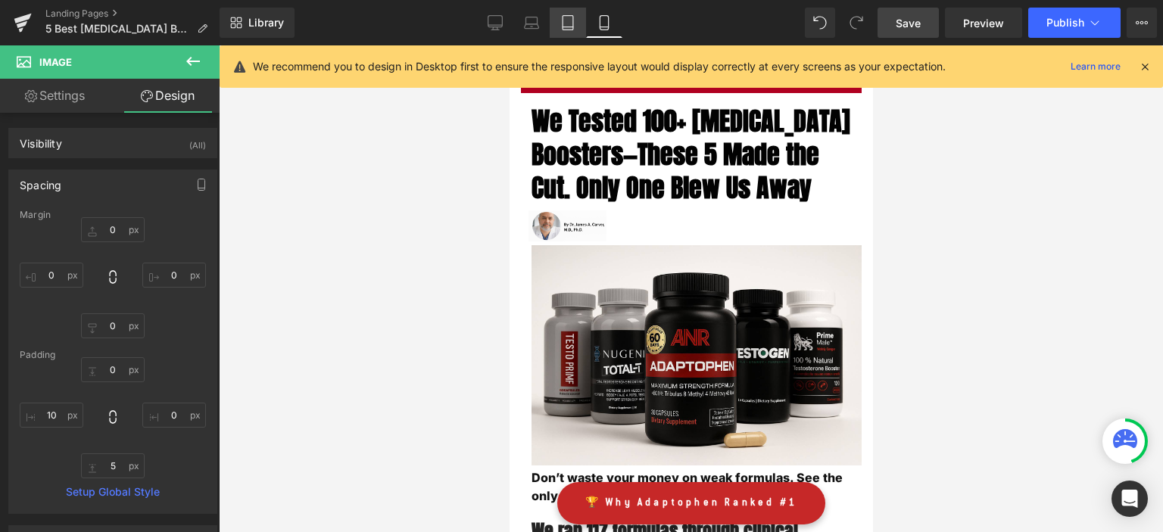
click at [570, 30] on icon at bounding box center [567, 23] width 11 height 14
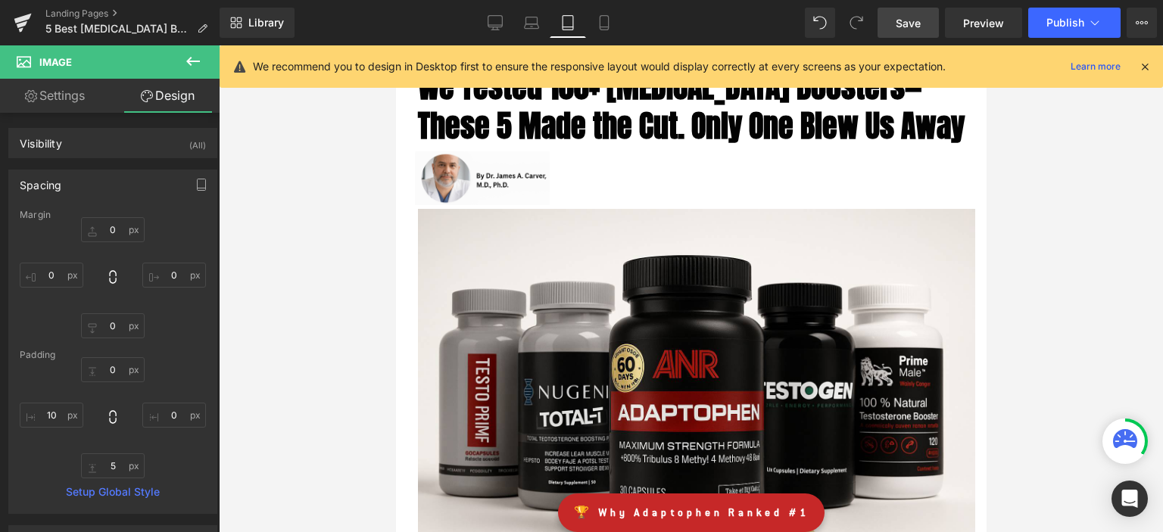
type input "0"
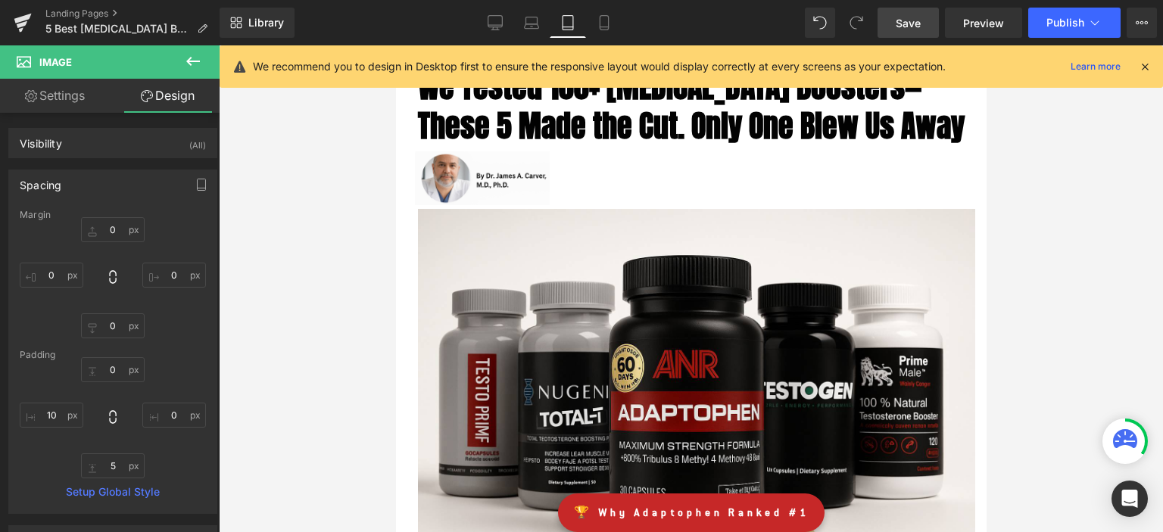
type input "0"
type input "5"
type input "10"
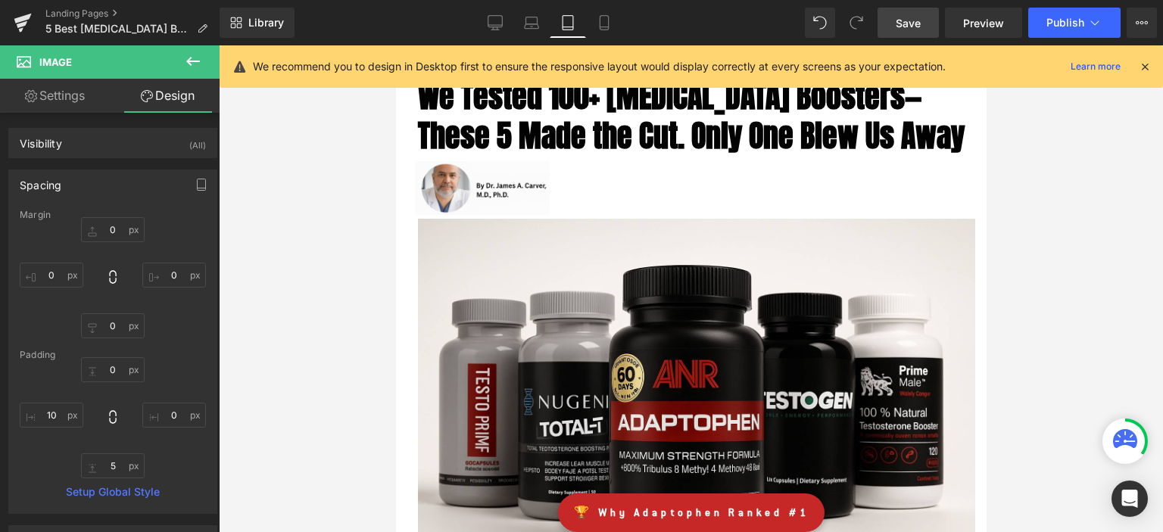
scroll to position [120, 0]
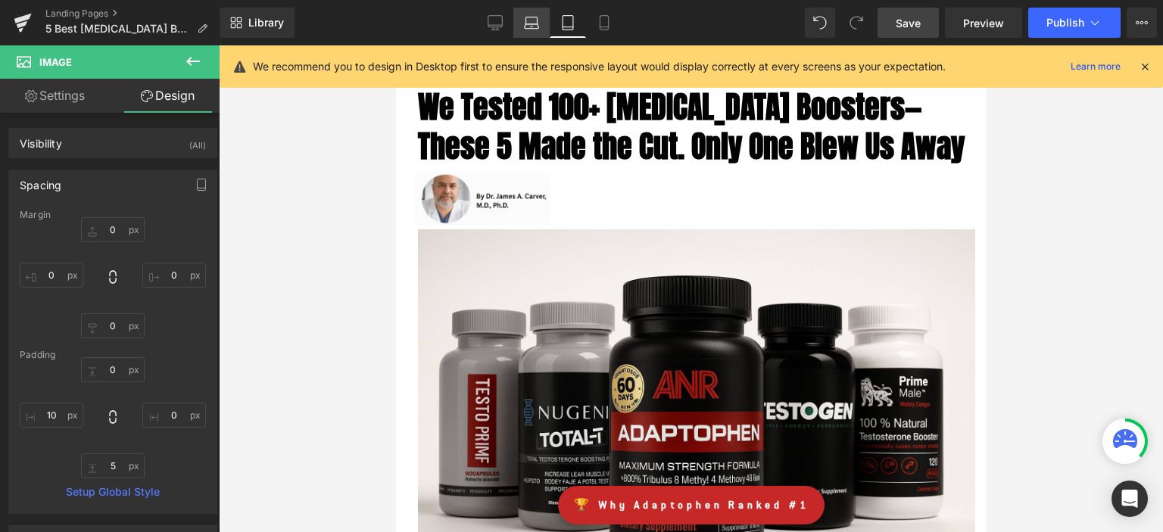
click at [534, 22] on icon at bounding box center [531, 22] width 15 height 15
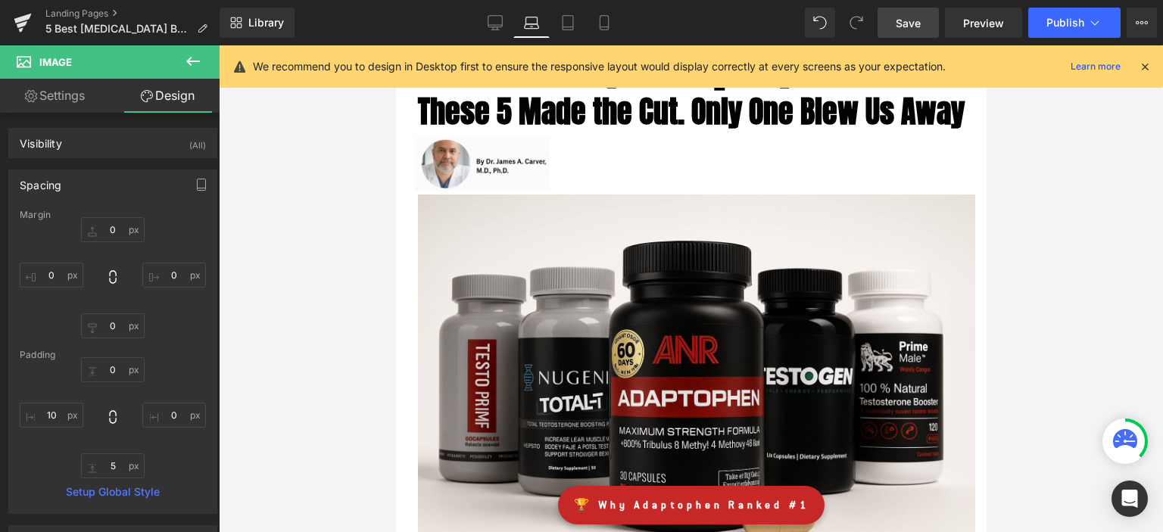
type input "0"
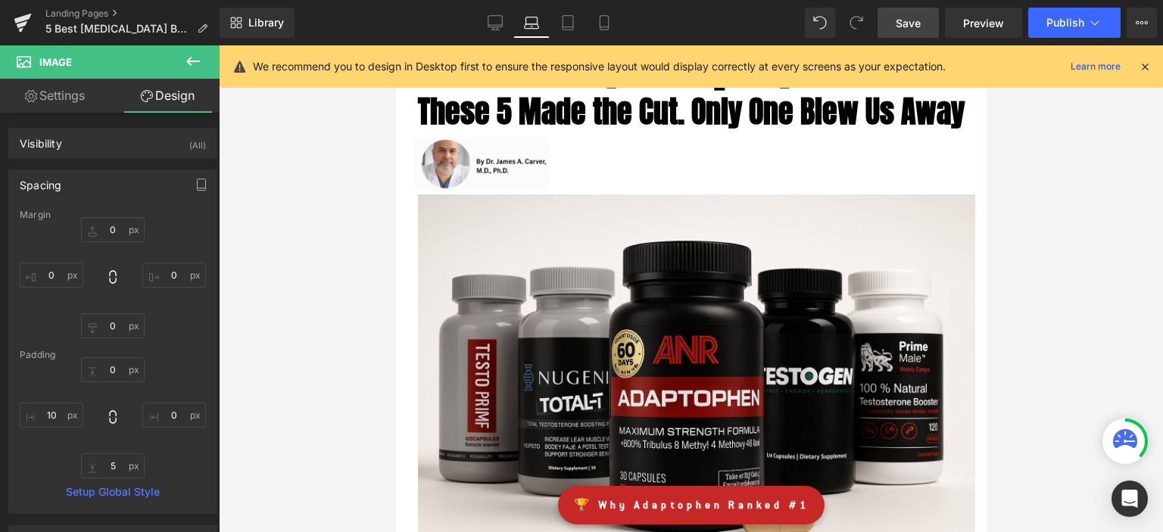
type input "0"
type input "5"
type input "10"
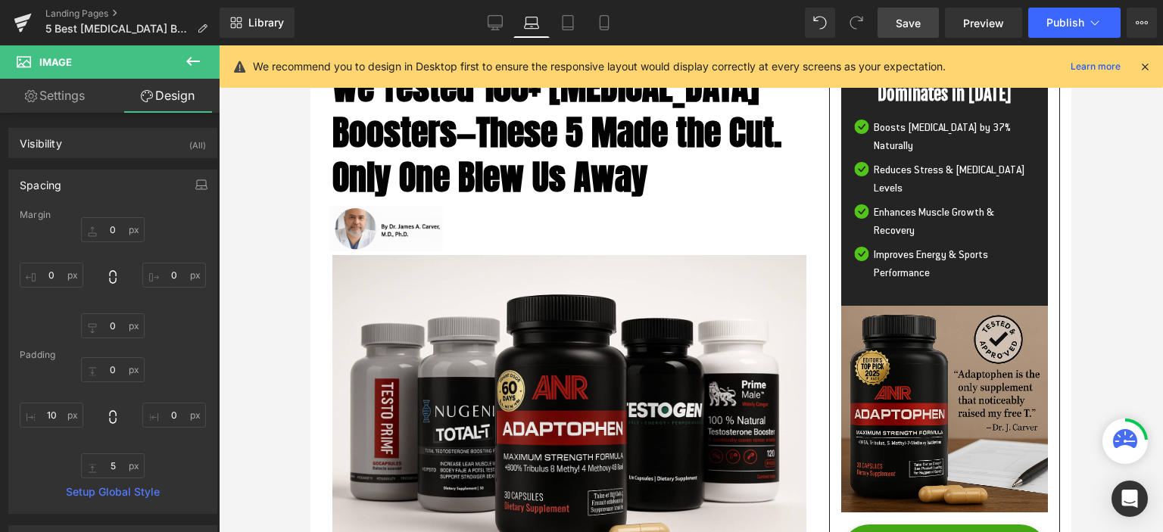
scroll to position [148, 0]
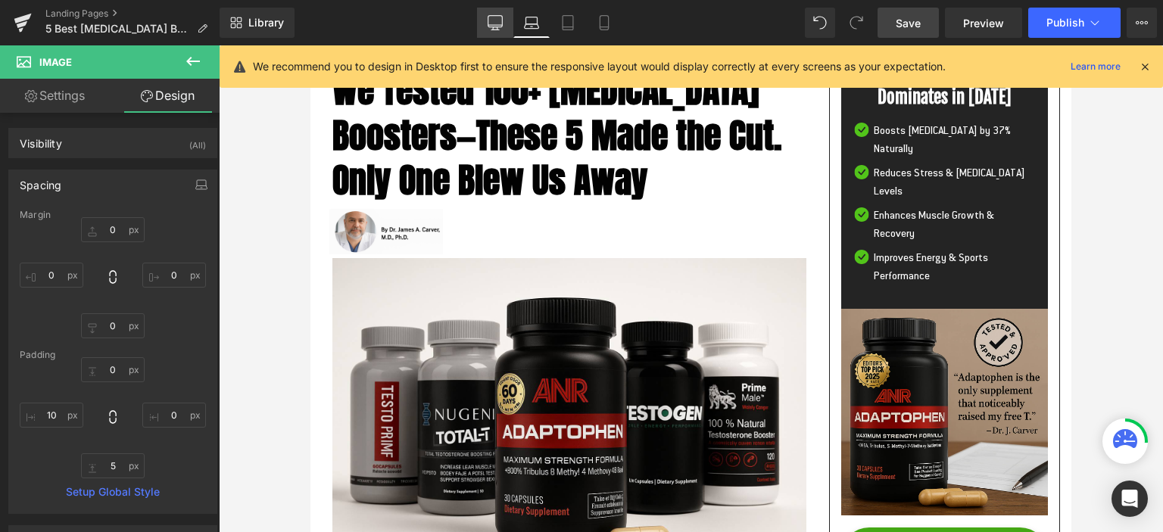
click at [498, 18] on icon at bounding box center [494, 22] width 15 height 15
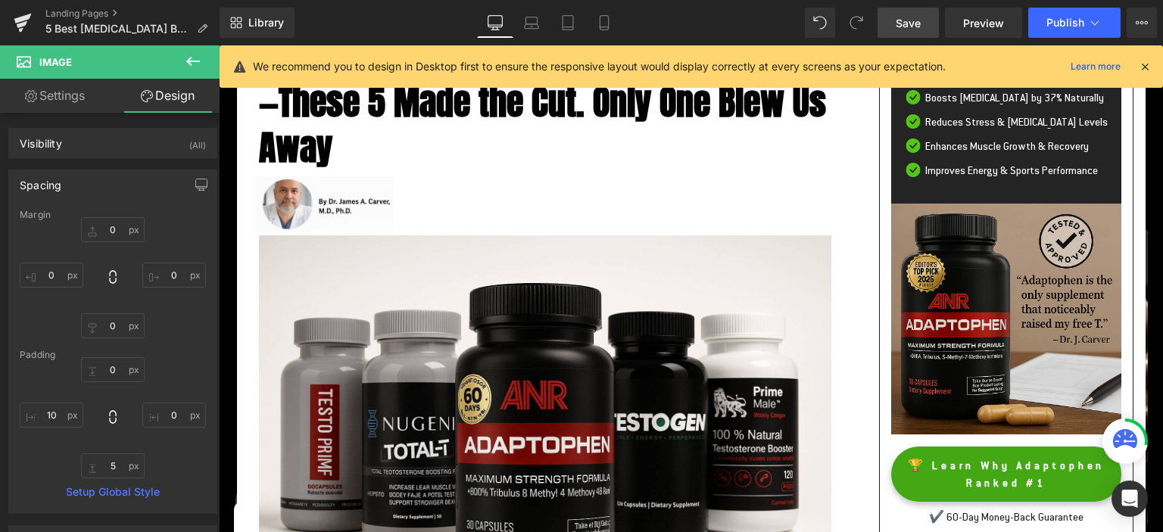
type input "0"
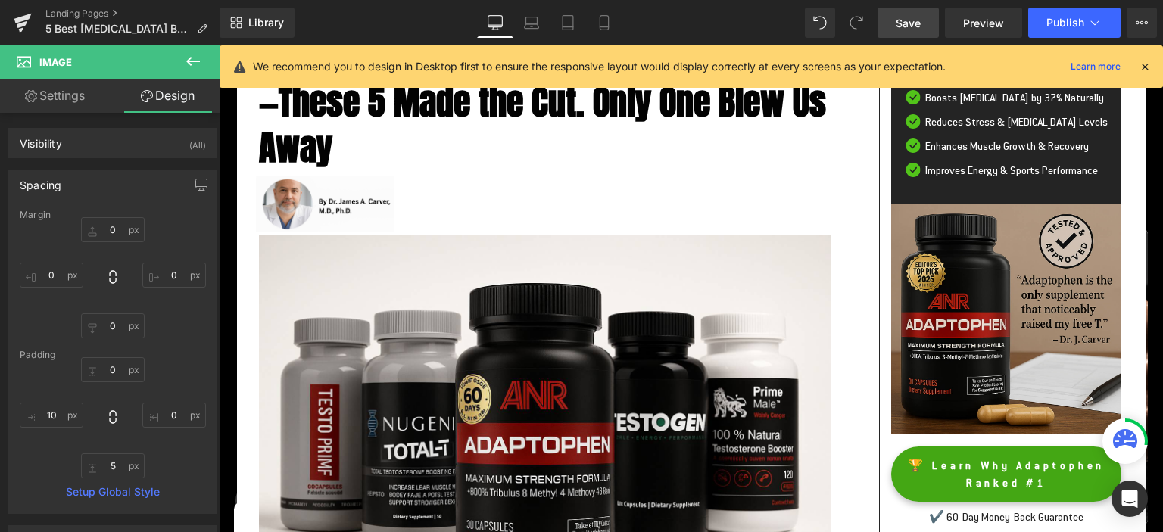
type input "0"
type input "5"
type input "10"
drag, startPoint x: 1143, startPoint y: 64, endPoint x: 920, endPoint y: 17, distance: 227.4
click at [1143, 64] on icon at bounding box center [1145, 67] width 14 height 14
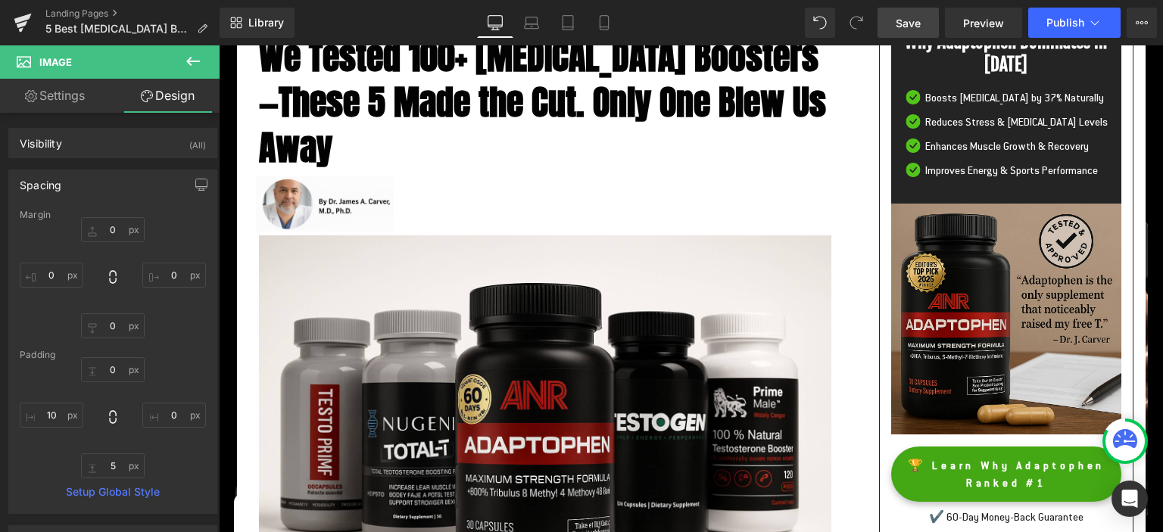
drag, startPoint x: 898, startPoint y: 22, endPoint x: 685, endPoint y: 2, distance: 213.7
click at [898, 22] on span "Save" at bounding box center [907, 23] width 25 height 16
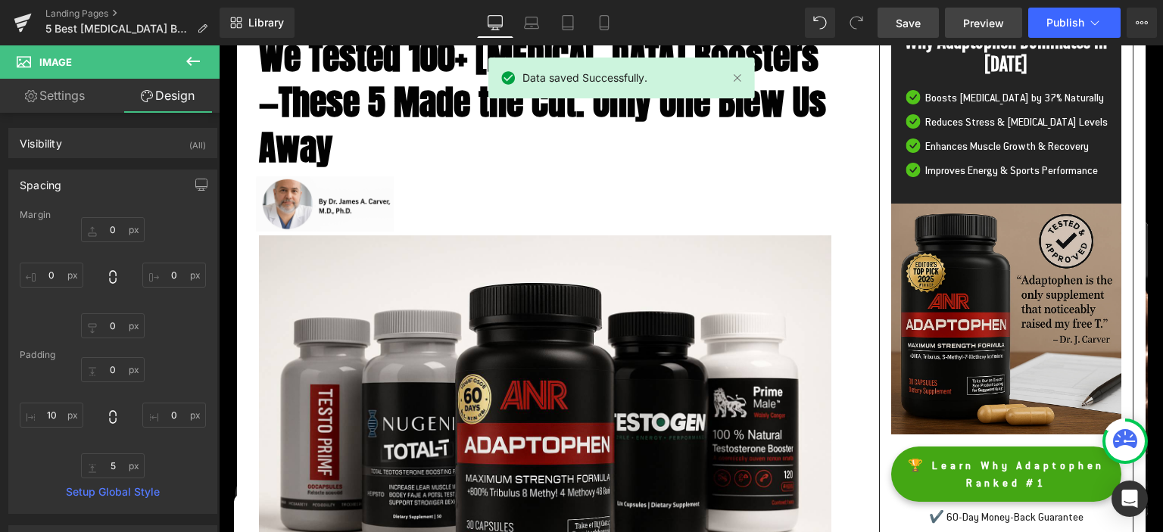
click at [976, 26] on span "Preview" at bounding box center [983, 23] width 41 height 16
